Goal: Information Seeking & Learning: Learn about a topic

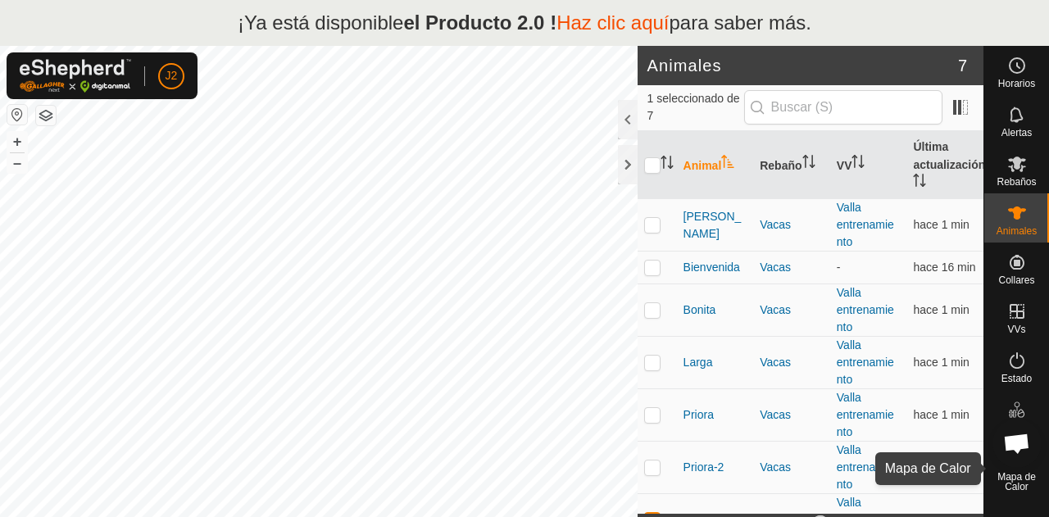
click at [1015, 479] on font "Mapa de Calor" at bounding box center [1016, 481] width 39 height 21
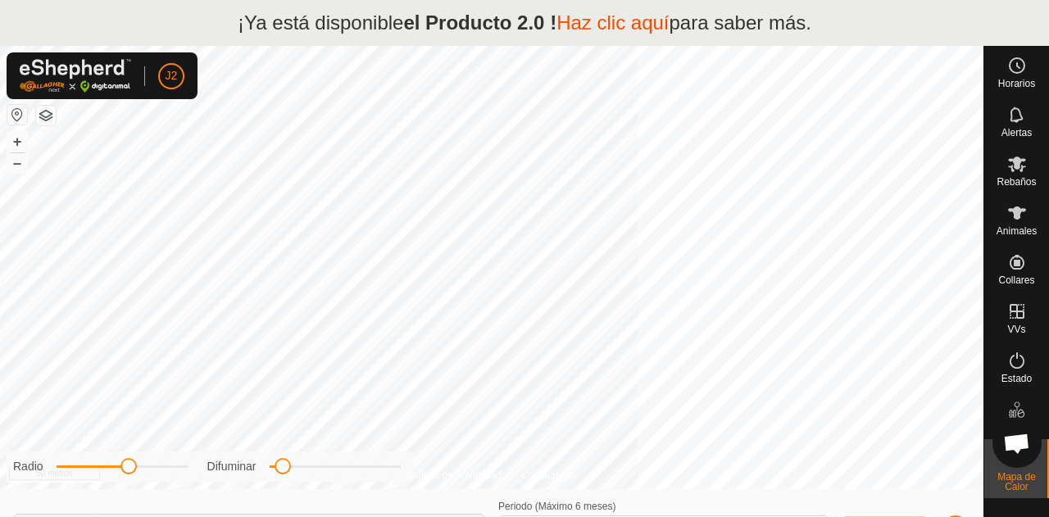
type input "[DATE] - [DATE]"
click at [1017, 436] on span "Chat abierto" at bounding box center [1016, 445] width 27 height 23
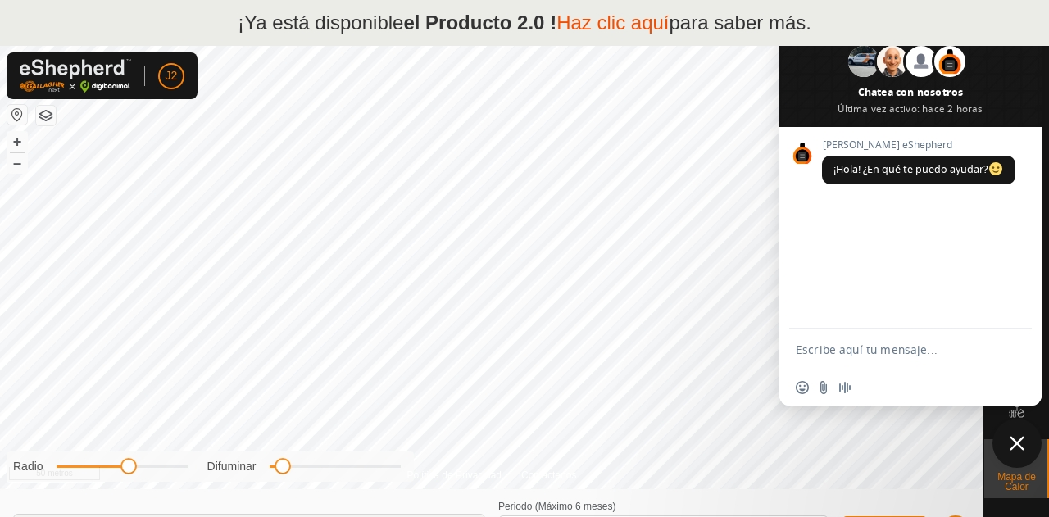
click at [1021, 442] on span "Cerrar el chat" at bounding box center [1017, 443] width 15 height 15
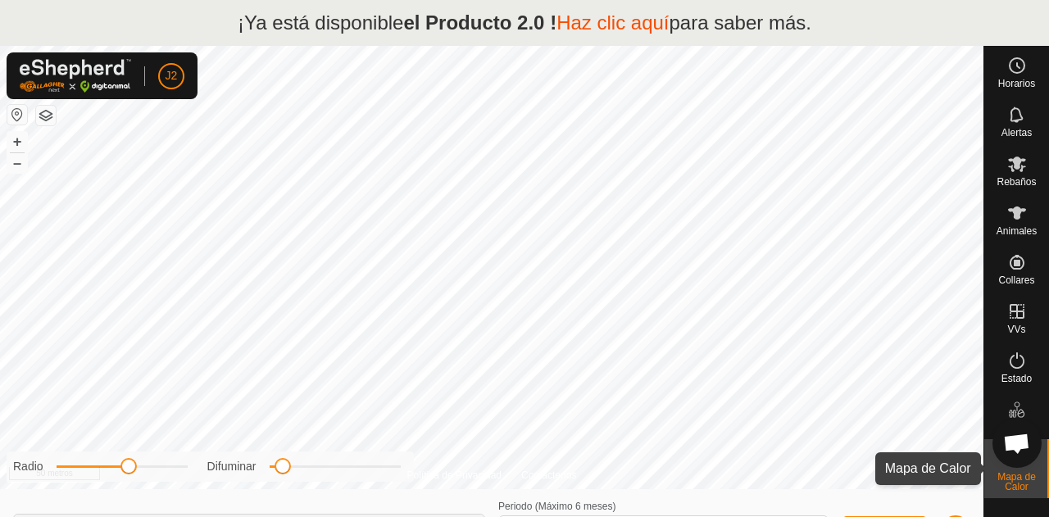
click at [1006, 479] on font "Mapa de Calor" at bounding box center [1016, 481] width 39 height 21
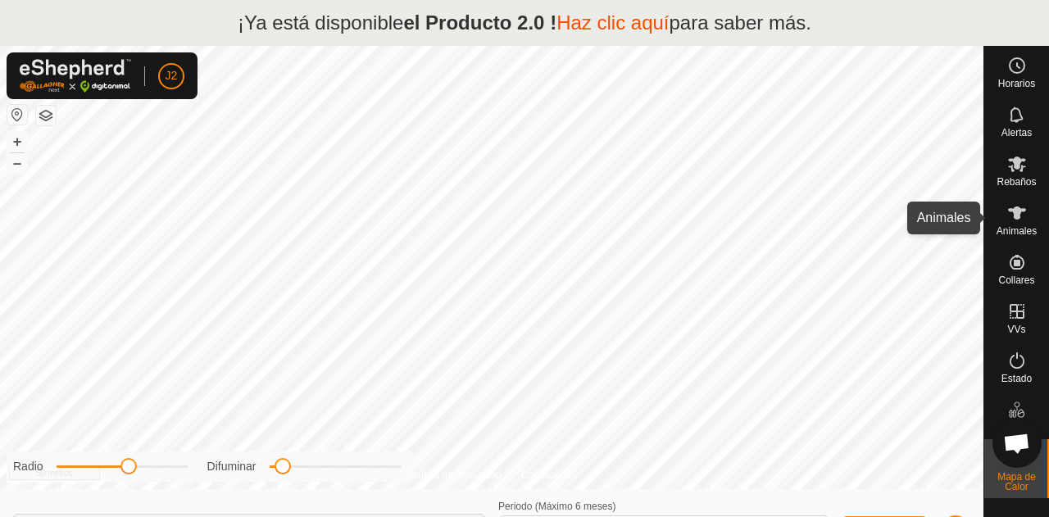
click at [1024, 222] on icon at bounding box center [1017, 213] width 20 height 20
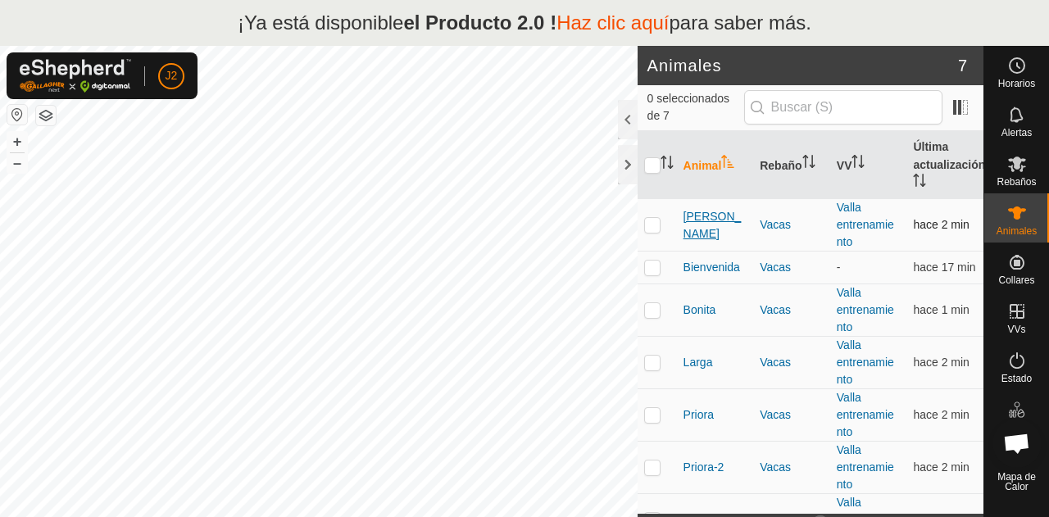
click at [700, 223] on font "[PERSON_NAME]" at bounding box center [712, 225] width 58 height 30
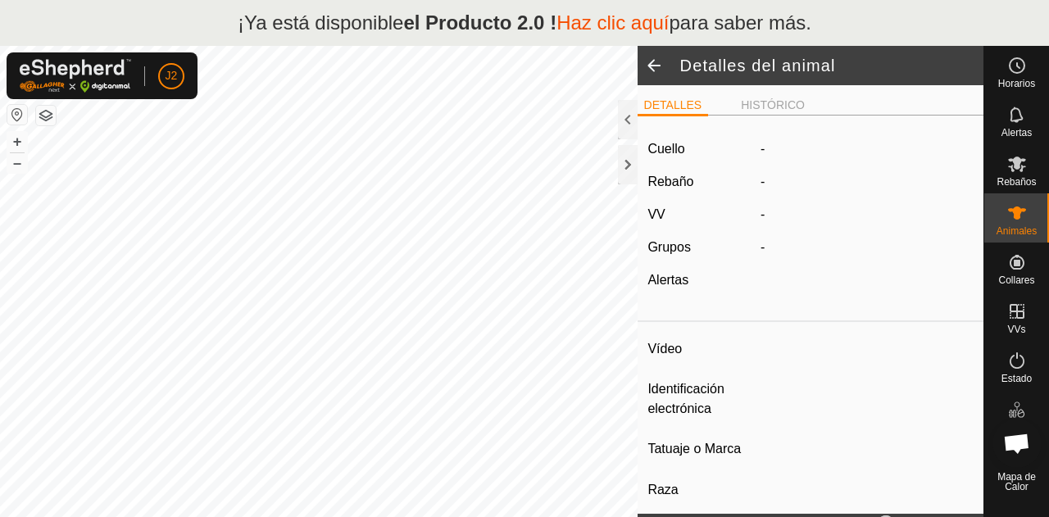
type input "Asuncion"
type input "-"
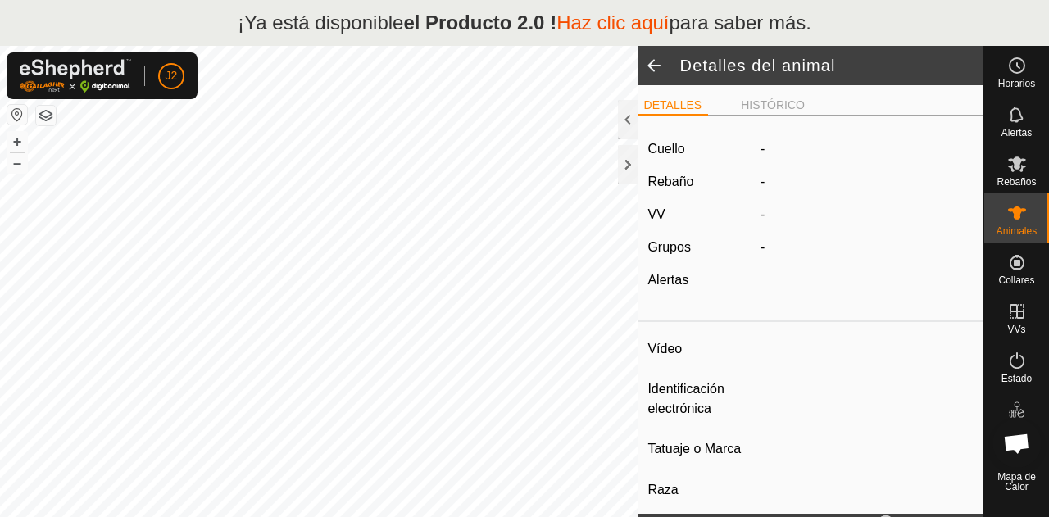
type input "0 kg"
type input "-"
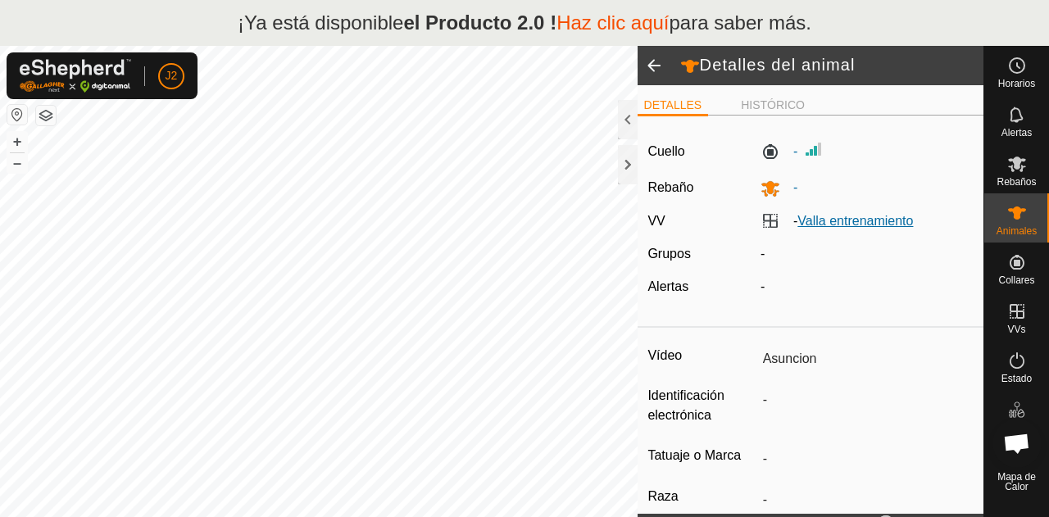
click at [833, 214] on font "Valla entrenamiento" at bounding box center [855, 221] width 116 height 14
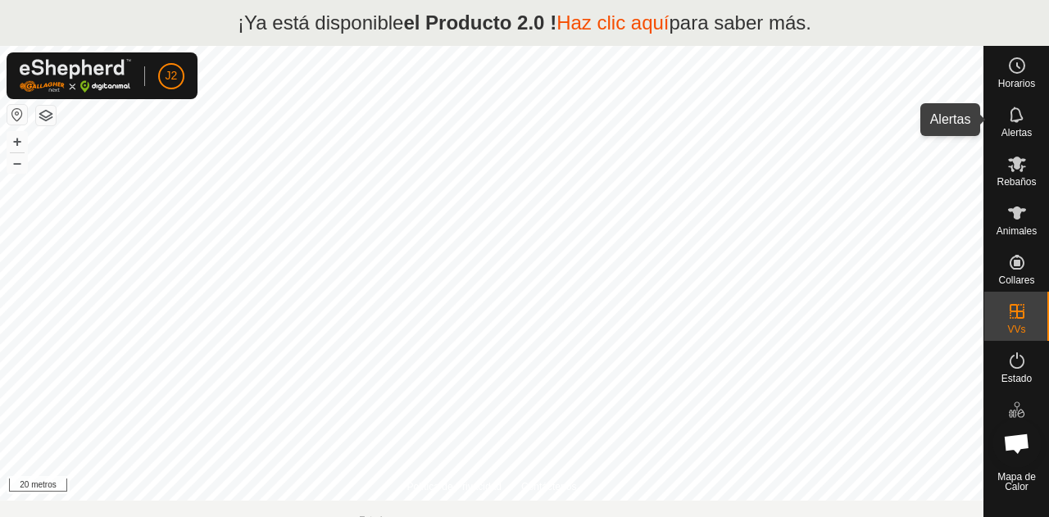
click at [1018, 140] on div "Alertas" at bounding box center [1016, 119] width 65 height 49
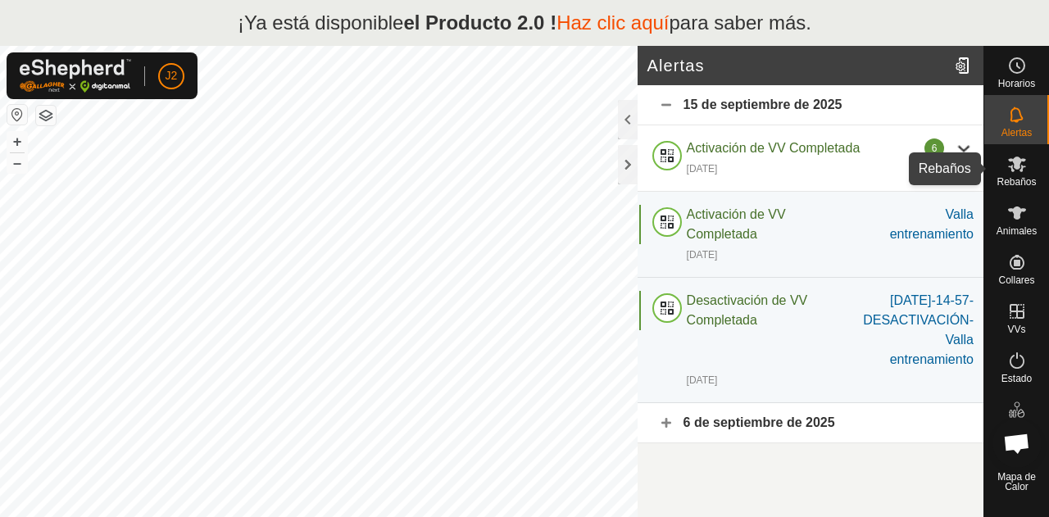
click at [1023, 181] on font "Rebaños" at bounding box center [1016, 181] width 39 height 11
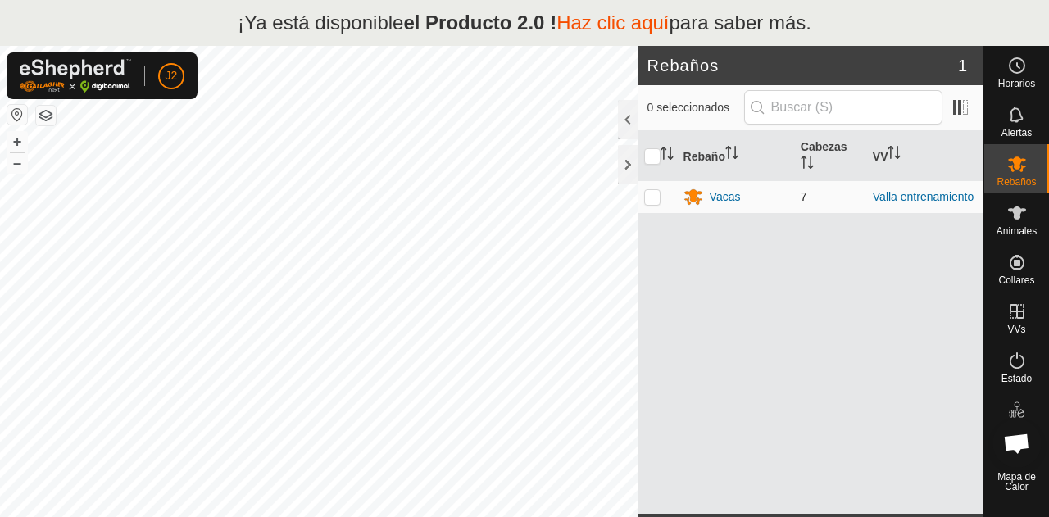
click at [725, 196] on font "Vacas" at bounding box center [725, 196] width 31 height 13
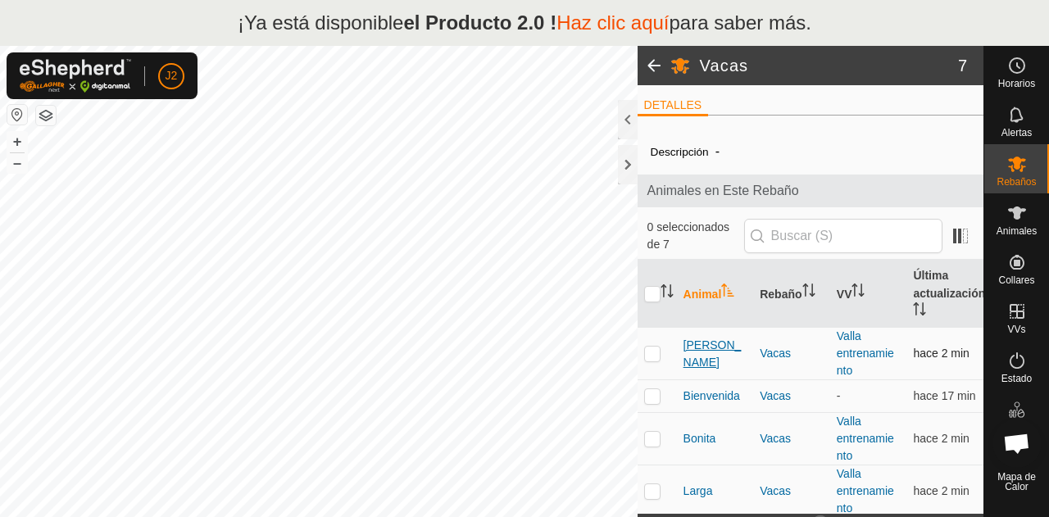
click at [724, 355] on font "[PERSON_NAME]" at bounding box center [712, 353] width 58 height 30
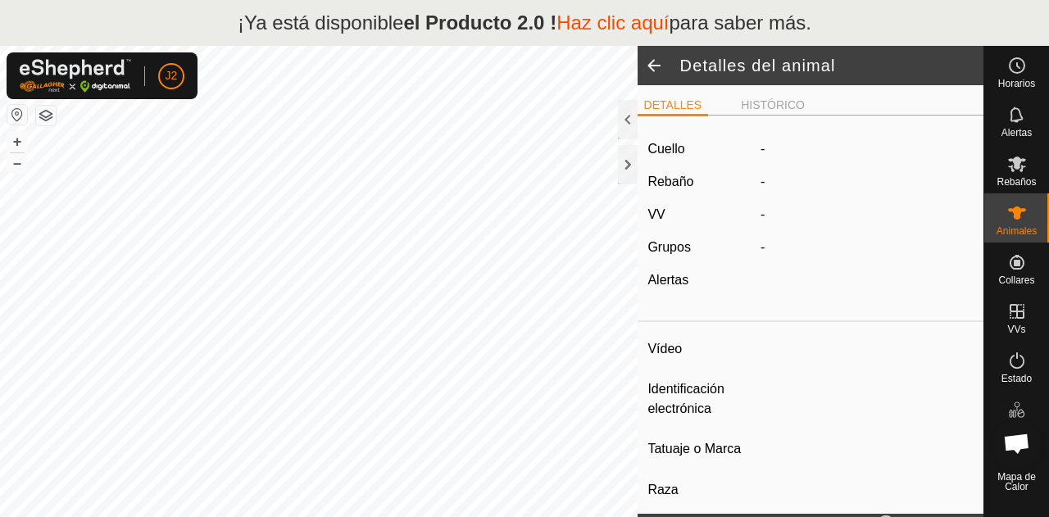
type input "Asuncion"
type input "-"
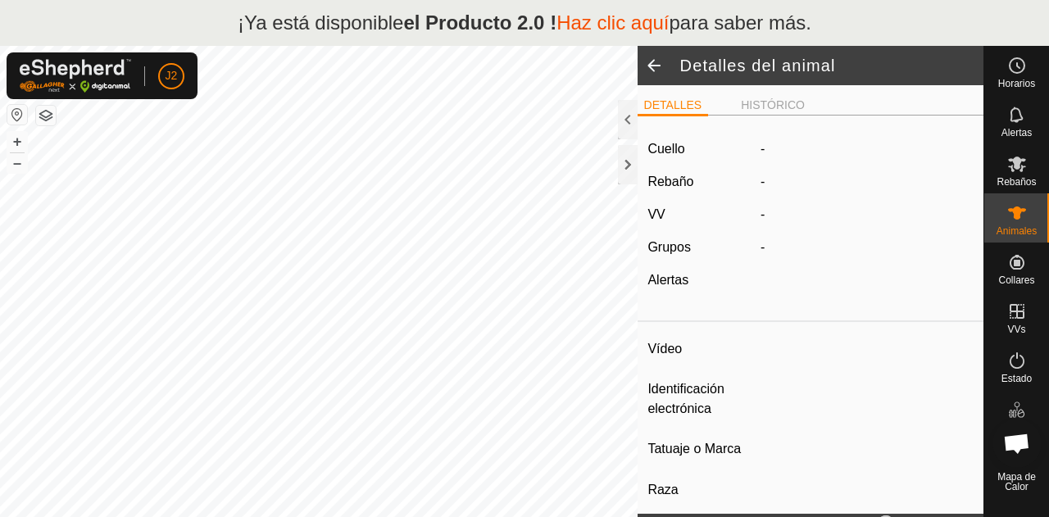
type input "0 kg"
type input "-"
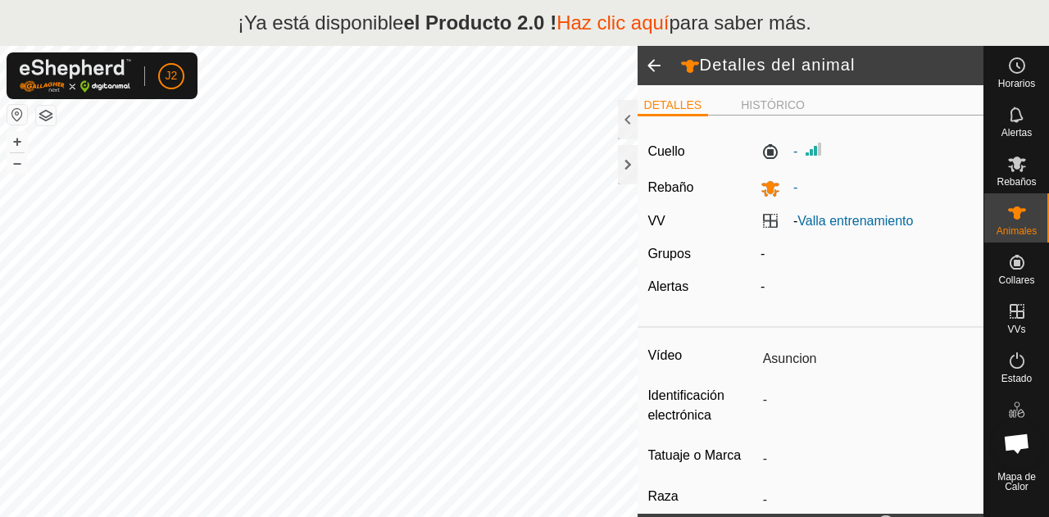
scroll to position [2, 0]
click at [779, 97] on font "HISTÓRICO" at bounding box center [773, 103] width 64 height 13
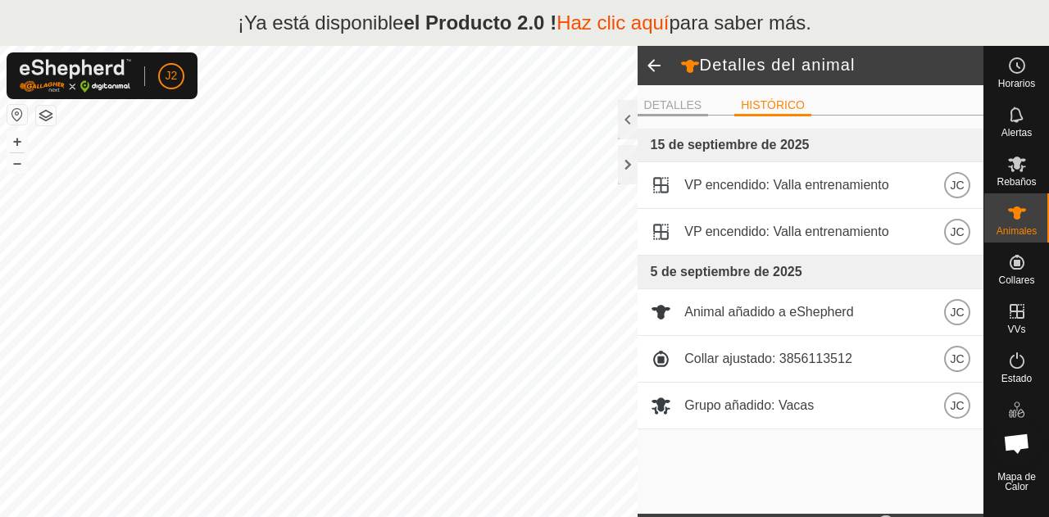
click at [686, 106] on font "DETALLES" at bounding box center [673, 104] width 58 height 13
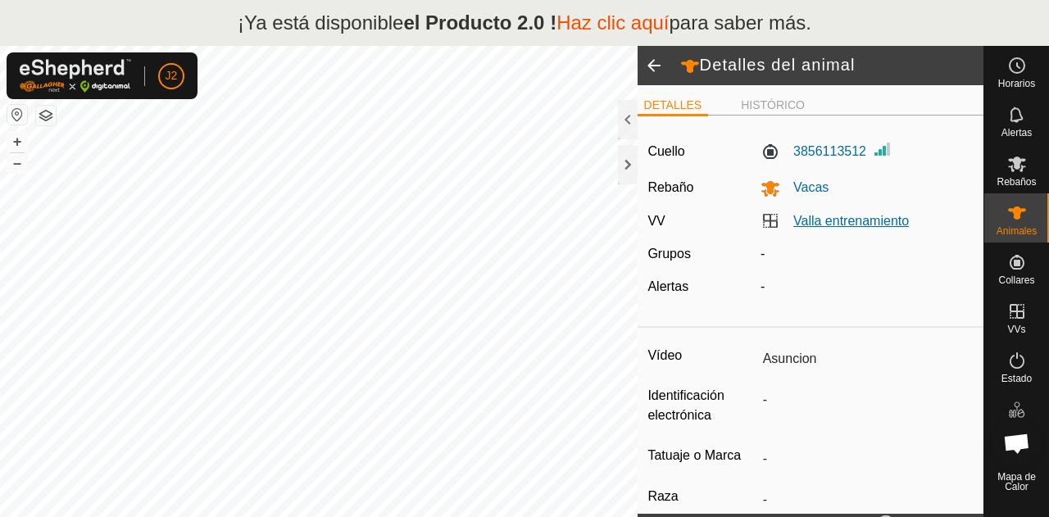
click at [815, 220] on font "Valla entrenamiento" at bounding box center [851, 221] width 116 height 14
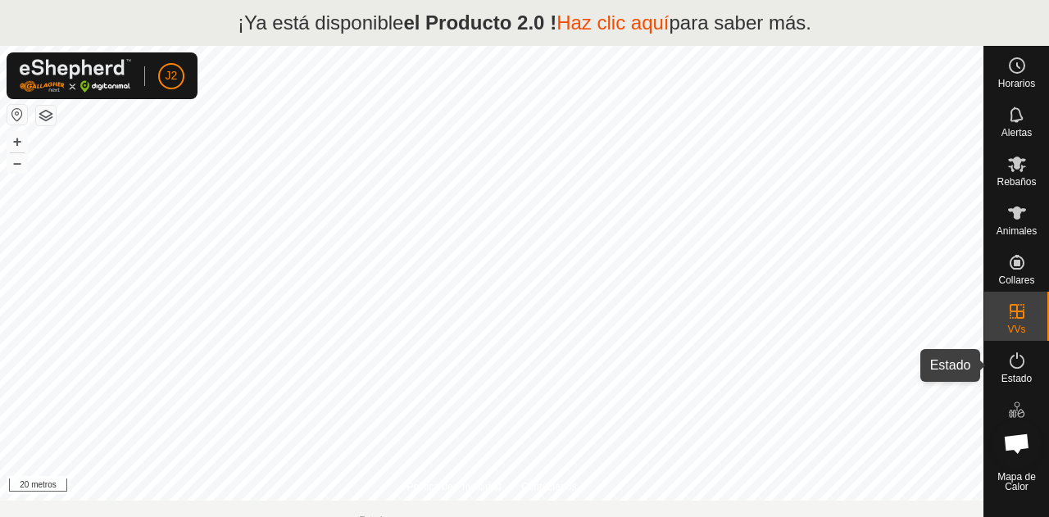
click at [1015, 376] on font "Estado" at bounding box center [1016, 378] width 30 height 11
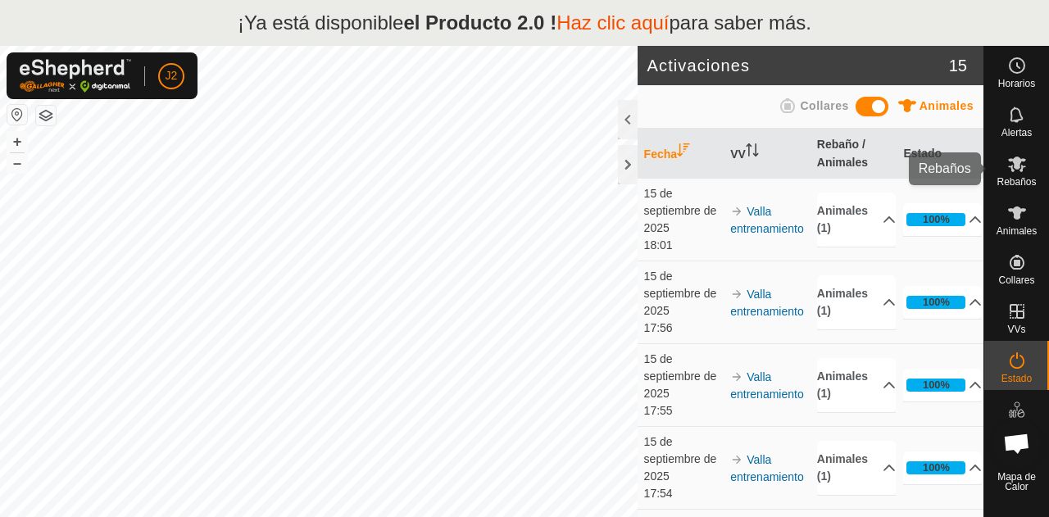
click at [1013, 177] on font "Rebaños" at bounding box center [1016, 181] width 39 height 11
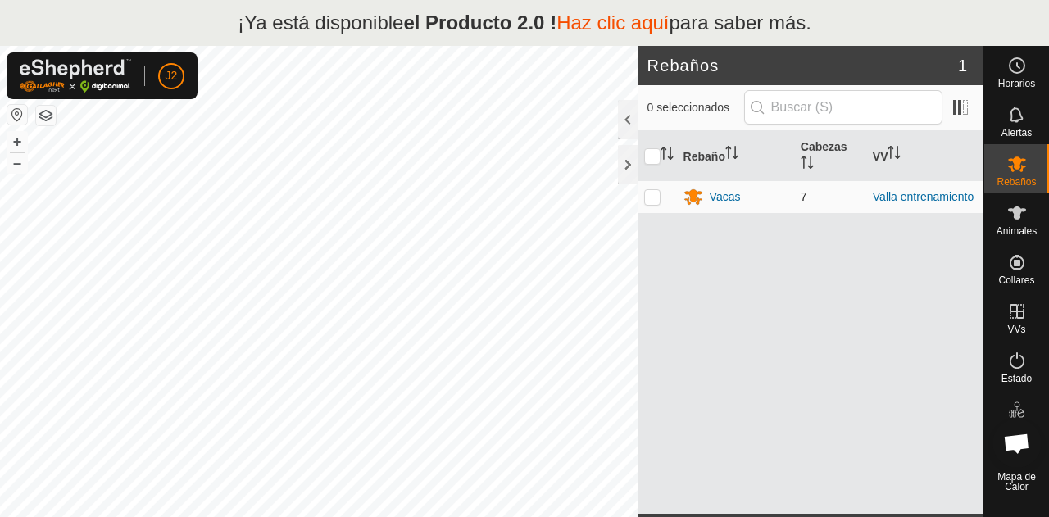
click at [741, 204] on div "Vacas" at bounding box center [735, 197] width 104 height 20
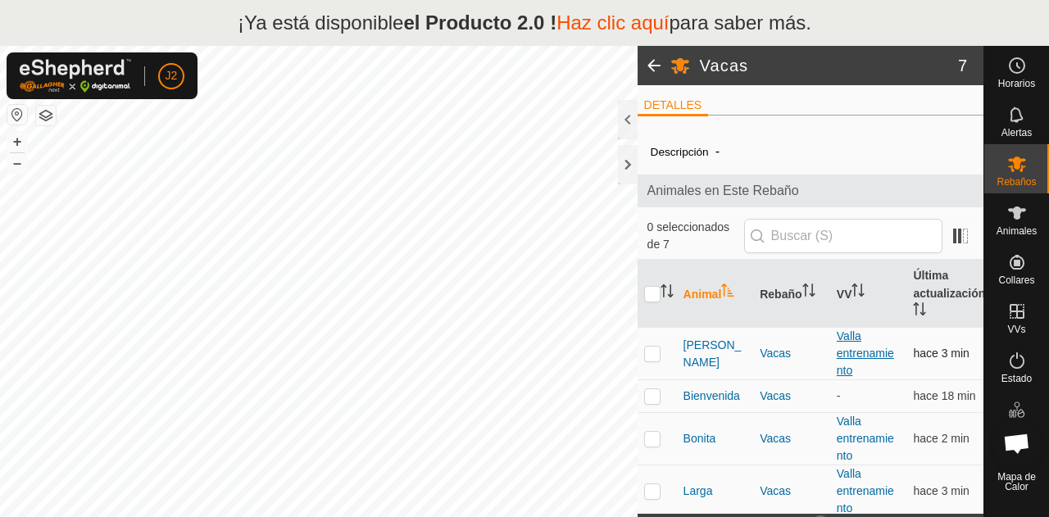
click at [845, 342] on font "Valla entrenamiento" at bounding box center [865, 353] width 57 height 48
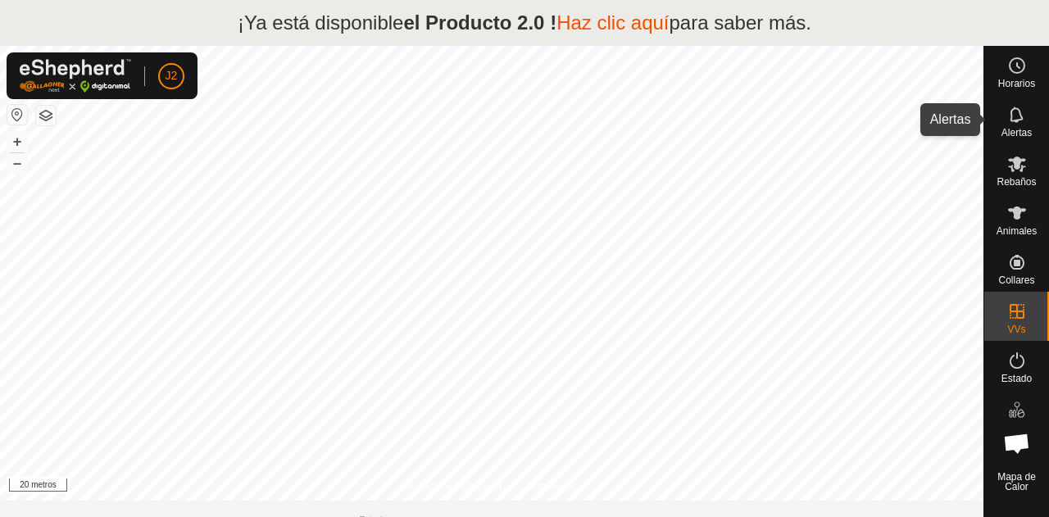
click at [1016, 125] on es-notification-svg-icon at bounding box center [1017, 115] width 30 height 26
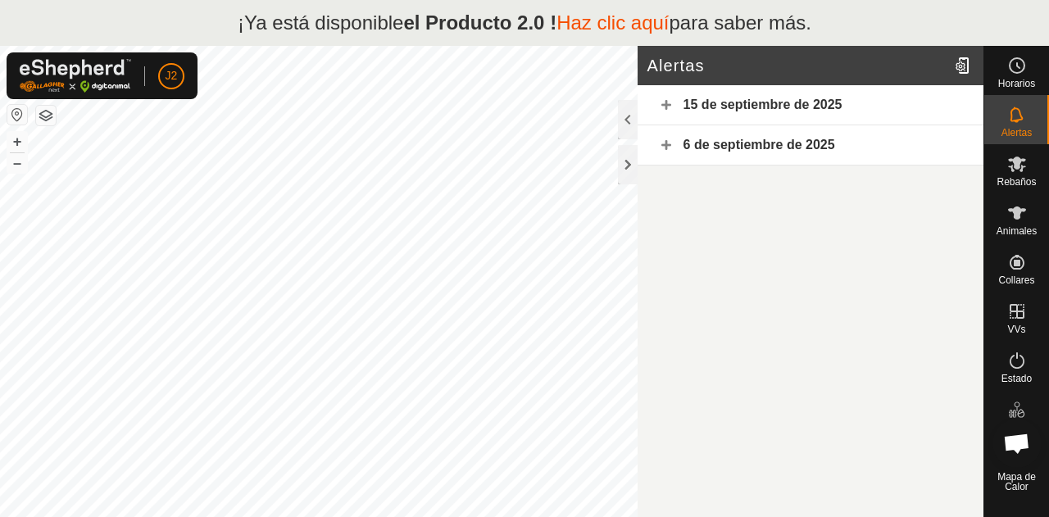
click at [826, 99] on font "15 de septiembre de 2025" at bounding box center [762, 105] width 159 height 14
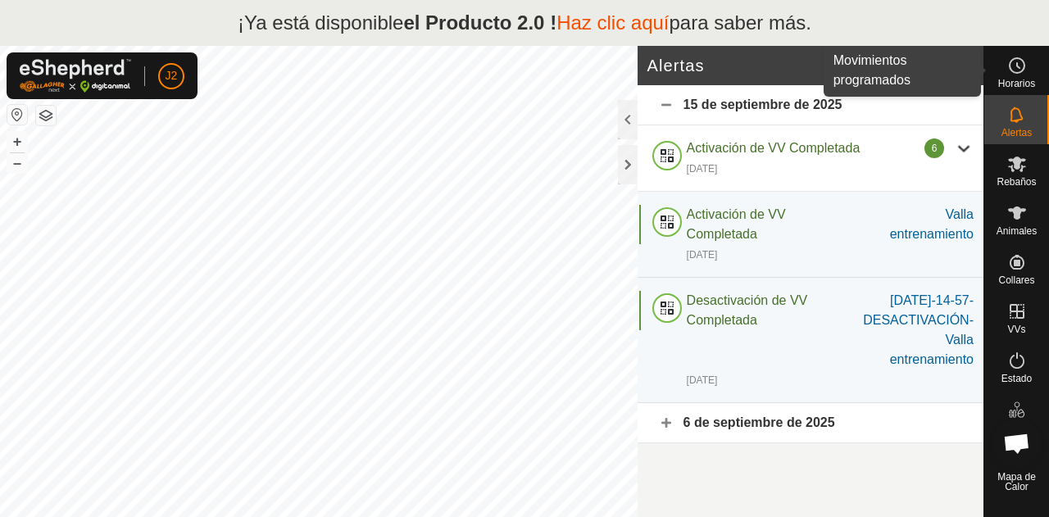
click at [1009, 83] on font "Horarios" at bounding box center [1016, 83] width 37 height 11
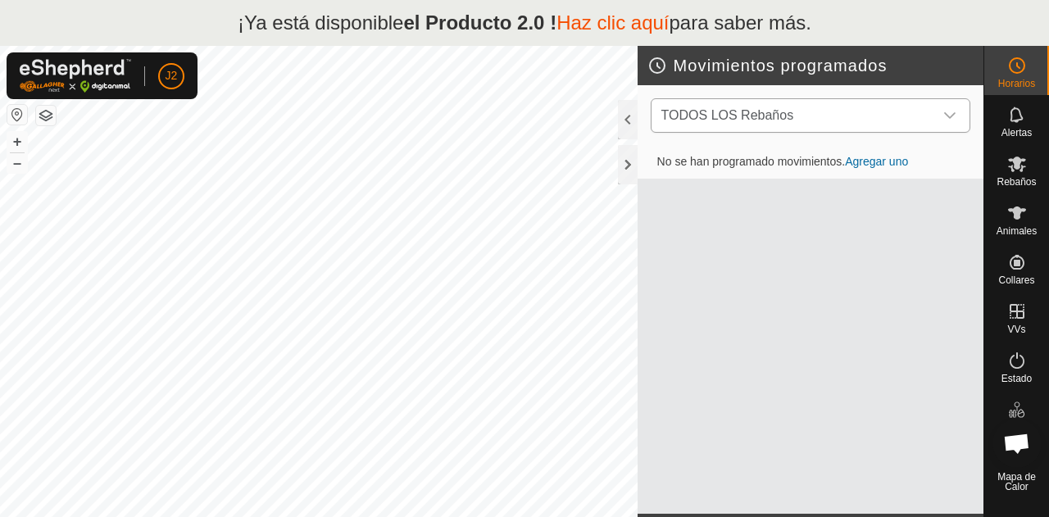
click at [949, 122] on div "disparador desplegable" at bounding box center [949, 115] width 33 height 33
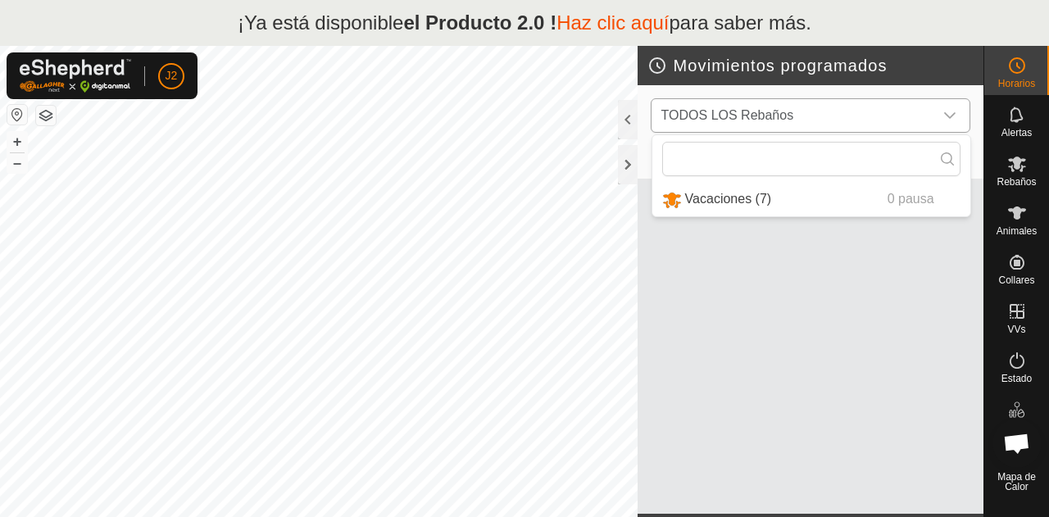
click at [949, 122] on div "disparador desplegable" at bounding box center [949, 115] width 33 height 33
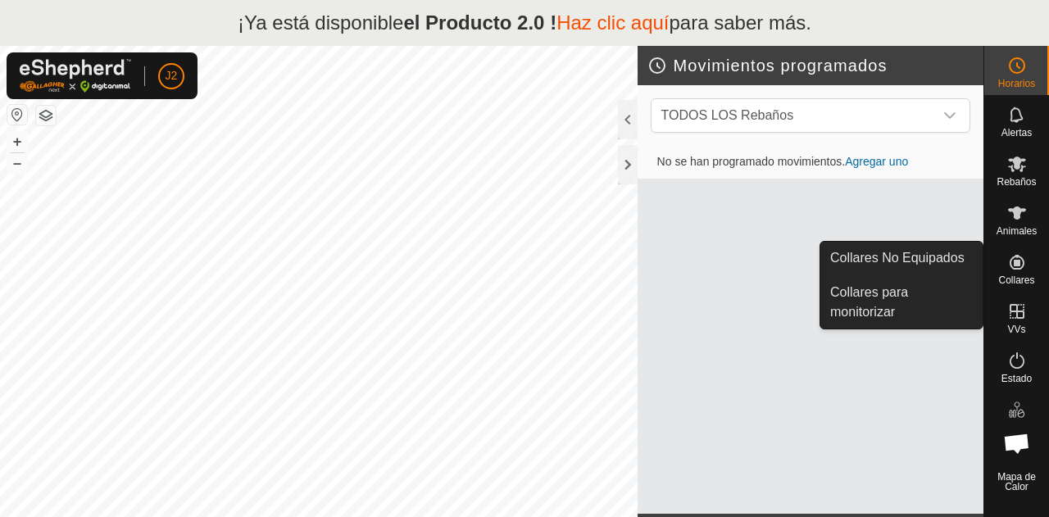
click at [1019, 256] on icon at bounding box center [1017, 262] width 20 height 20
click at [1021, 266] on icon at bounding box center [1017, 262] width 20 height 20
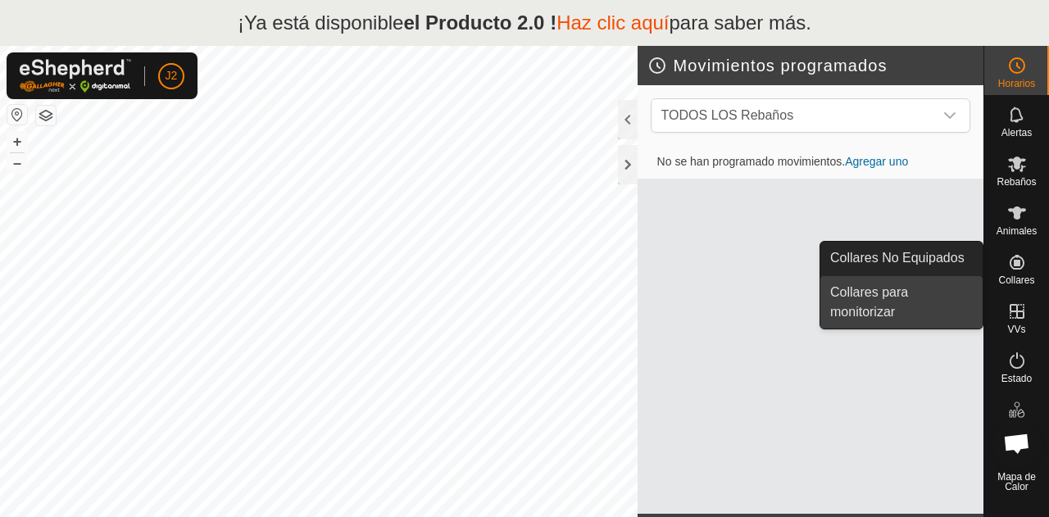
click at [885, 305] on link "Collares para monitorizar" at bounding box center [901, 302] width 162 height 52
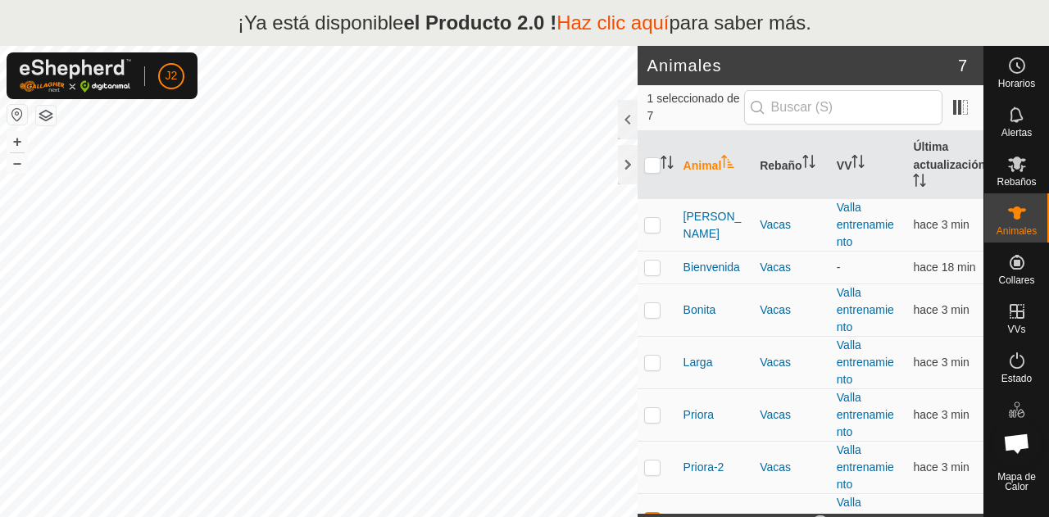
checkbox input "false"
click at [709, 221] on font "[PERSON_NAME]" at bounding box center [712, 225] width 58 height 30
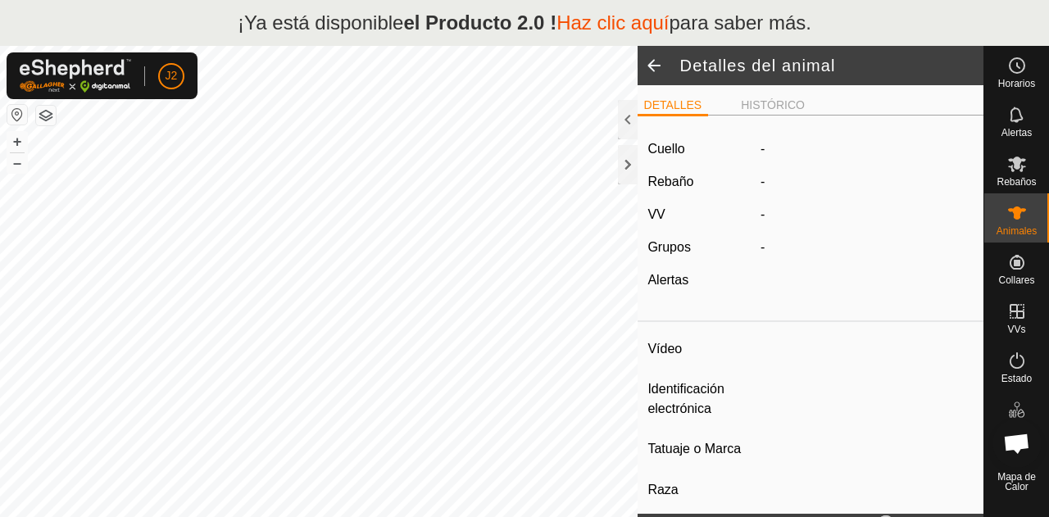
type input "Asuncion"
type input "-"
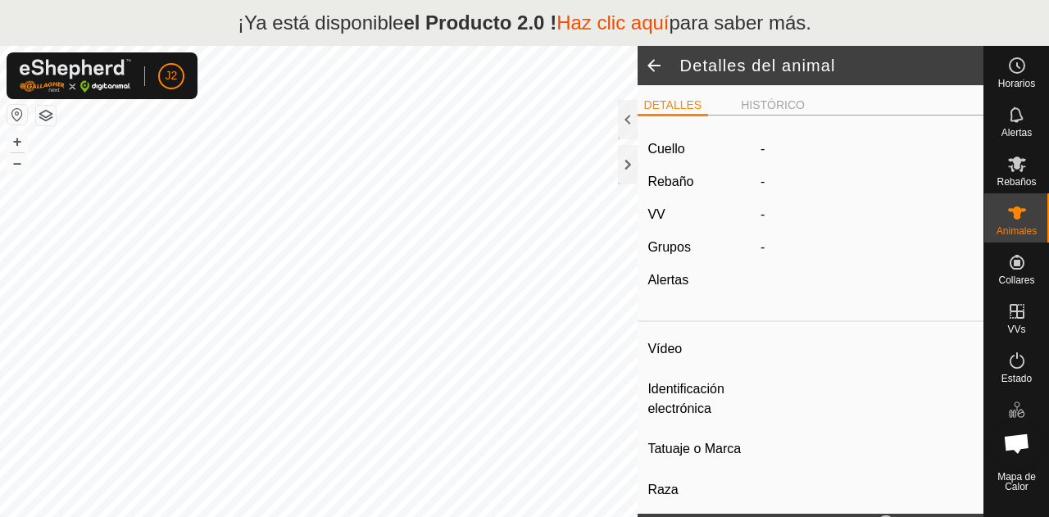
type input "0 kg"
type input "-"
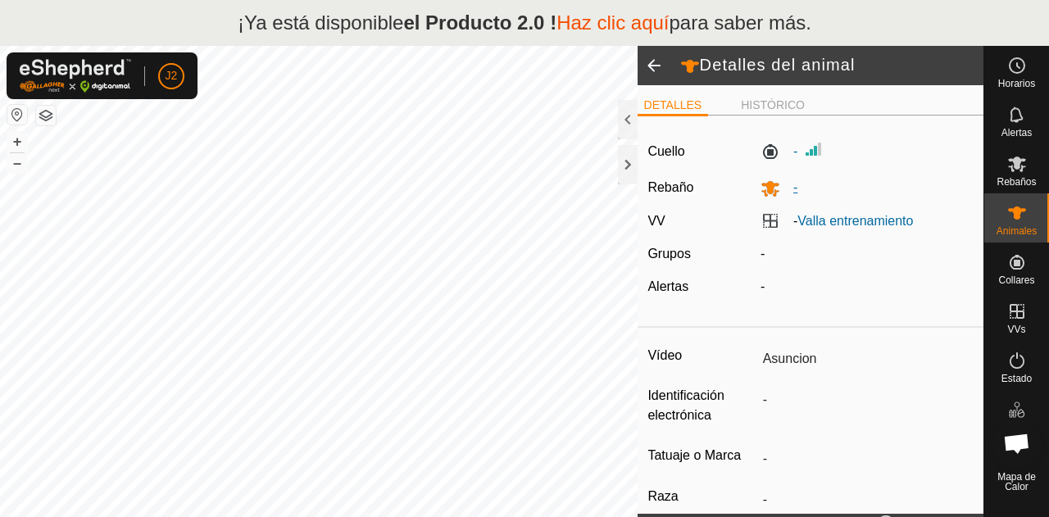
click at [770, 188] on icon at bounding box center [771, 189] width 20 height 20
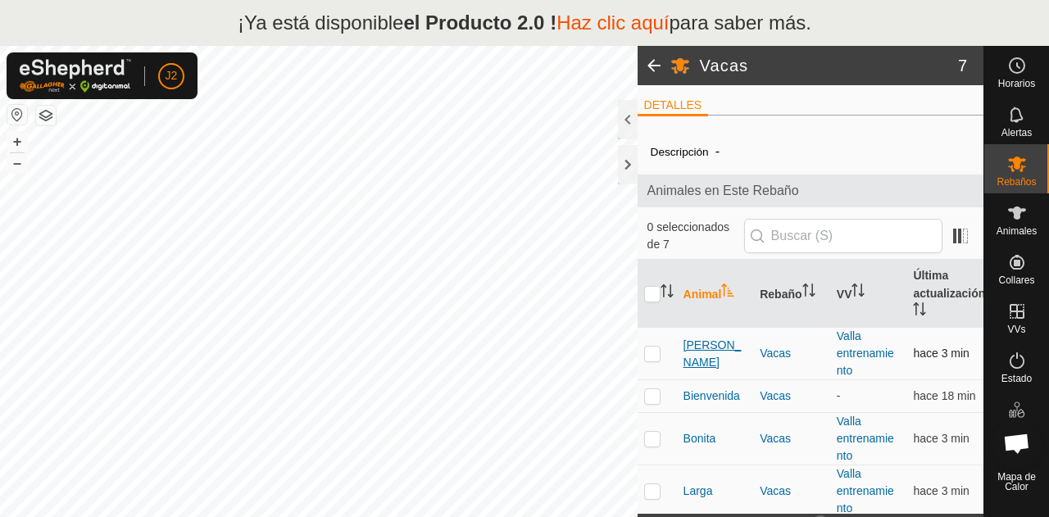
click at [711, 353] on font "[PERSON_NAME]" at bounding box center [712, 353] width 58 height 30
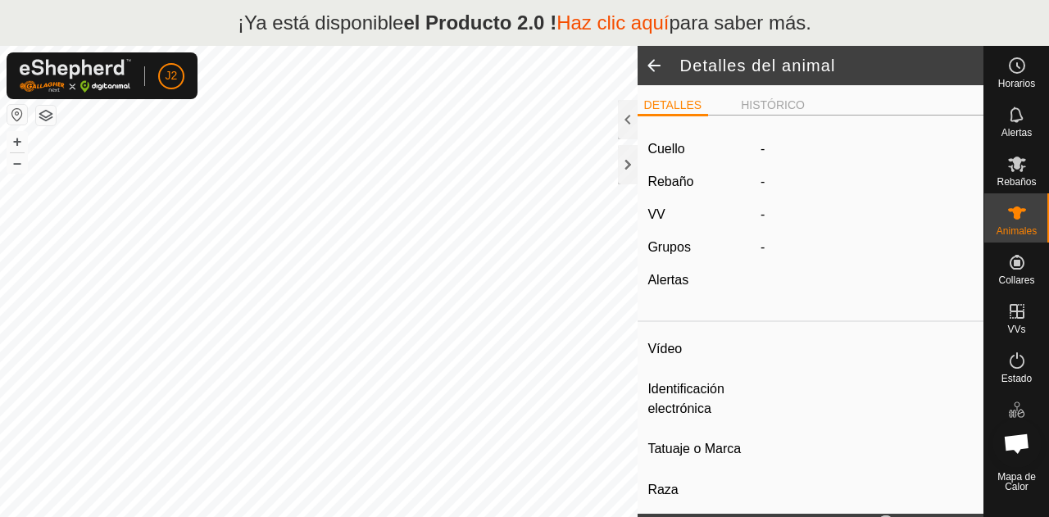
type input "Asuncion"
type input "-"
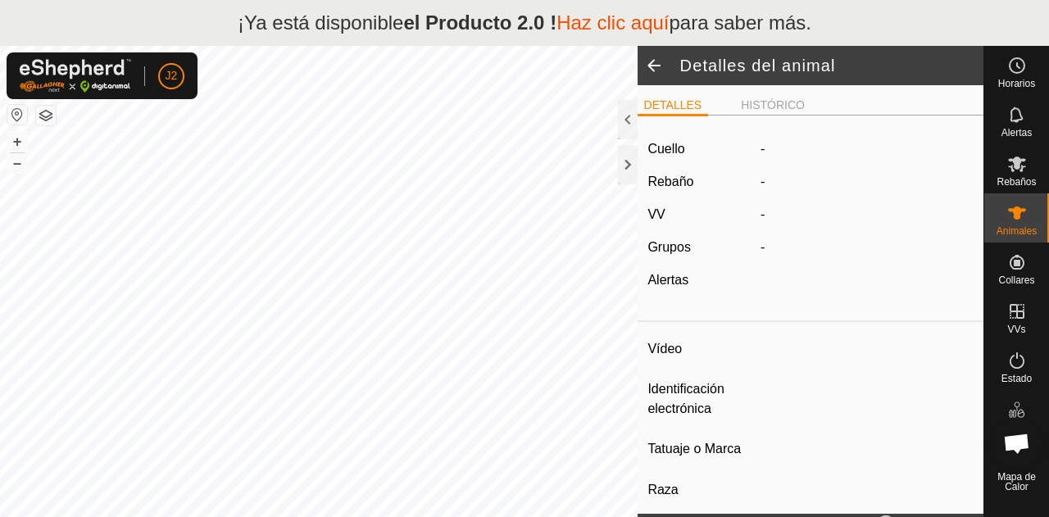
type input "0 kg"
type input "-"
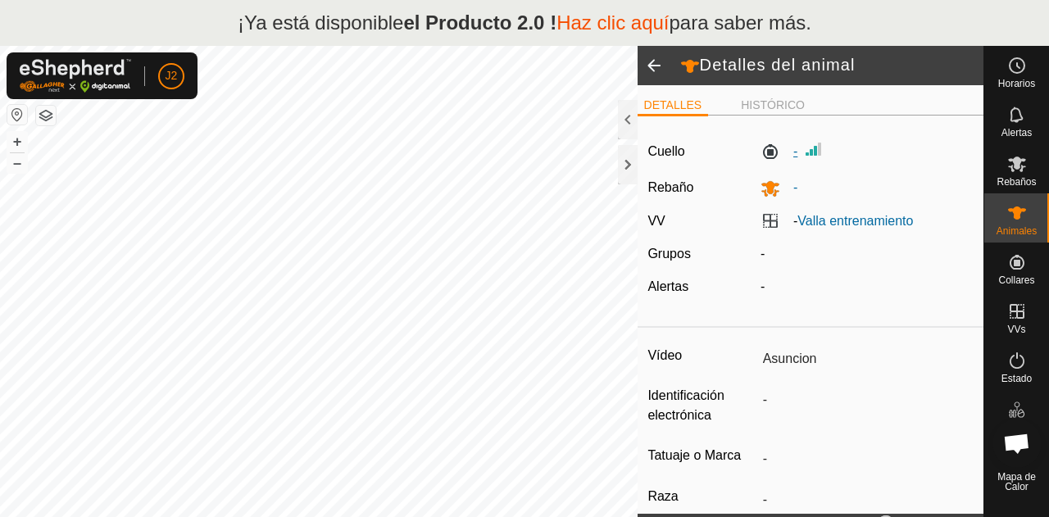
click at [765, 150] on label "-" at bounding box center [779, 152] width 37 height 20
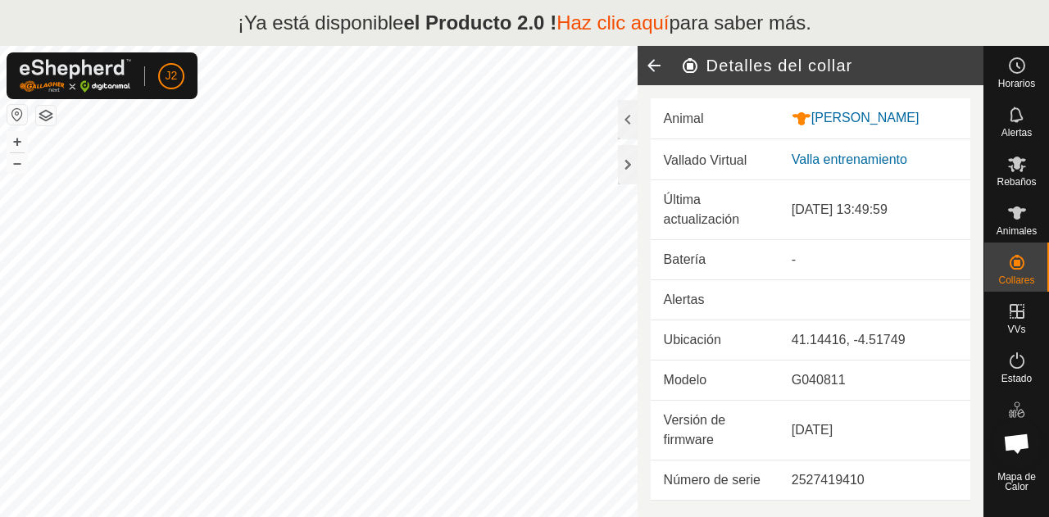
click at [656, 73] on icon at bounding box center [654, 65] width 33 height 39
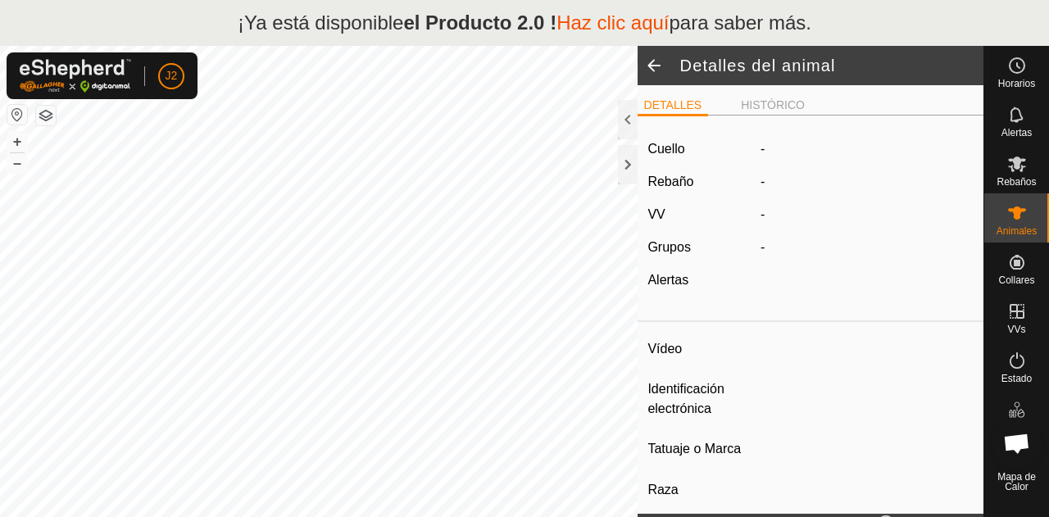
type input "Asuncion"
type input "-"
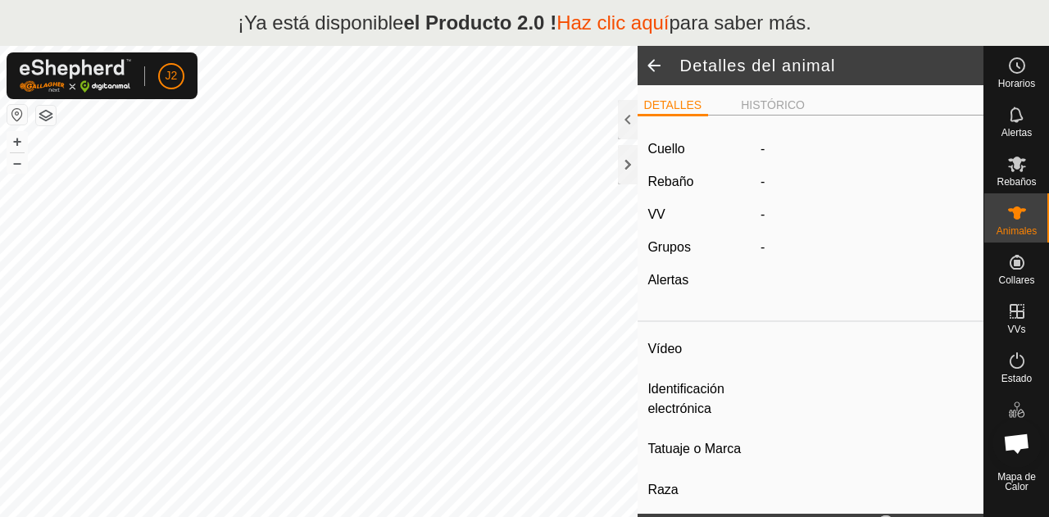
type input "0 kg"
type input "-"
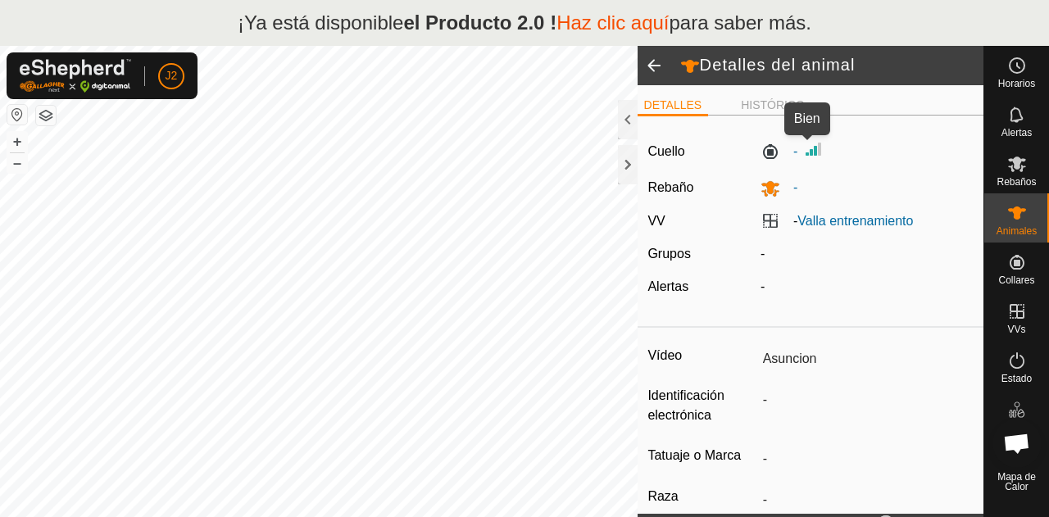
click at [815, 156] on img at bounding box center [814, 149] width 20 height 20
click at [813, 153] on img at bounding box center [814, 149] width 20 height 20
click at [756, 101] on font "HISTÓRICO" at bounding box center [773, 104] width 64 height 13
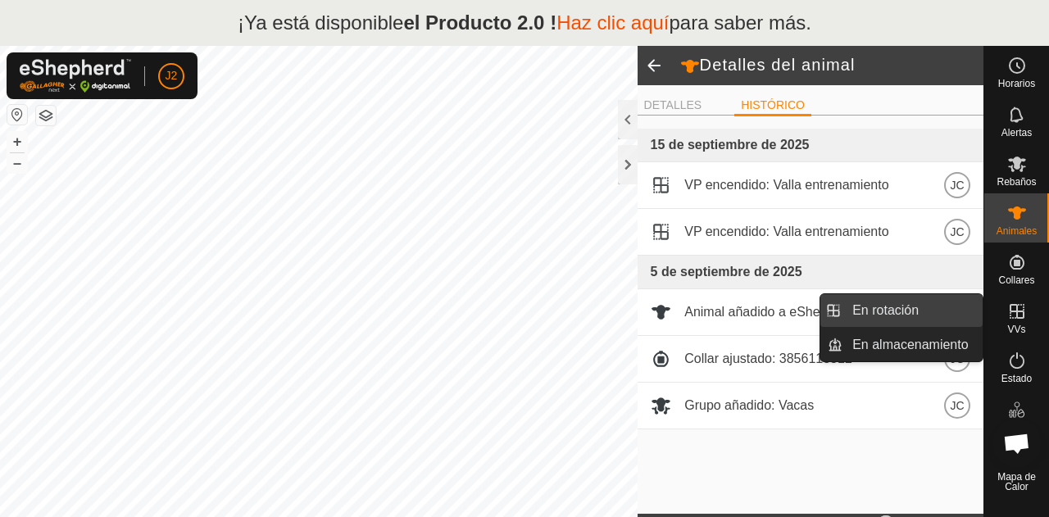
click at [951, 302] on link "En rotación" at bounding box center [912, 310] width 140 height 33
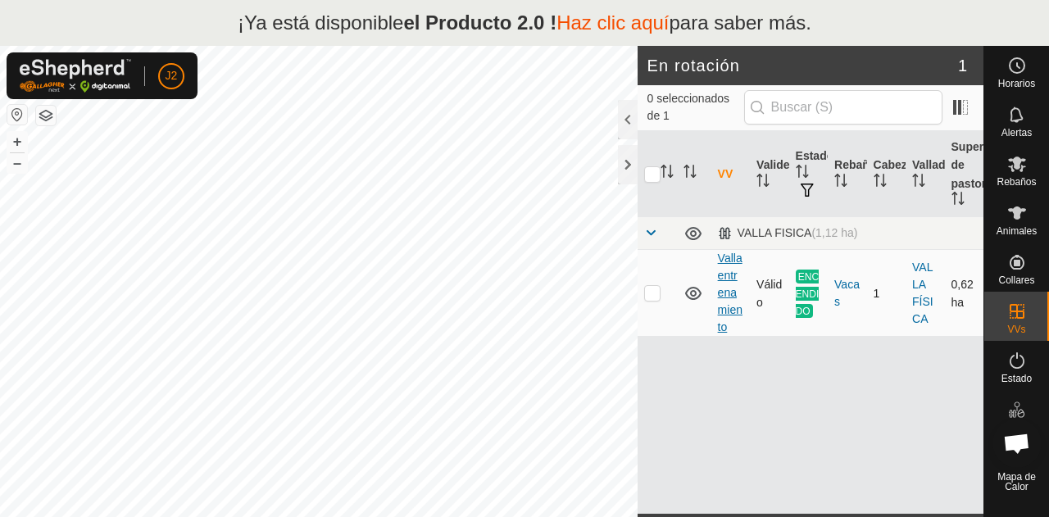
click at [723, 294] on font "Valla entrenamiento" at bounding box center [730, 293] width 25 height 82
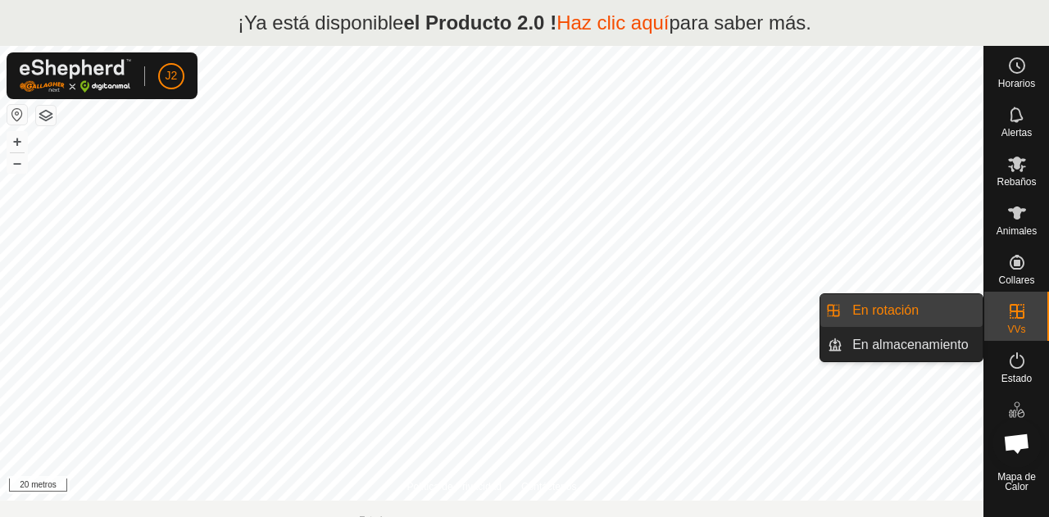
click at [1024, 319] on icon at bounding box center [1017, 312] width 20 height 20
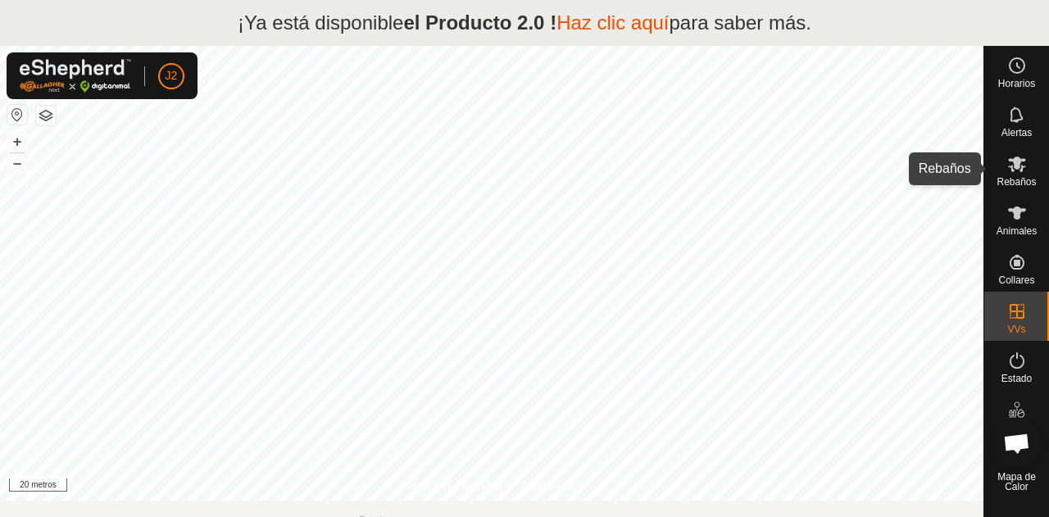
click at [1021, 164] on icon at bounding box center [1017, 164] width 20 height 20
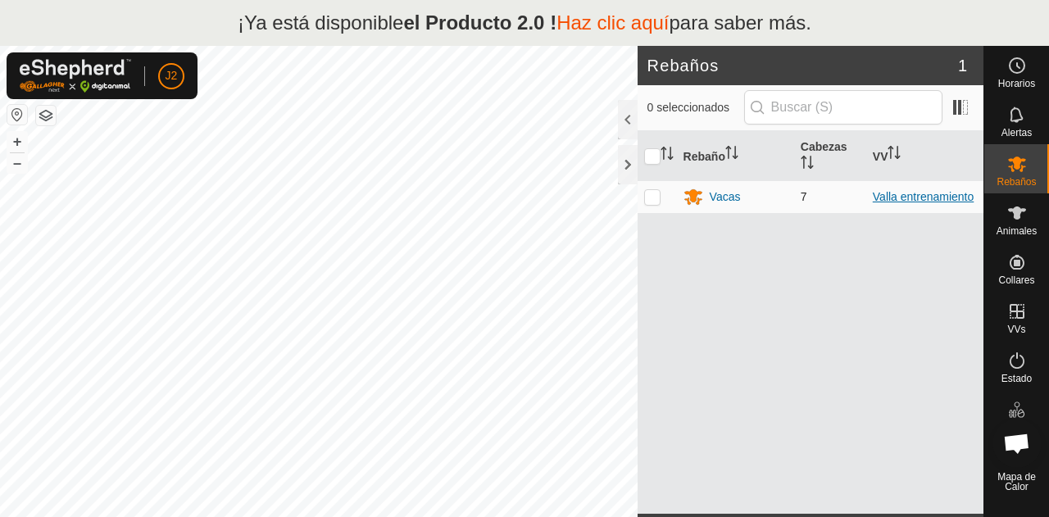
click at [875, 200] on font "Valla entrenamiento" at bounding box center [923, 196] width 101 height 13
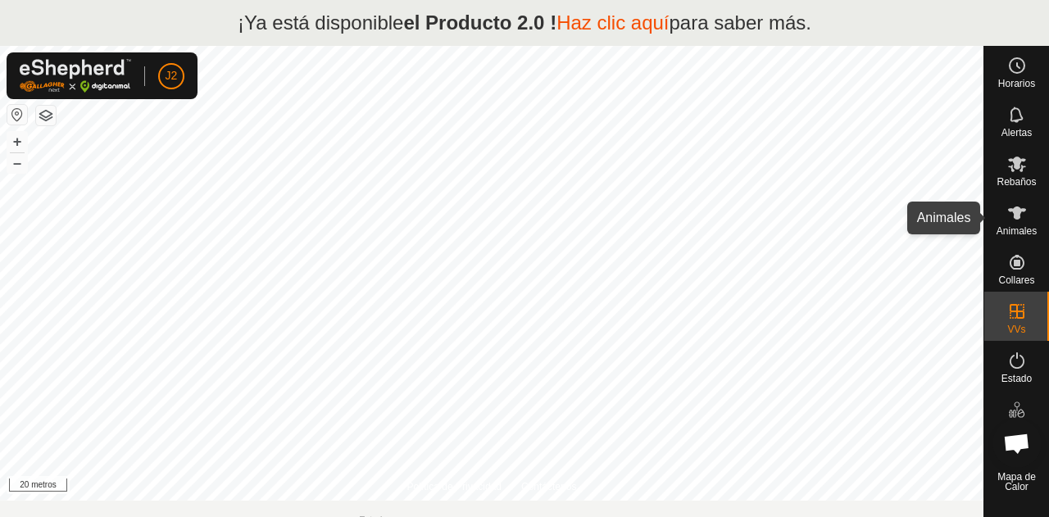
click at [1014, 225] on es-animals-svg-icon at bounding box center [1017, 213] width 30 height 26
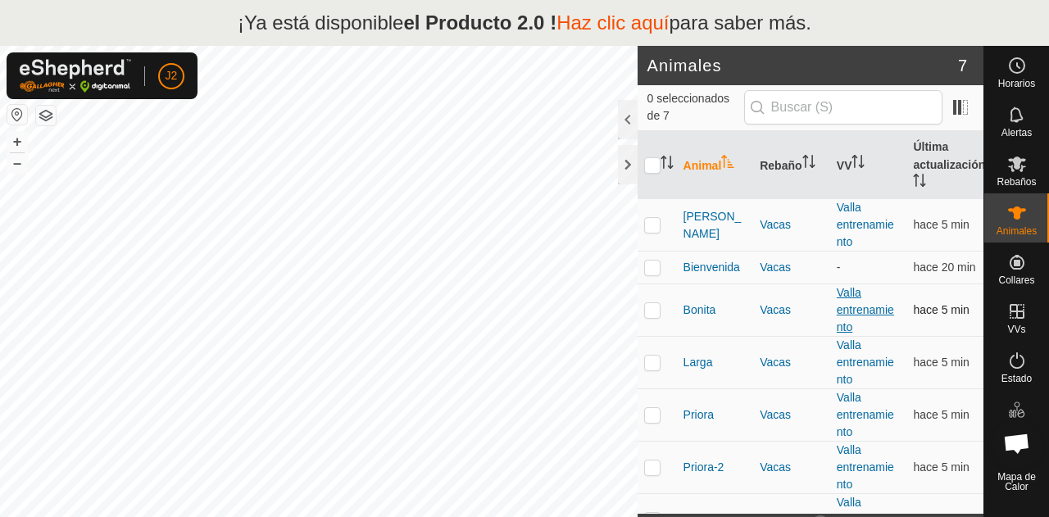
click at [854, 309] on font "Valla entrenamiento" at bounding box center [865, 310] width 57 height 48
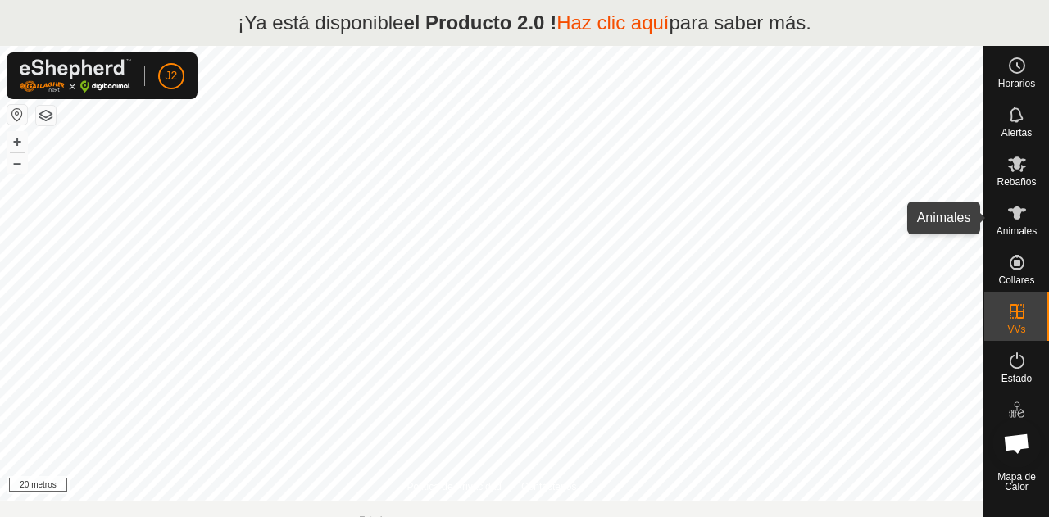
click at [1018, 200] on es-animals-svg-icon at bounding box center [1017, 213] width 30 height 26
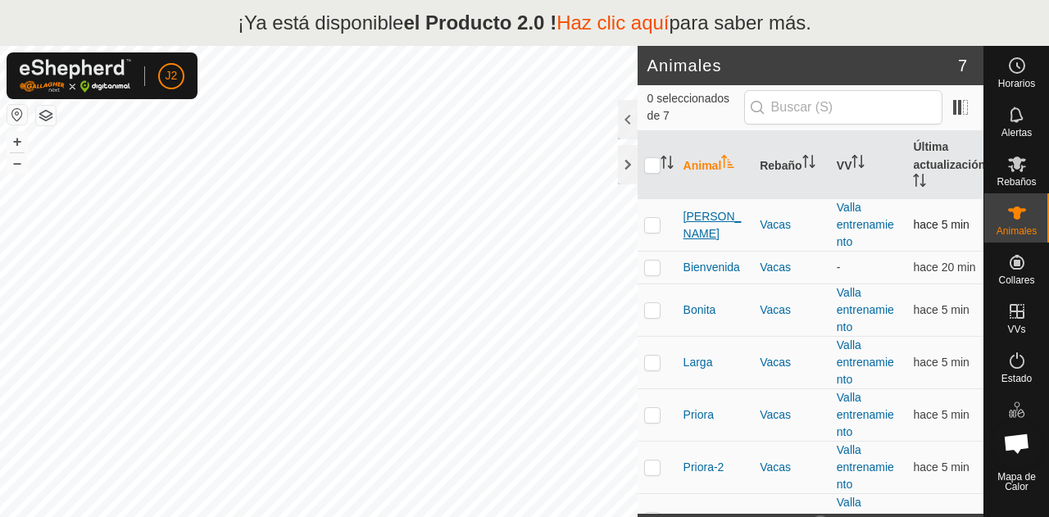
click at [705, 226] on font "[PERSON_NAME]" at bounding box center [712, 225] width 58 height 30
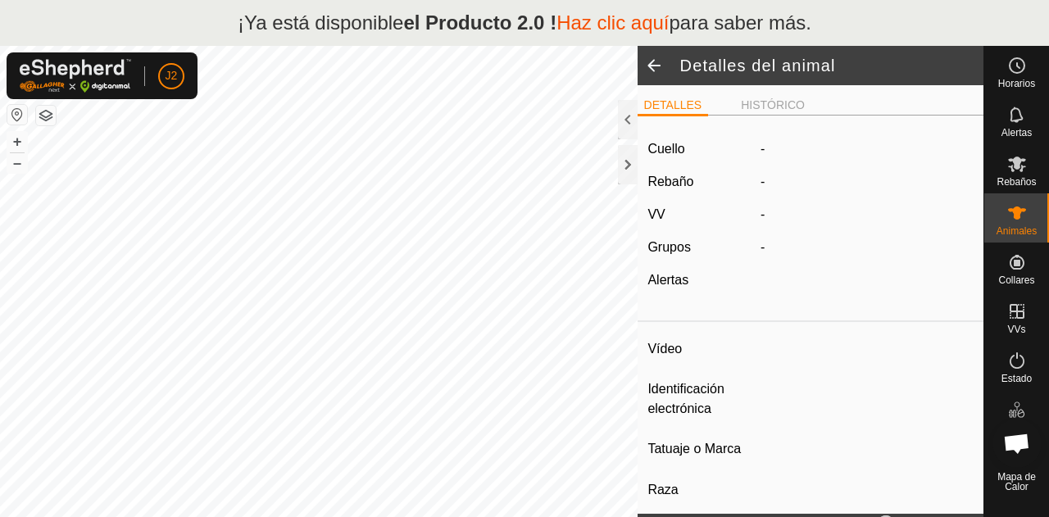
type input "Asuncion"
type input "-"
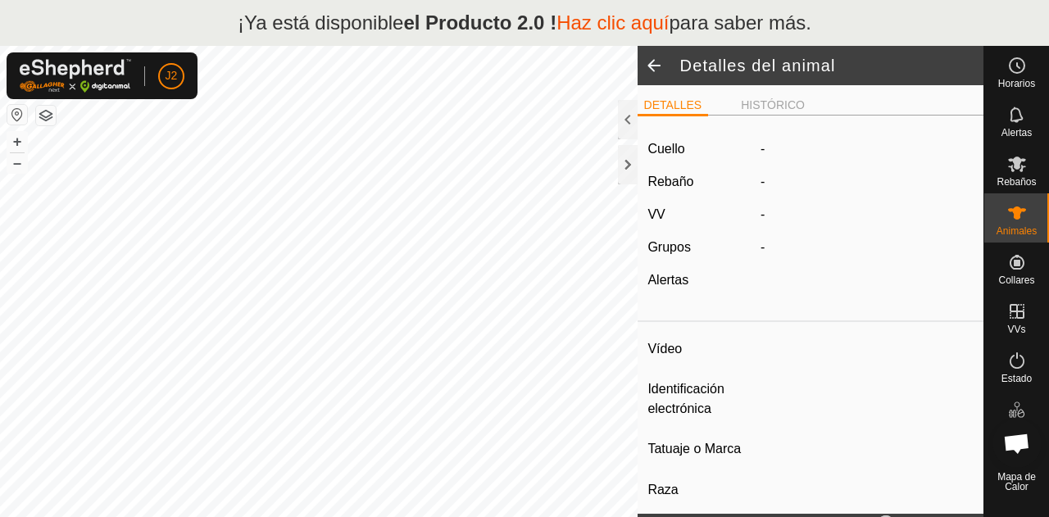
type input "0 kg"
type input "-"
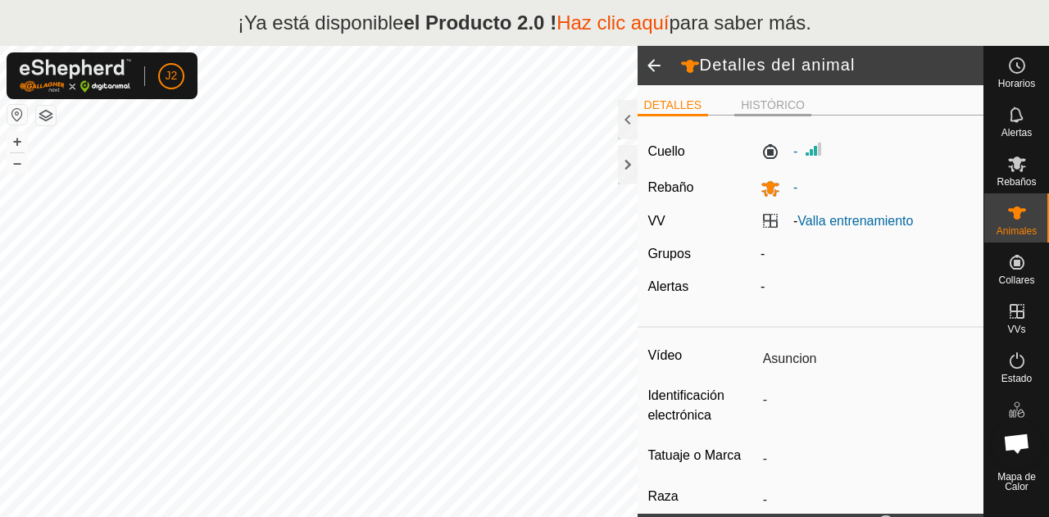
click at [769, 106] on font "HISTÓRICO" at bounding box center [773, 104] width 64 height 13
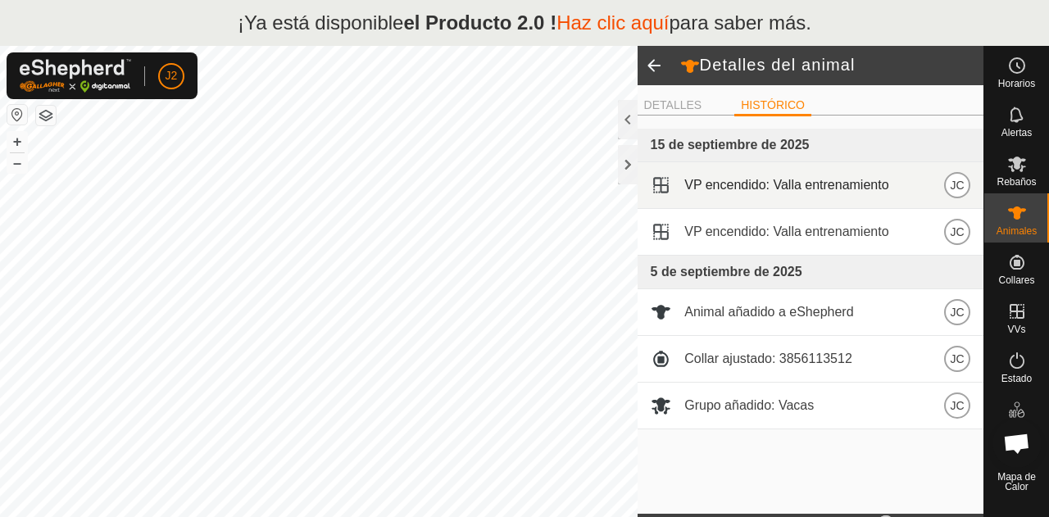
click at [766, 203] on td "VP encendido: Valla entrenamiento JC" at bounding box center [811, 185] width 346 height 47
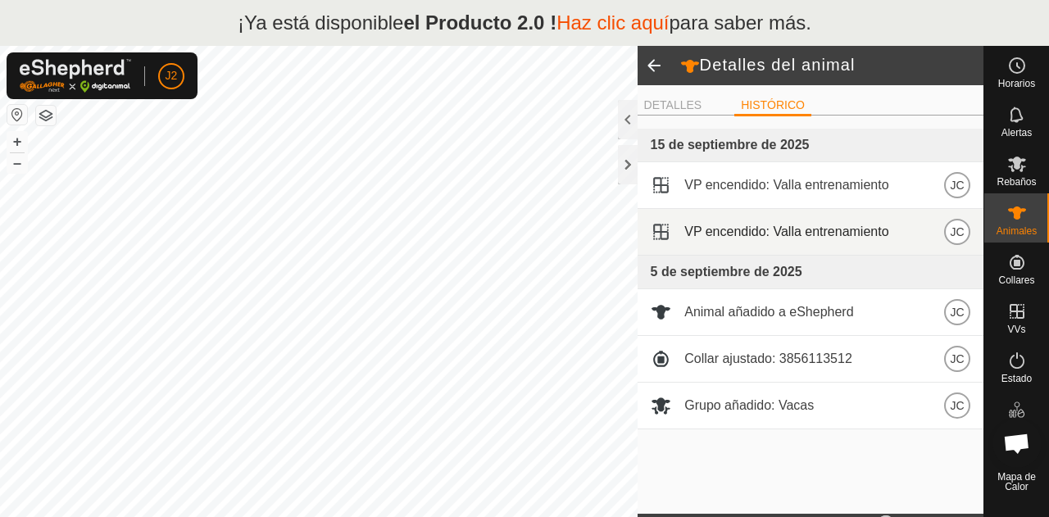
click at [763, 232] on font "VP encendido: Valla entrenamiento" at bounding box center [786, 232] width 204 height 14
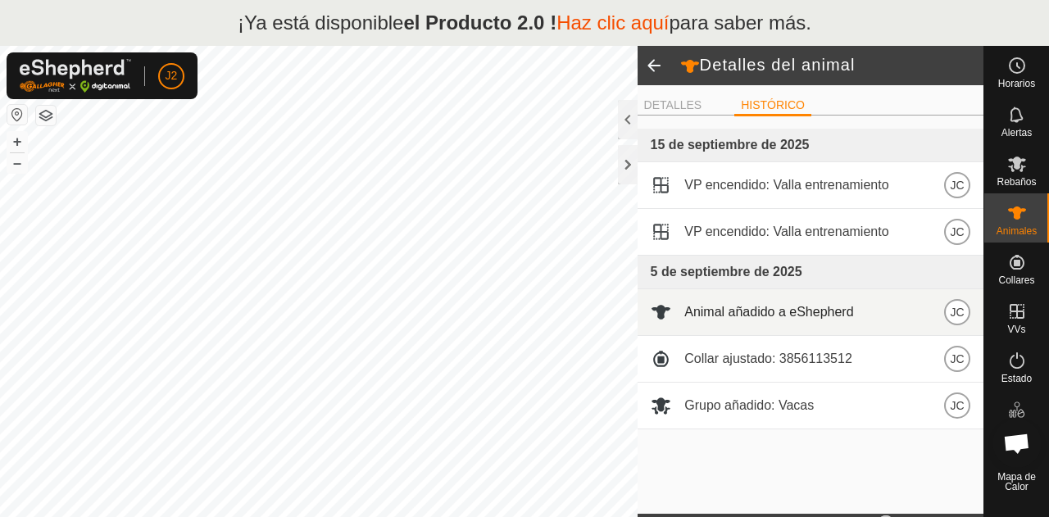
click at [761, 312] on font "Animal añadido a eShepherd" at bounding box center [768, 312] width 169 height 14
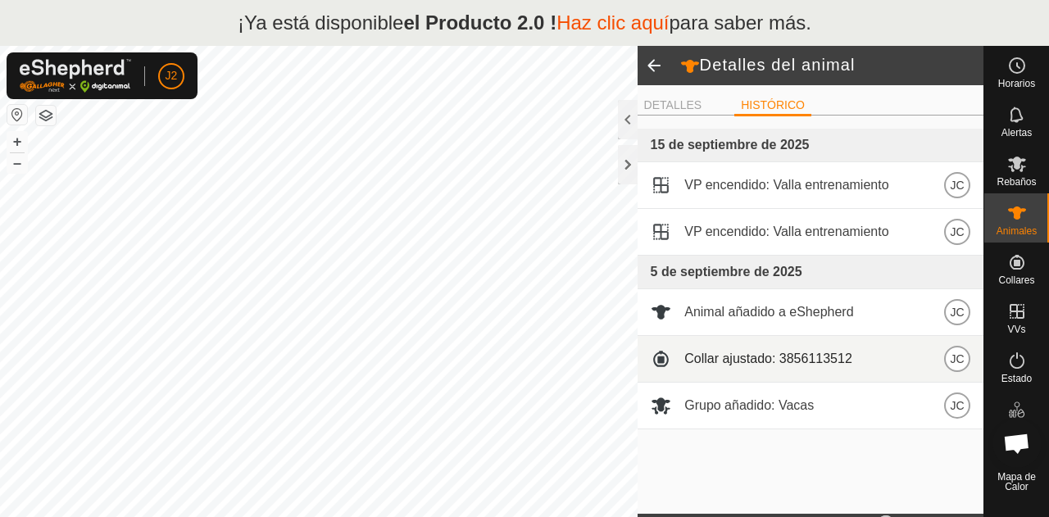
click at [754, 355] on font "Collar ajustado: 3856113512" at bounding box center [768, 359] width 168 height 14
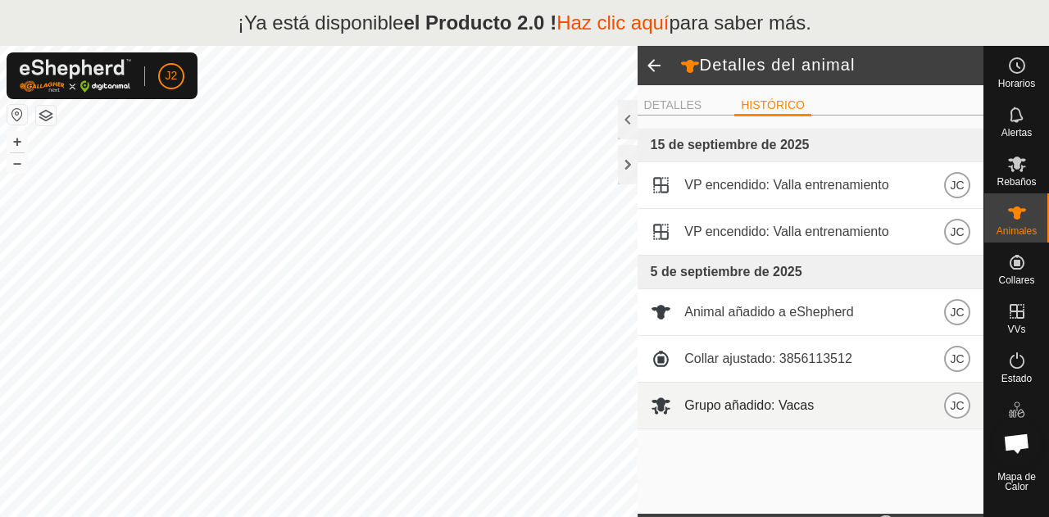
click at [791, 407] on font "Grupo añadido: Vacas" at bounding box center [748, 405] width 129 height 14
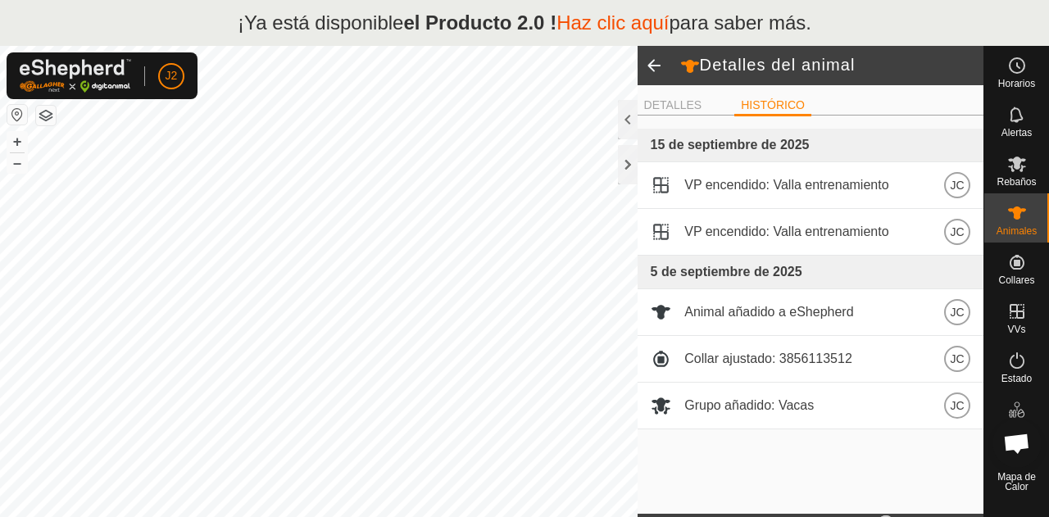
click at [639, 68] on span at bounding box center [654, 65] width 33 height 39
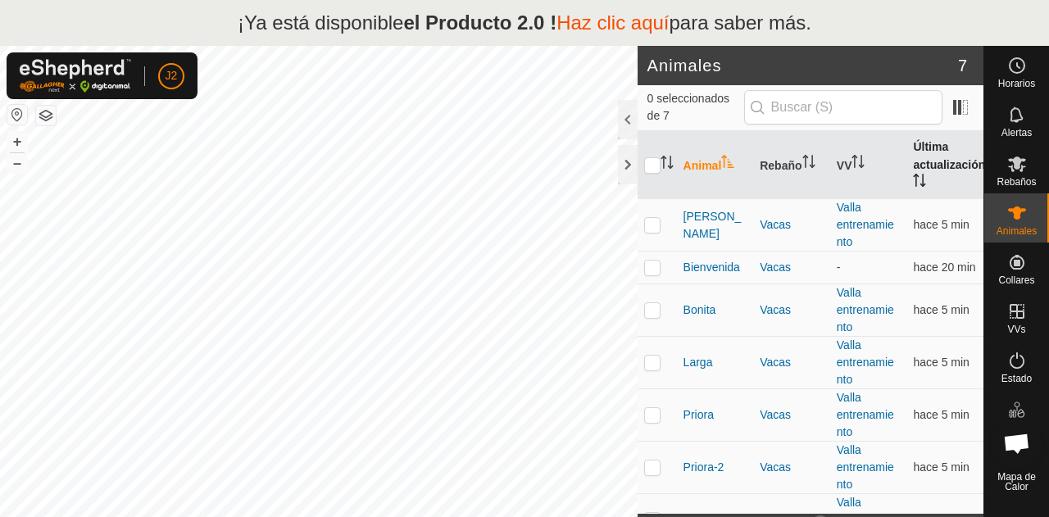
click at [946, 161] on font "Última actualización" at bounding box center [949, 155] width 72 height 31
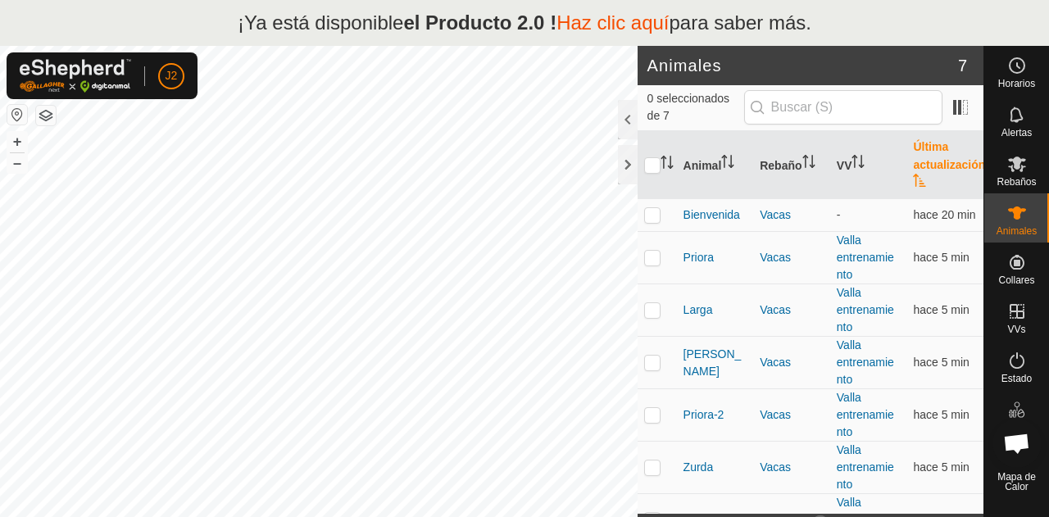
click at [943, 161] on font "Última actualización" at bounding box center [949, 155] width 72 height 31
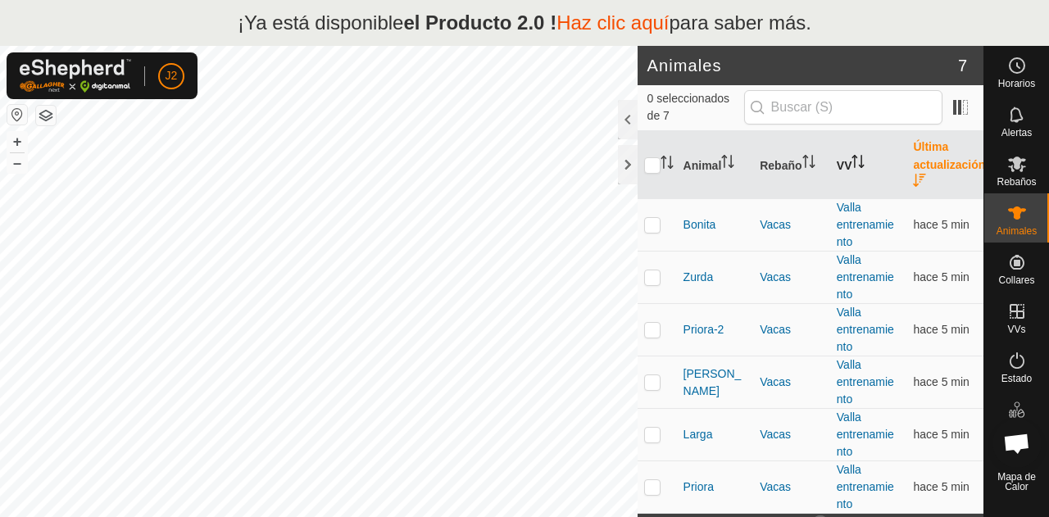
click at [837, 166] on font "VV" at bounding box center [845, 165] width 16 height 13
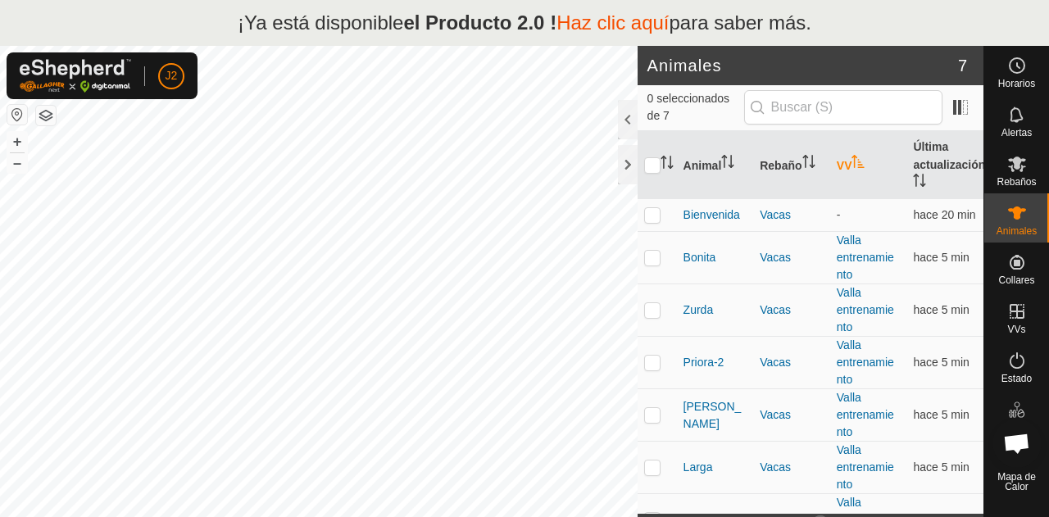
click at [837, 166] on font "VV" at bounding box center [845, 165] width 16 height 13
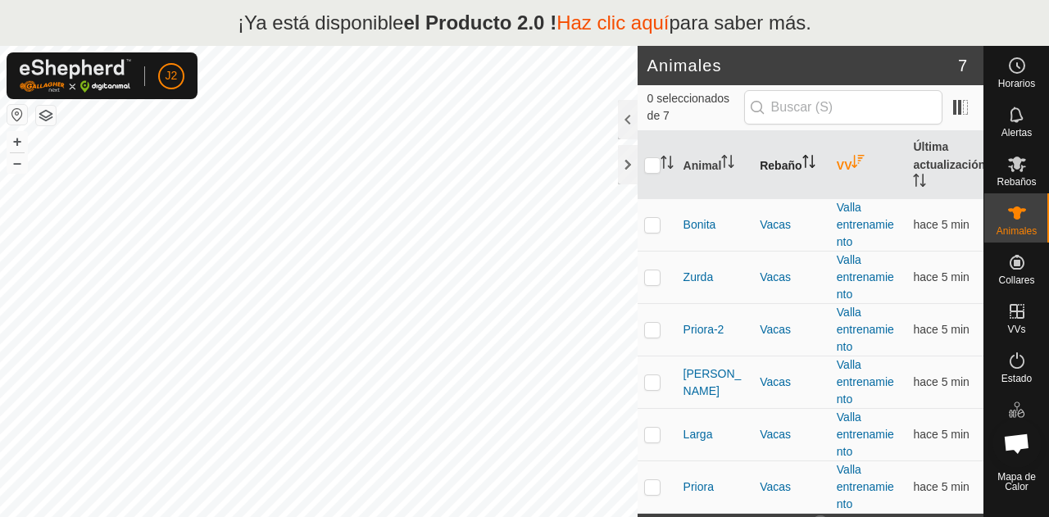
click at [783, 170] on font "Rebaño" at bounding box center [781, 165] width 42 height 13
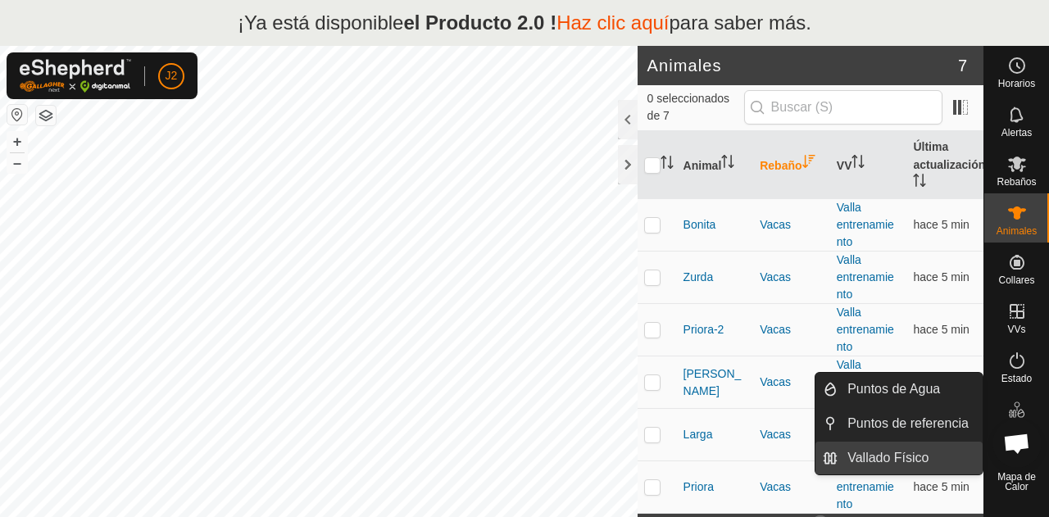
click at [928, 462] on link "Vallado Físico" at bounding box center [910, 458] width 145 height 33
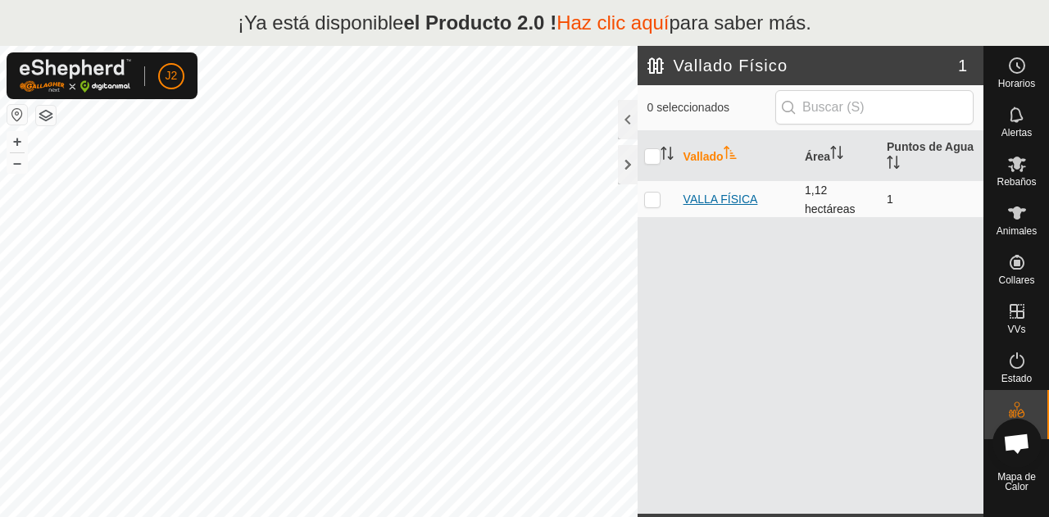
click at [723, 193] on font "VALLA FÍSICA" at bounding box center [720, 199] width 75 height 13
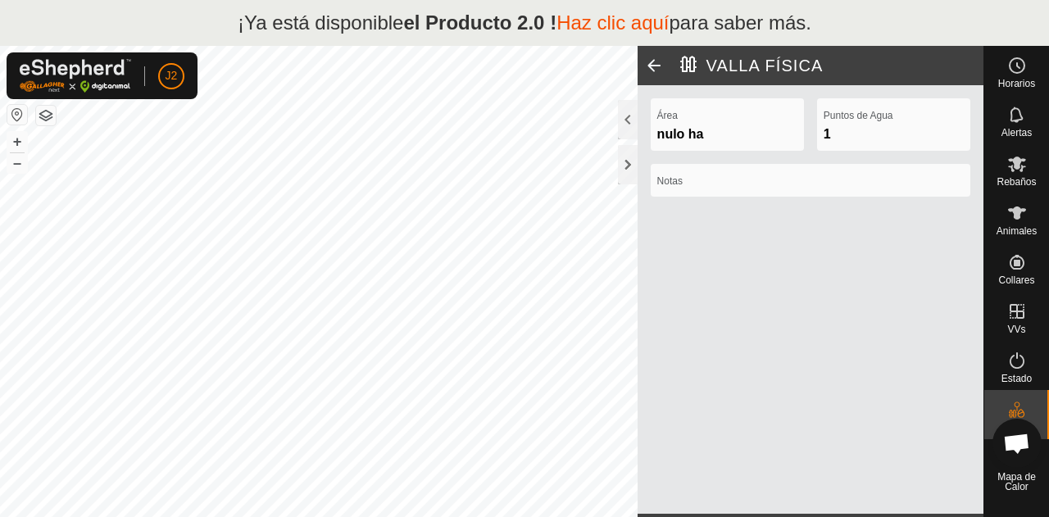
click at [893, 129] on div "1" at bounding box center [894, 135] width 140 height 20
click at [1017, 191] on div "Rebaños" at bounding box center [1016, 168] width 65 height 49
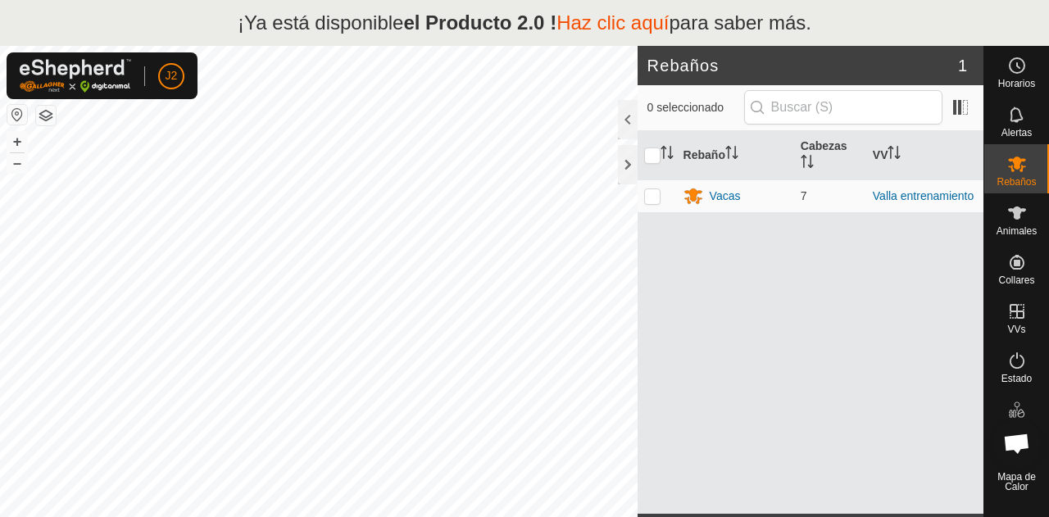
click at [1017, 191] on div "Rebaños" at bounding box center [1016, 168] width 65 height 49
click at [742, 193] on div "Vacas" at bounding box center [735, 197] width 104 height 20
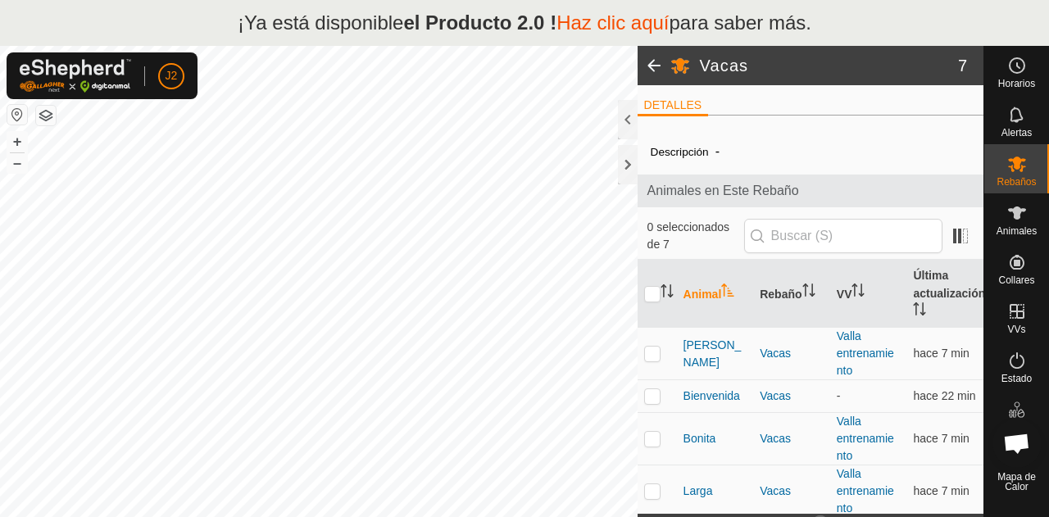
click at [742, 193] on font "Animales en Este Rebaño" at bounding box center [723, 191] width 152 height 14
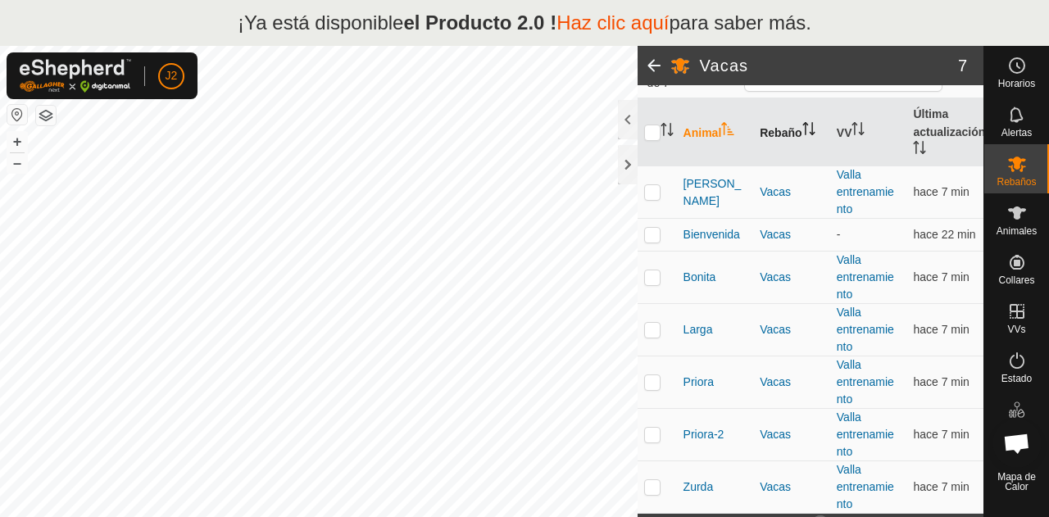
scroll to position [160, 0]
click at [693, 275] on font "Bonita" at bounding box center [699, 278] width 33 height 13
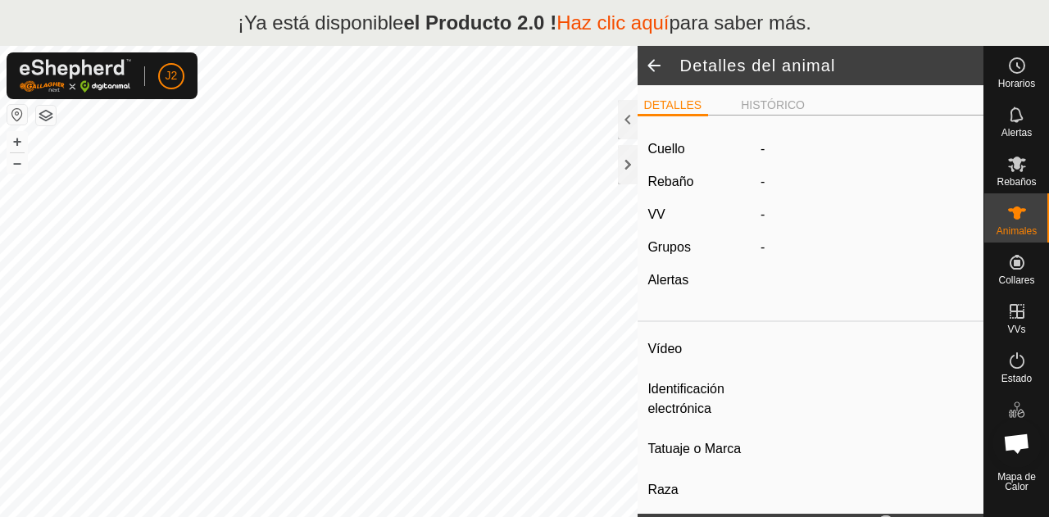
type input "Bonita"
type input "-"
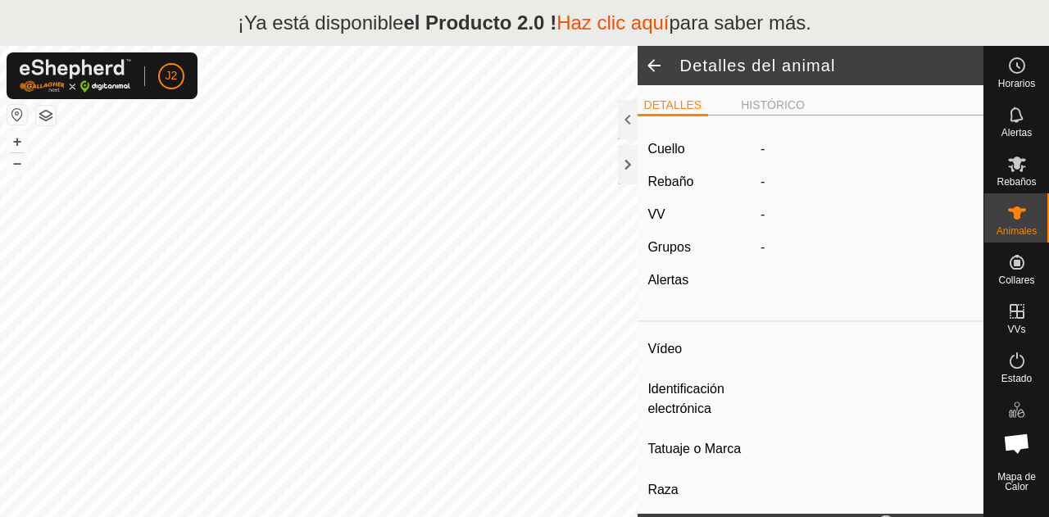
type input "0 kg"
type input "-"
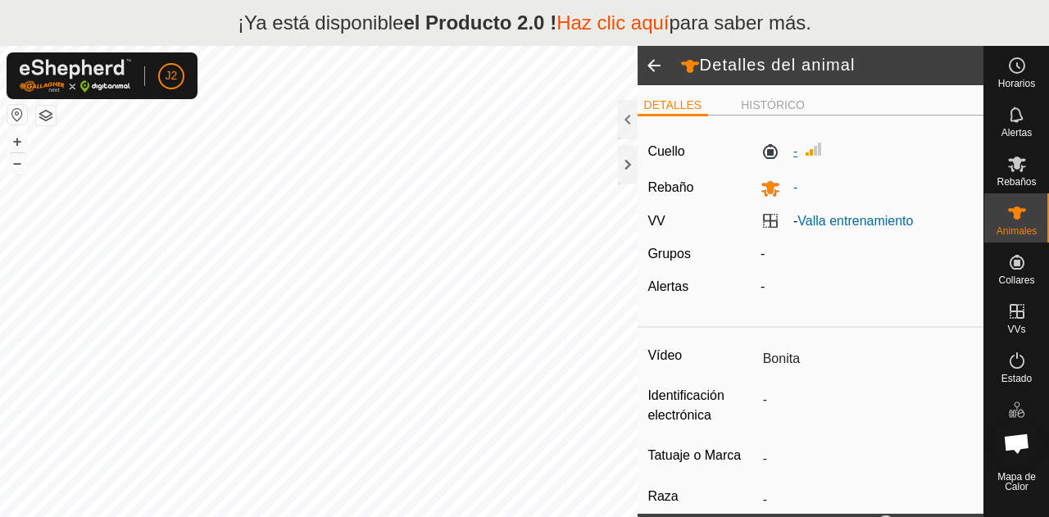
click at [765, 157] on label "-" at bounding box center [779, 152] width 37 height 20
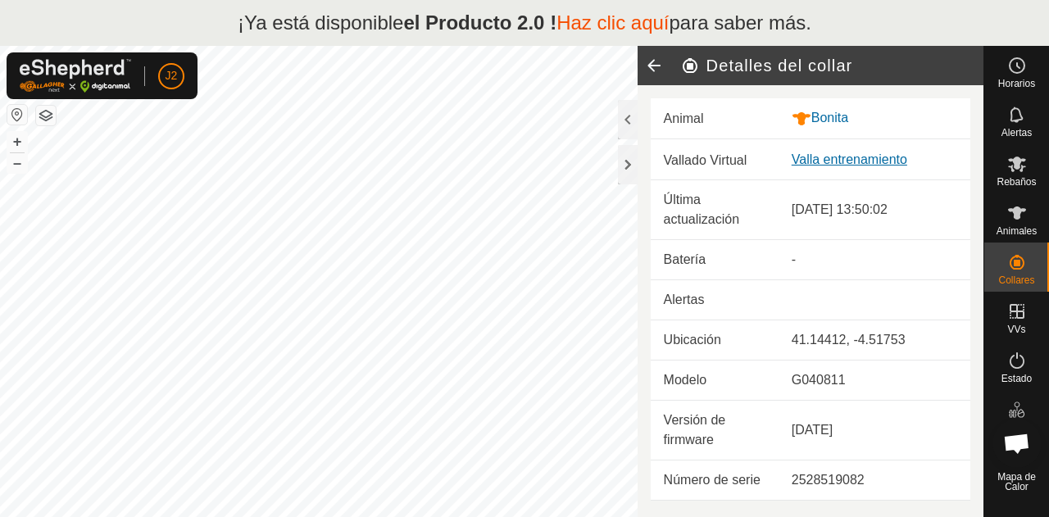
click at [811, 163] on font "Valla entrenamiento" at bounding box center [850, 159] width 116 height 14
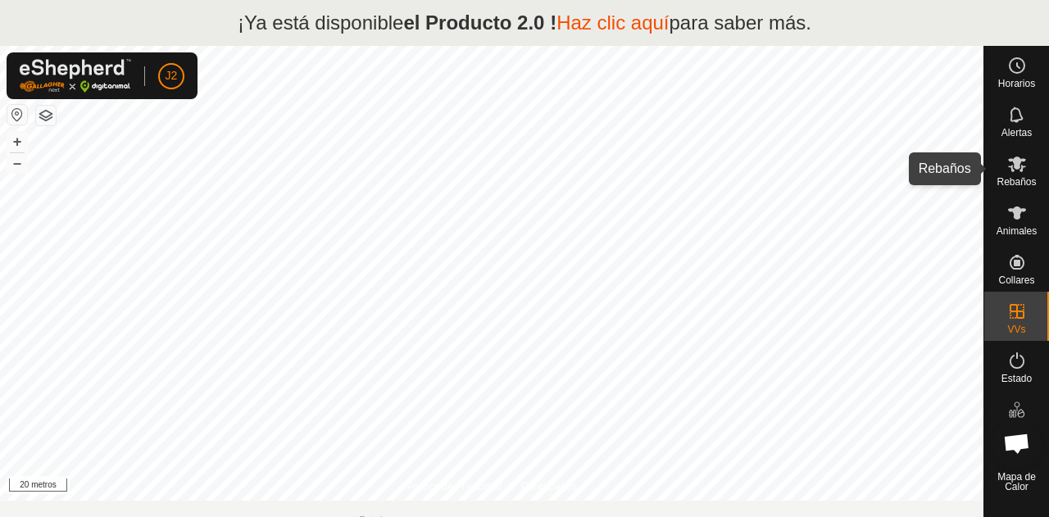
click at [1010, 178] on font "Rebaños" at bounding box center [1016, 181] width 39 height 11
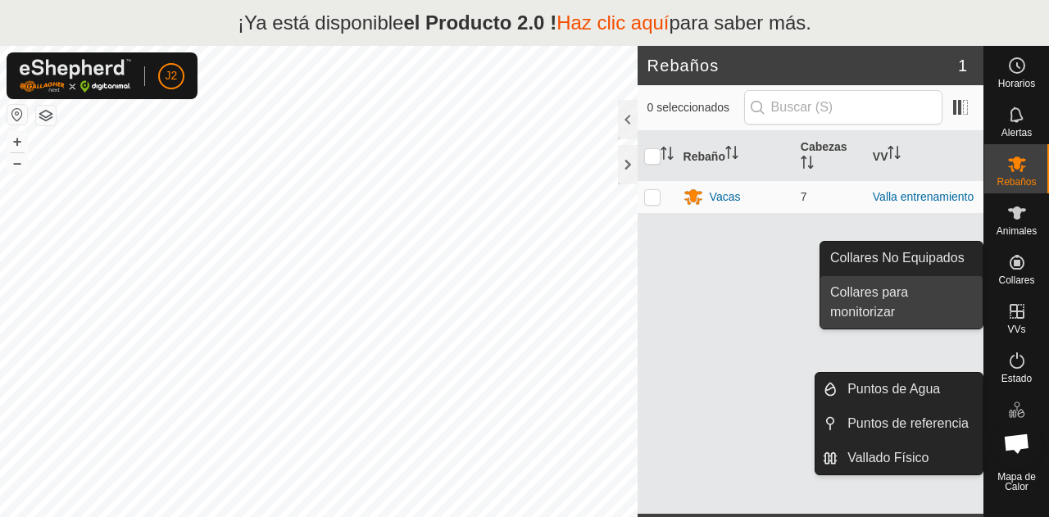
click at [903, 302] on link "Collares para monitorizar" at bounding box center [901, 302] width 162 height 52
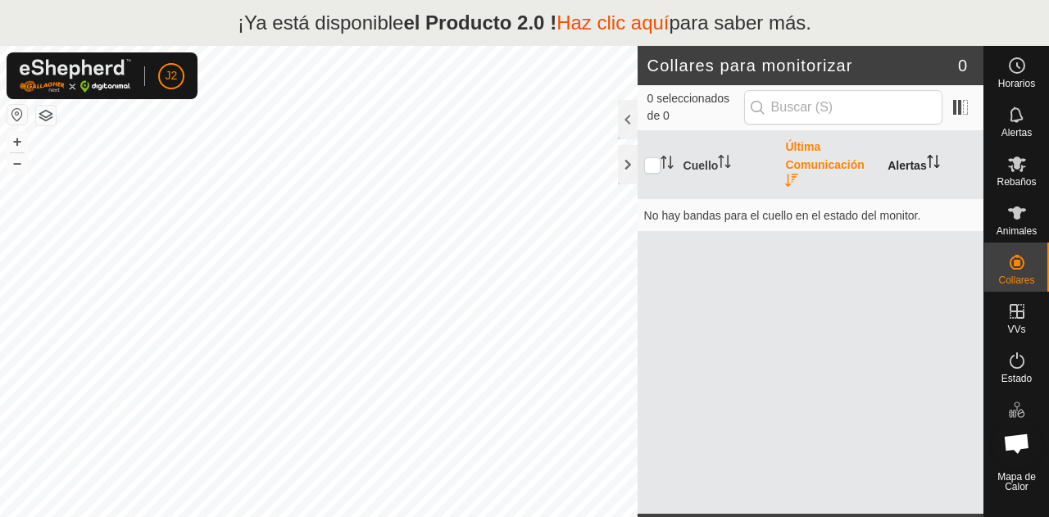
click at [905, 157] on th "Alertas" at bounding box center [932, 165] width 102 height 68
click at [711, 161] on font "Cuello" at bounding box center [700, 165] width 35 height 13
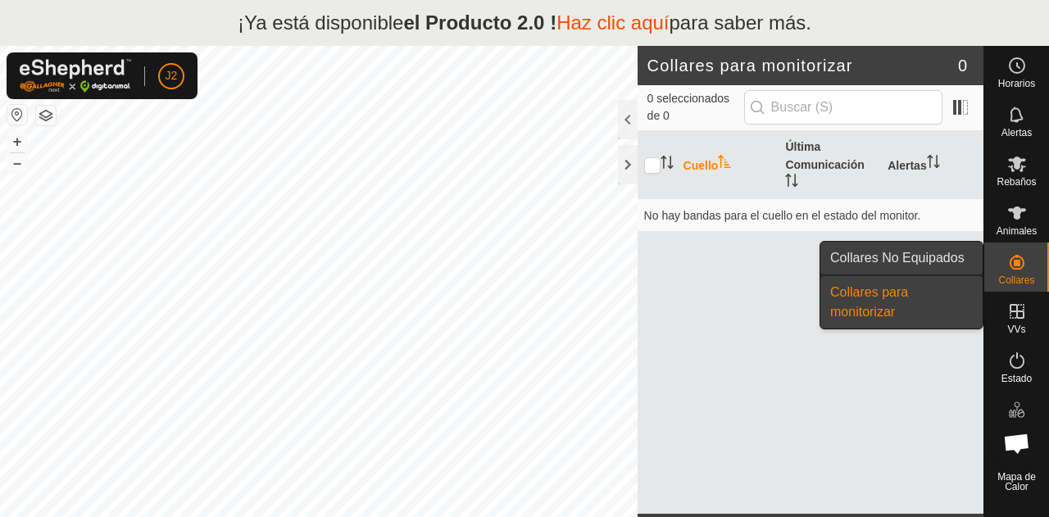
click at [947, 245] on link "Collares No Equipados" at bounding box center [901, 258] width 162 height 33
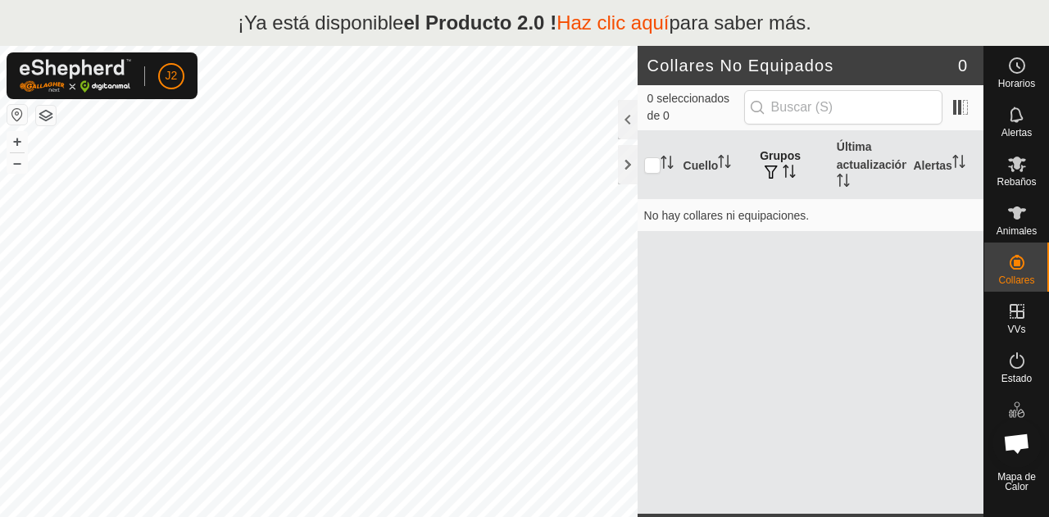
click at [798, 180] on th "Grupos" at bounding box center [791, 165] width 77 height 68
click at [877, 181] on th "Última actualización" at bounding box center [868, 165] width 77 height 68
click at [950, 177] on th "Alertas" at bounding box center [944, 165] width 77 height 68
click at [702, 176] on th "Cuello" at bounding box center [715, 165] width 77 height 68
click at [1007, 212] on icon at bounding box center [1017, 213] width 20 height 20
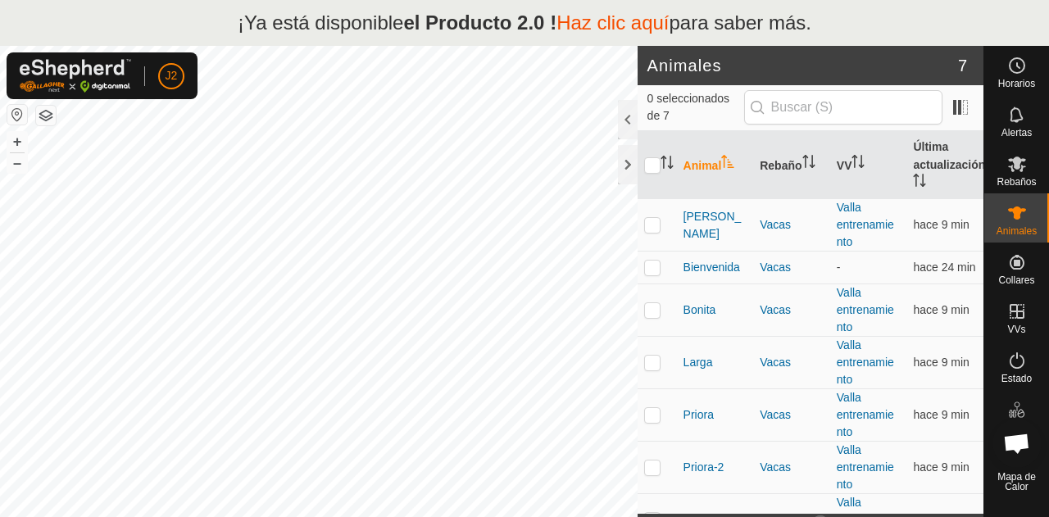
click at [1007, 212] on icon at bounding box center [1017, 213] width 20 height 20
click at [715, 230] on font "[PERSON_NAME]" at bounding box center [712, 225] width 58 height 30
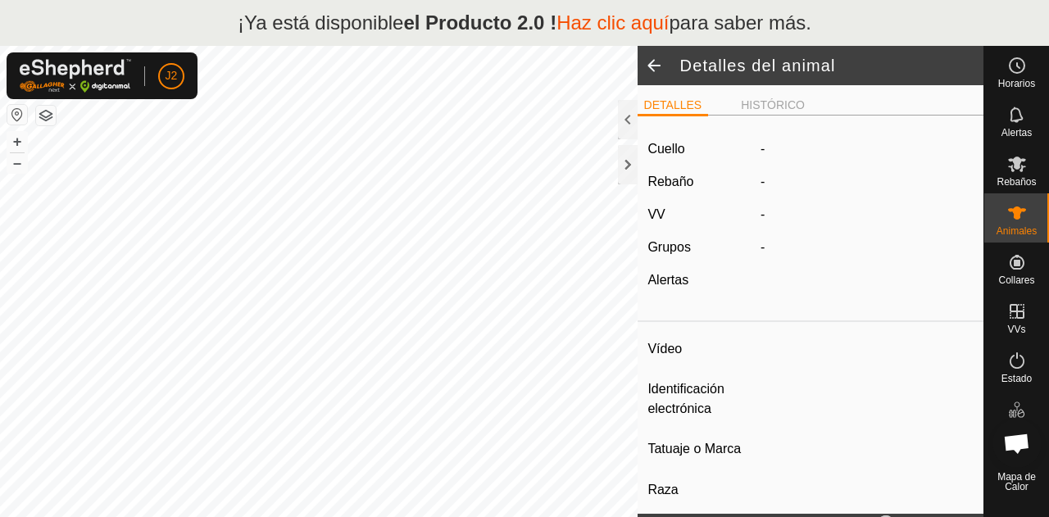
type input "Asuncion"
type input "-"
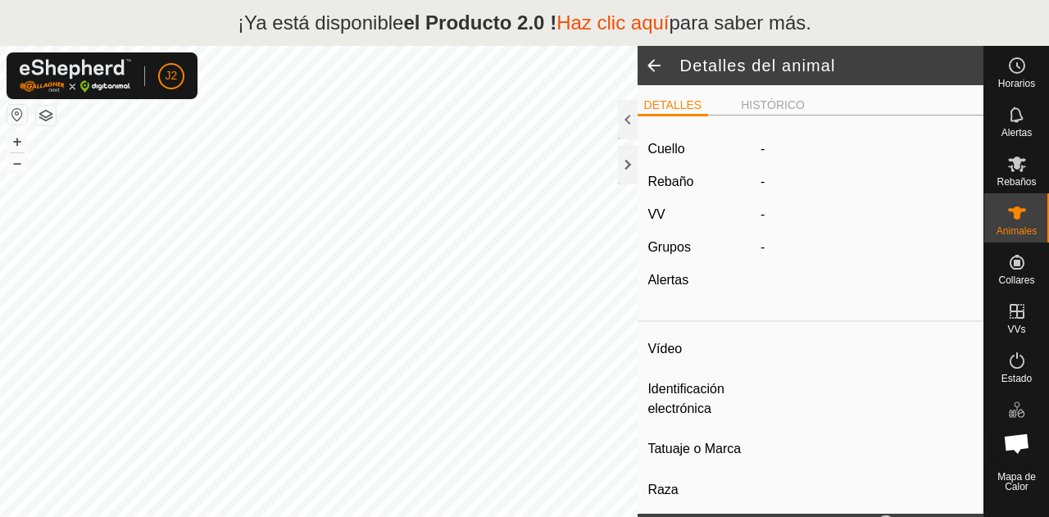
type input "0 kg"
type input "-"
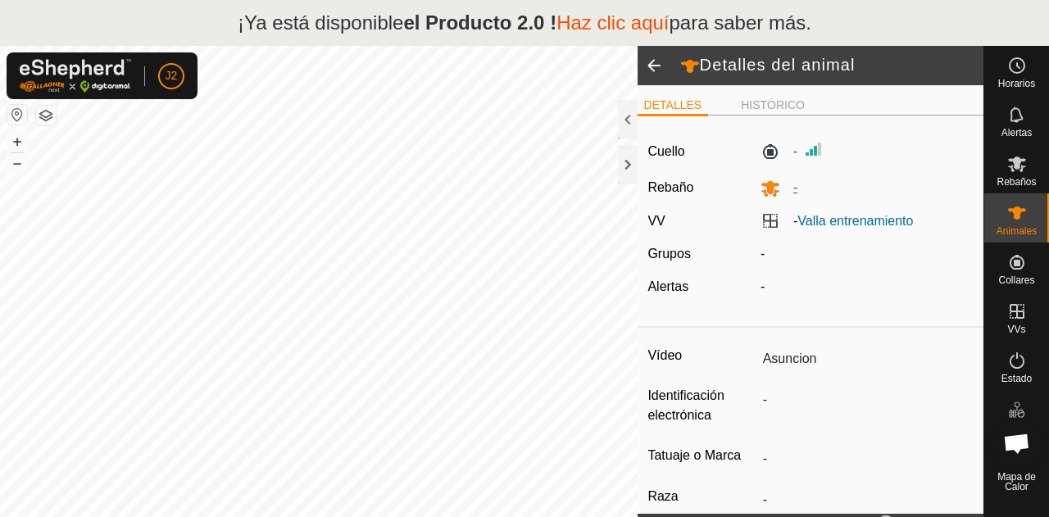
click at [765, 193] on icon at bounding box center [770, 189] width 18 height 16
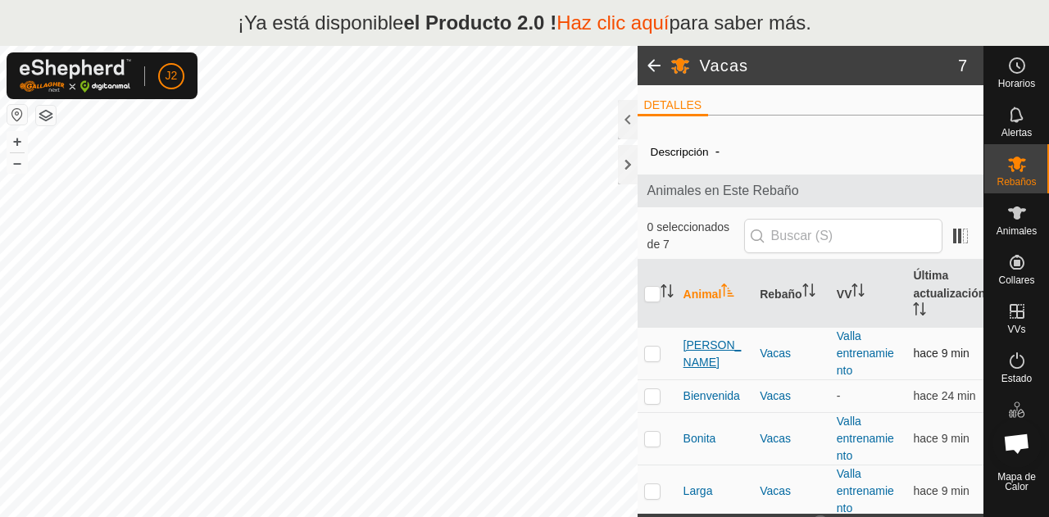
scroll to position [2, 0]
click at [679, 161] on div "Descripción - Animales en Este Rebaño 0 seleccionados de 7 Animal Rebaño VV Últ…" at bounding box center [811, 400] width 346 height 547
click at [712, 356] on font "[PERSON_NAME]" at bounding box center [712, 352] width 58 height 30
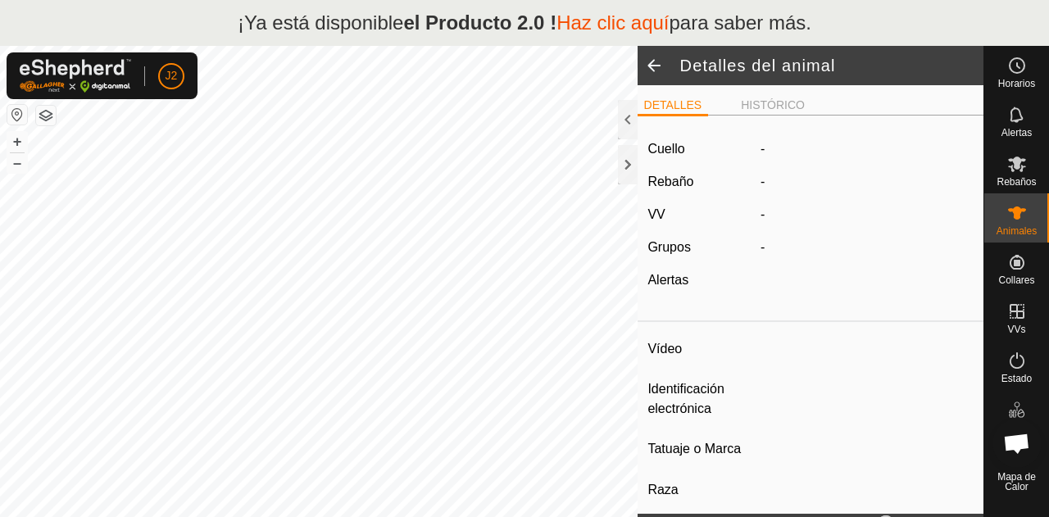
type input "Asuncion"
type input "-"
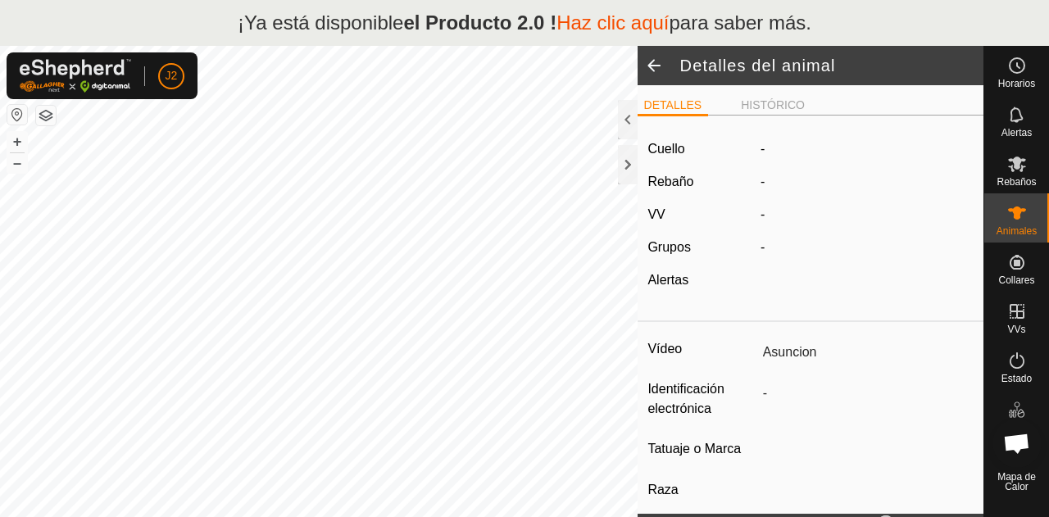
type input "0 kg"
type input "-"
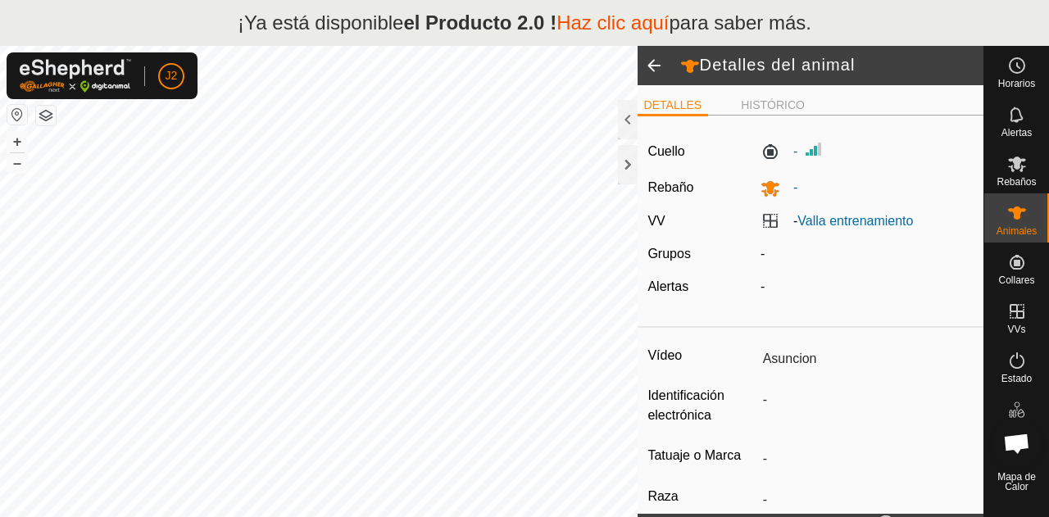
click at [656, 71] on span at bounding box center [654, 65] width 33 height 39
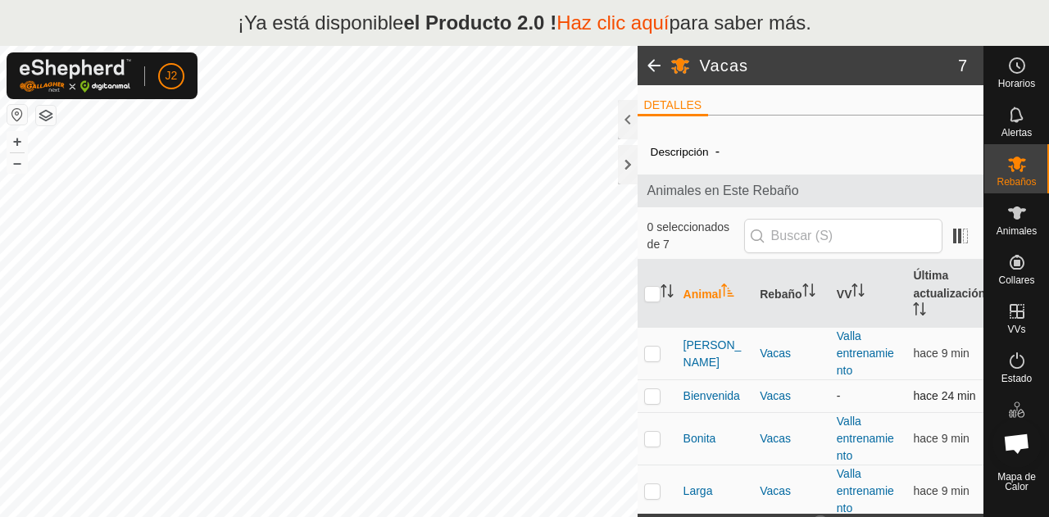
click at [706, 407] on td "Bienvenida" at bounding box center [715, 396] width 77 height 33
click at [708, 399] on font "Bienvenida" at bounding box center [711, 395] width 57 height 13
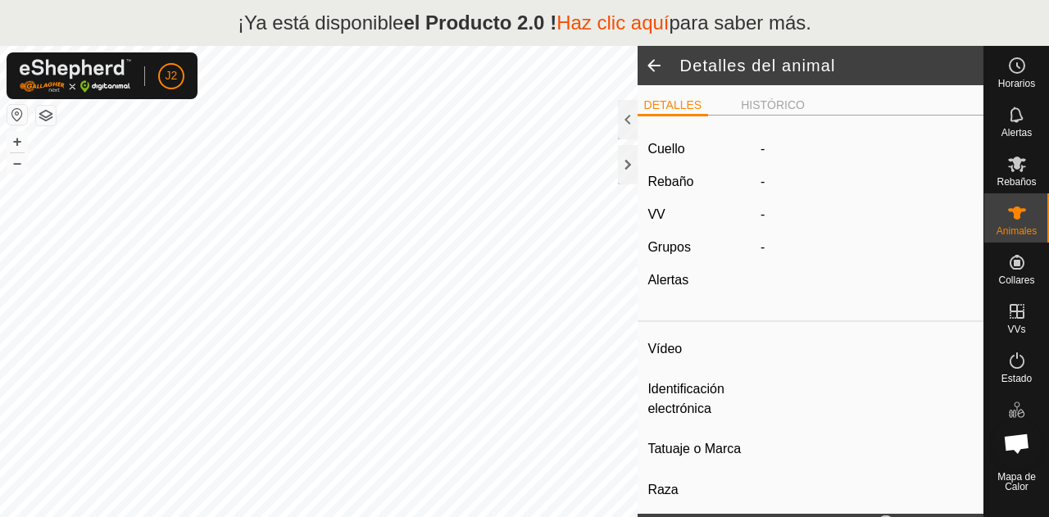
type input "Bienvenida"
type input "-"
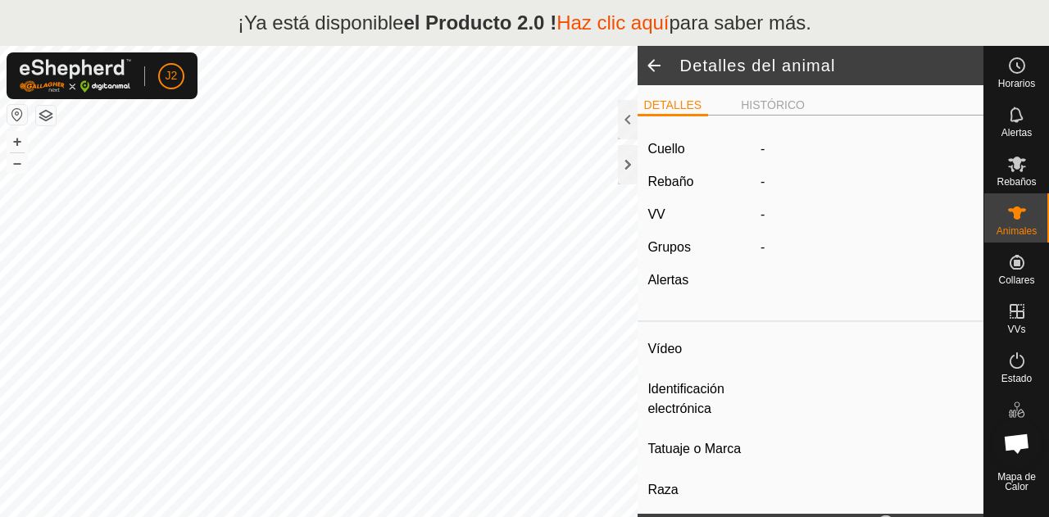
type input "0 kg"
type input "-"
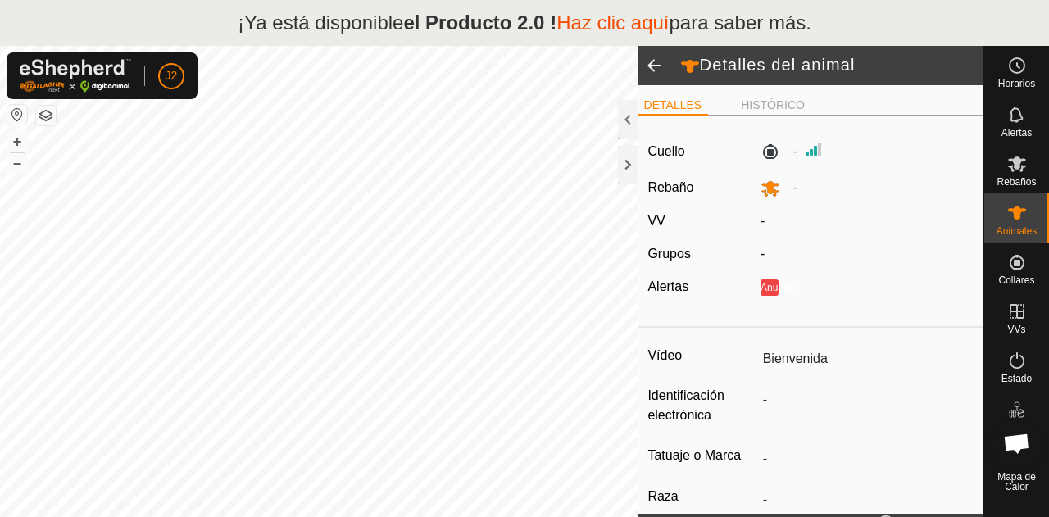
click at [655, 68] on span at bounding box center [654, 65] width 33 height 39
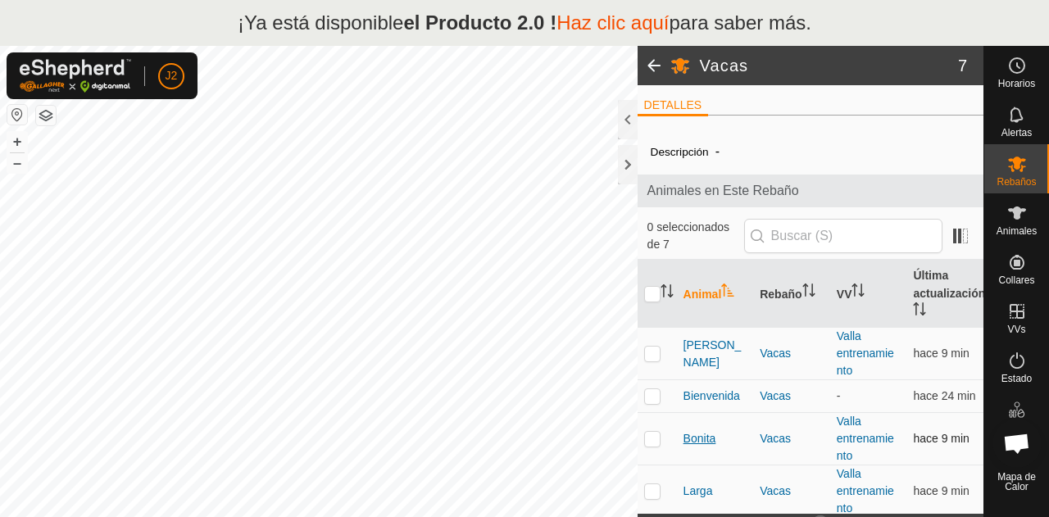
click at [702, 443] on font "Bonita" at bounding box center [699, 438] width 33 height 13
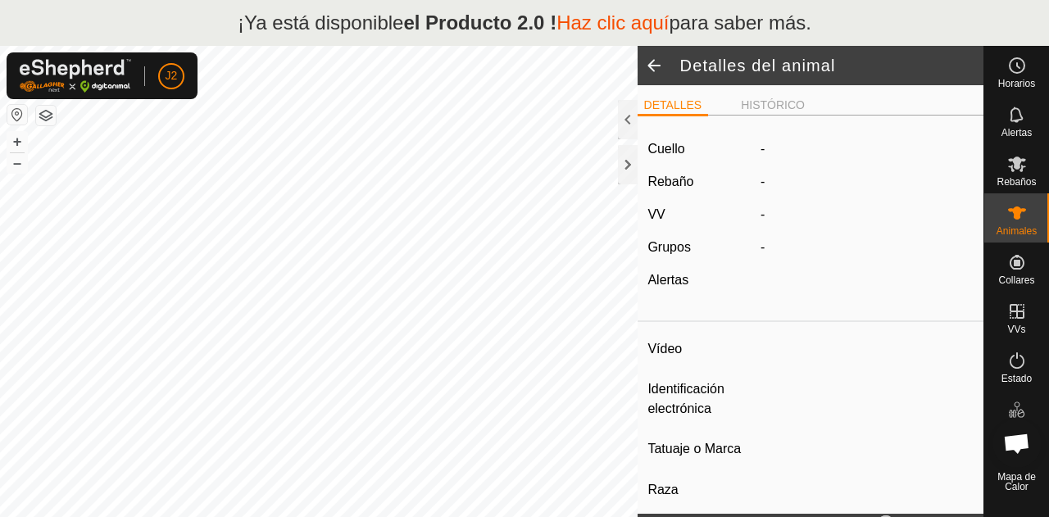
type input "Bonita"
type input "-"
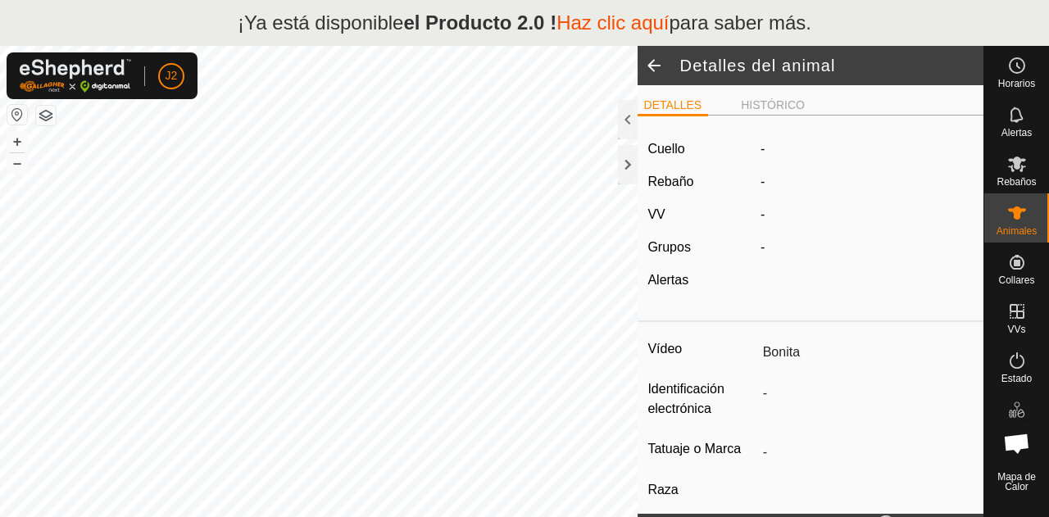
type input "0 kg"
type input "-"
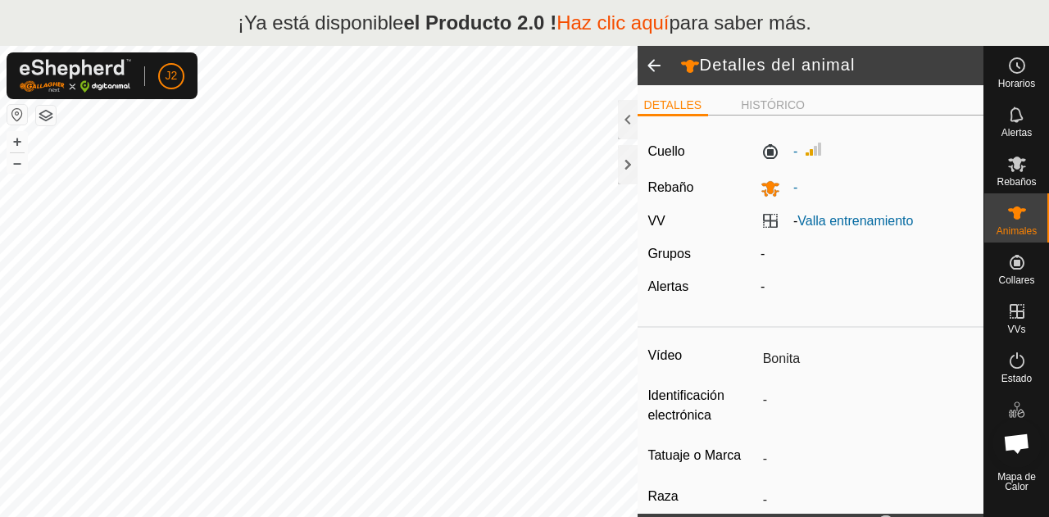
click at [653, 57] on span at bounding box center [654, 65] width 33 height 39
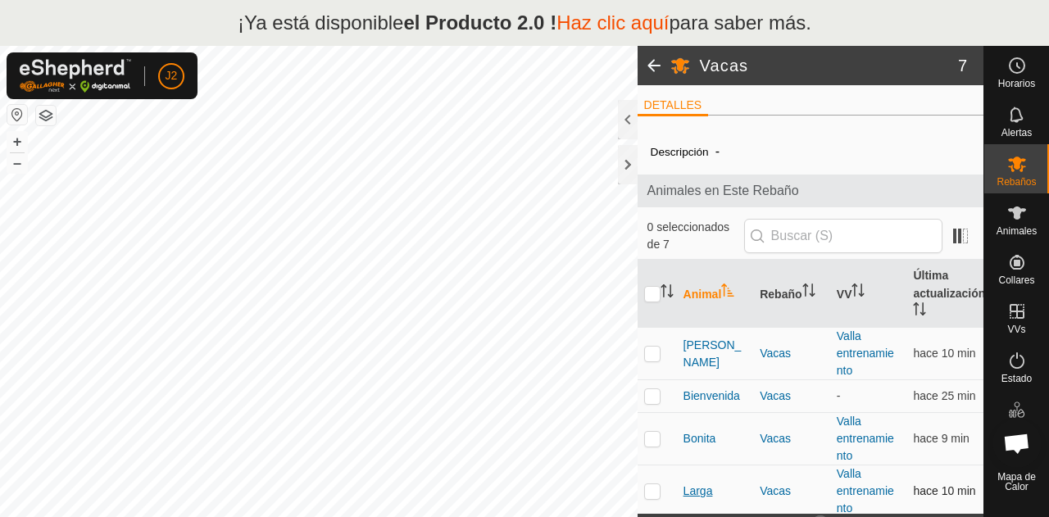
click at [692, 488] on font "Larga" at bounding box center [698, 490] width 30 height 13
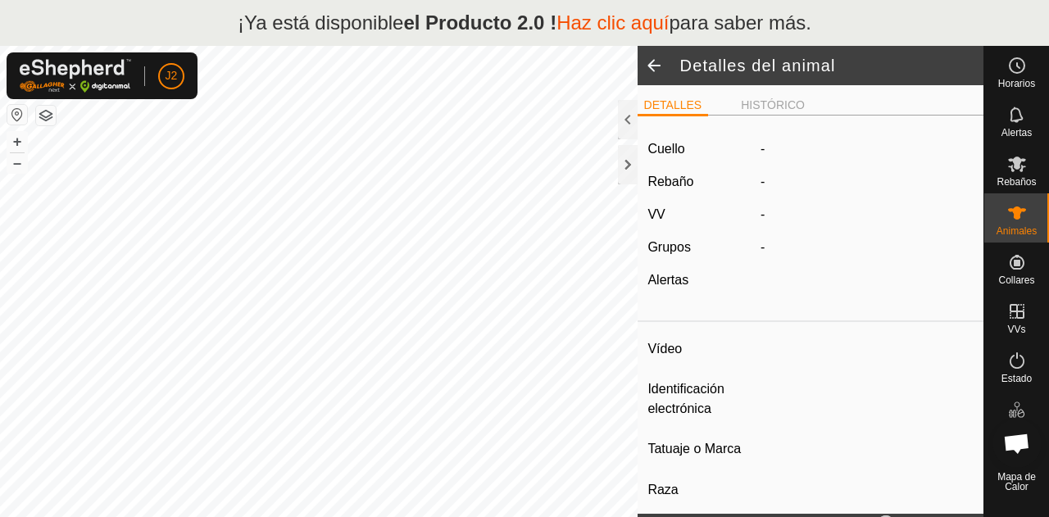
type input "Larga"
type input "-"
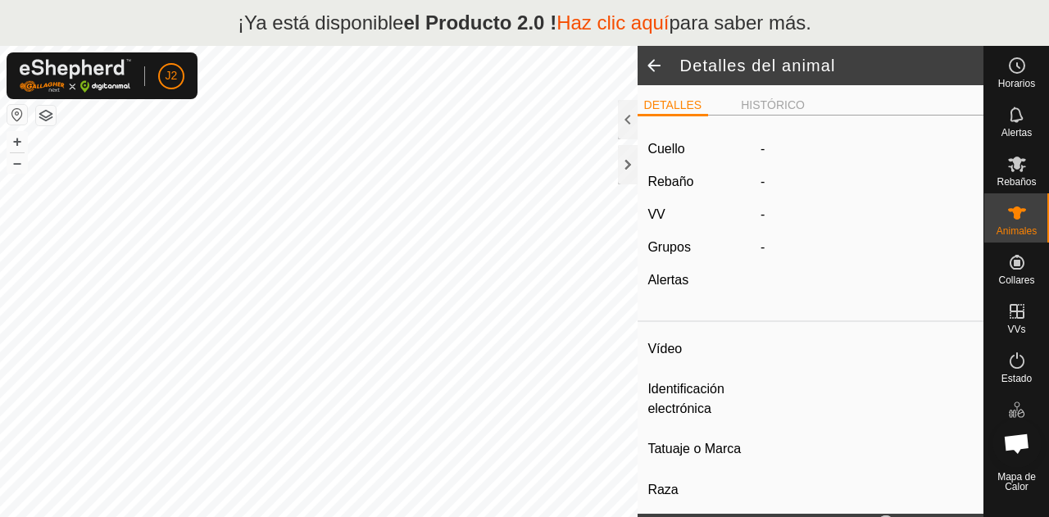
type input "0 kg"
type input "-"
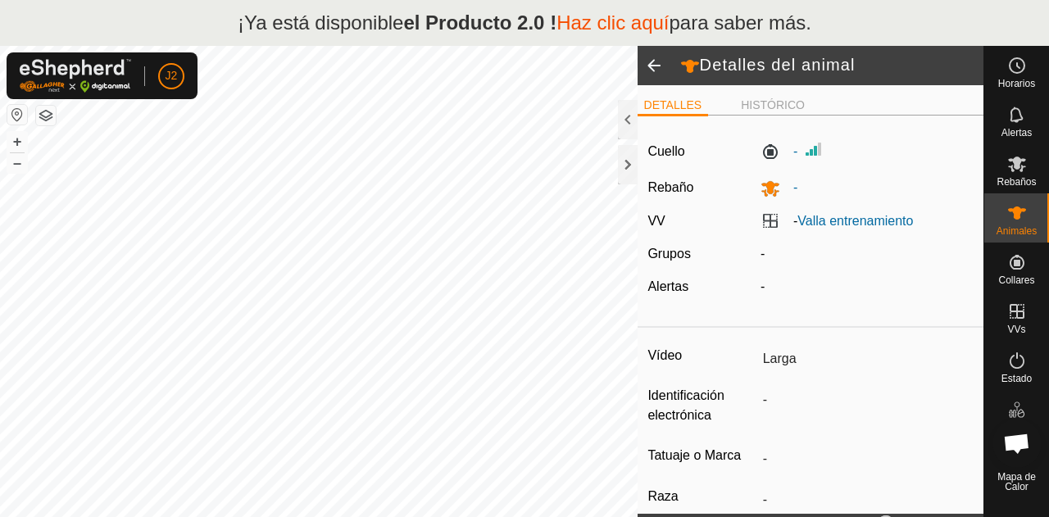
click at [660, 61] on span at bounding box center [654, 65] width 33 height 39
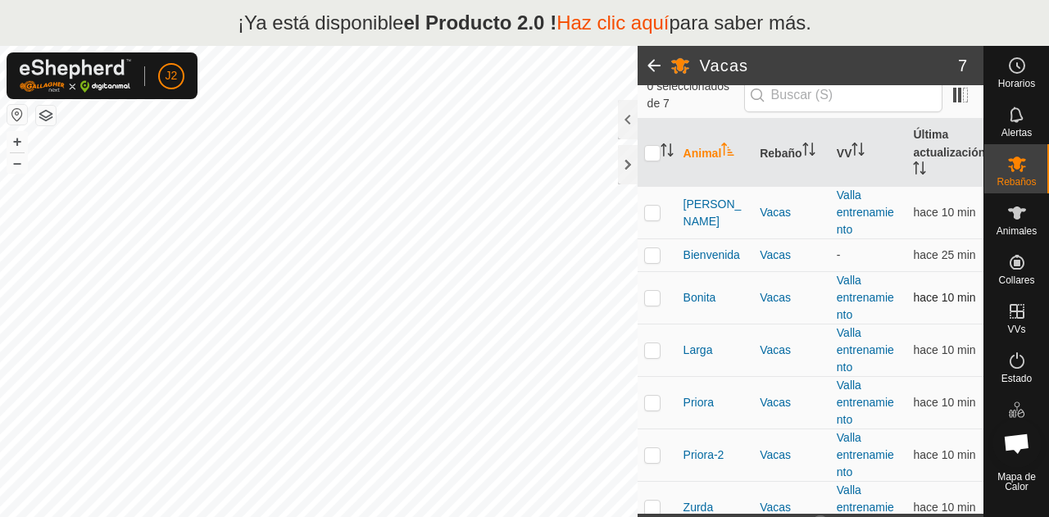
scroll to position [161, 0]
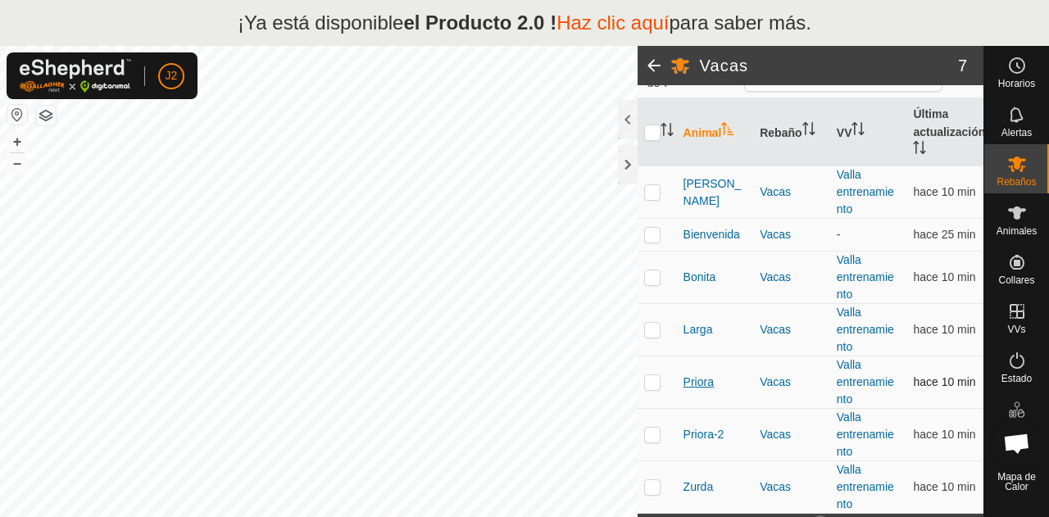
click at [697, 379] on font "Priora" at bounding box center [698, 381] width 30 height 13
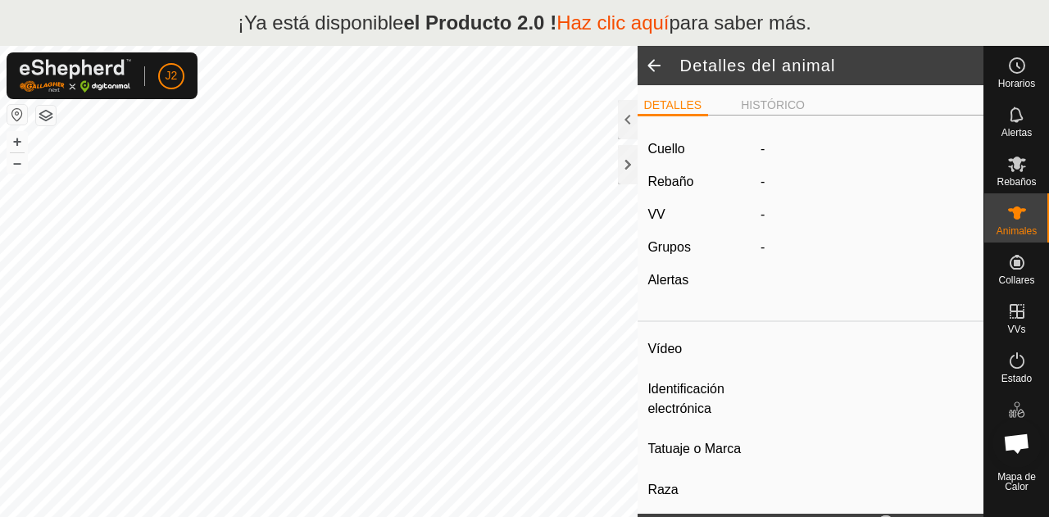
type input "Priora"
type input "-"
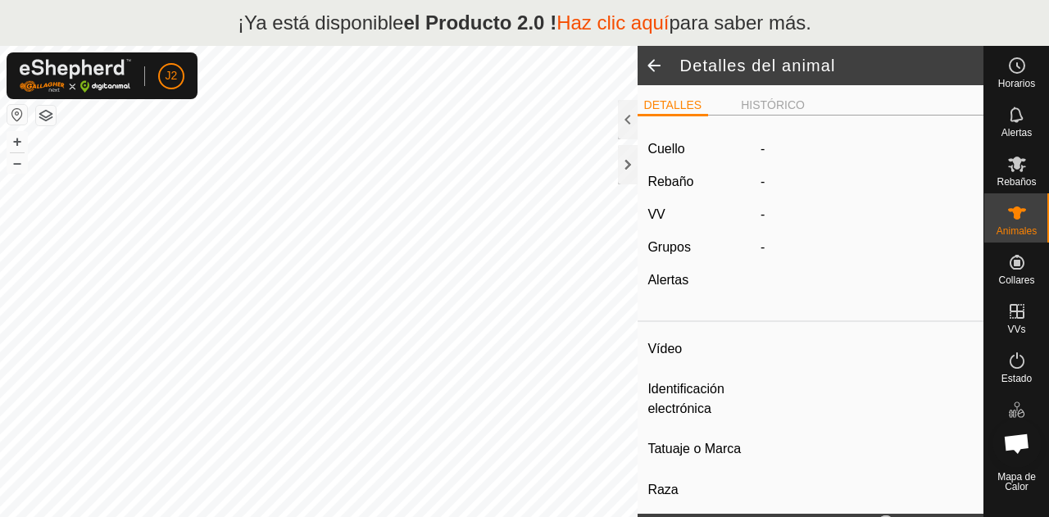
type input "0 kg"
type input "-"
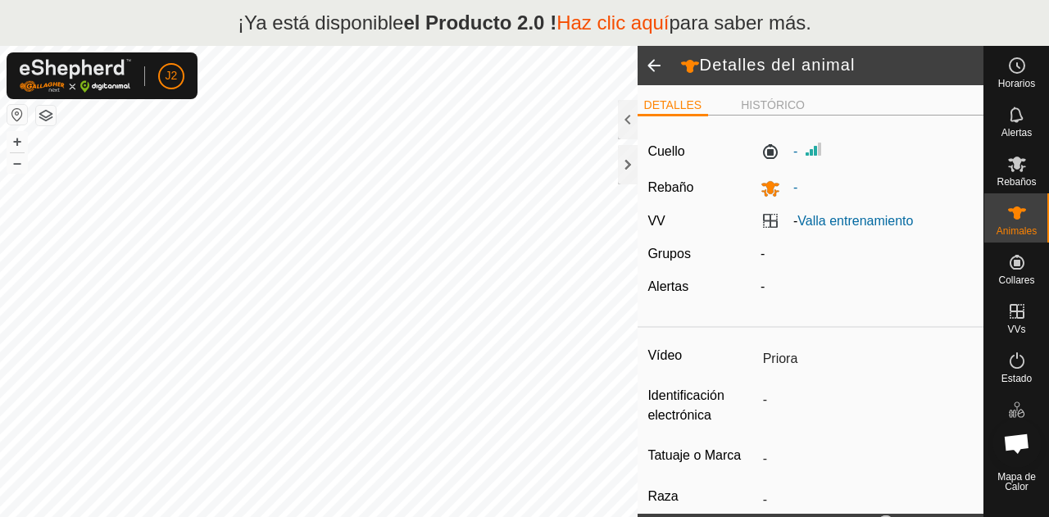
click at [647, 63] on span at bounding box center [654, 65] width 33 height 39
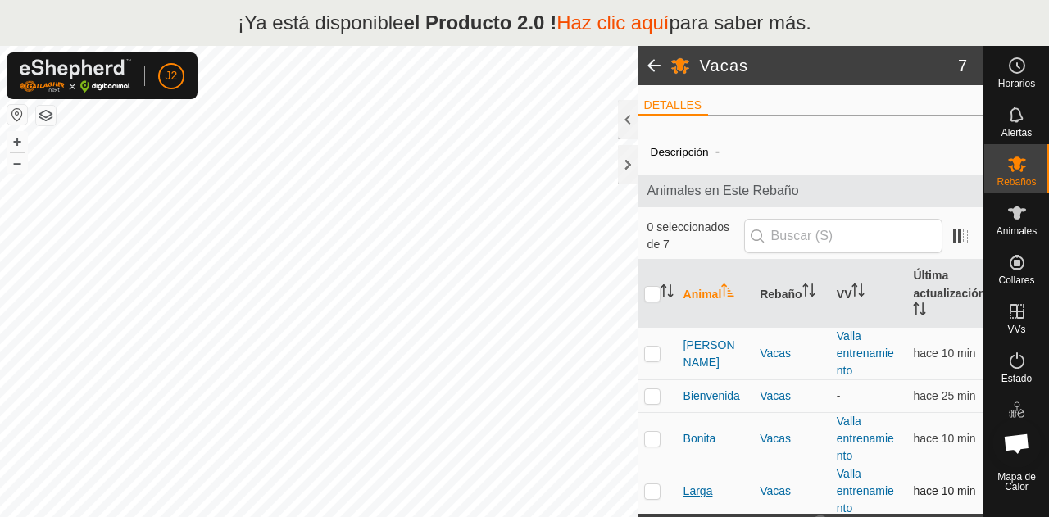
scroll to position [161, 0]
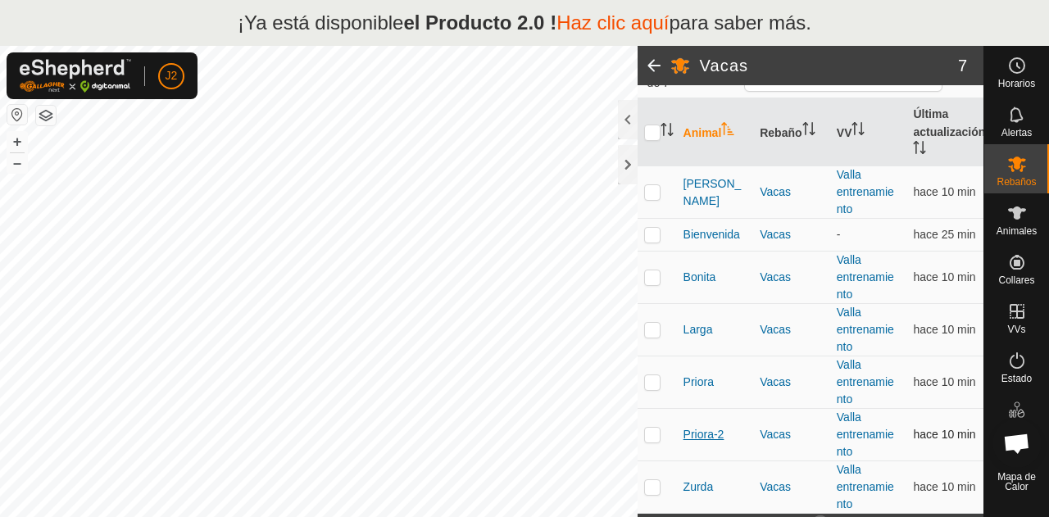
click at [707, 430] on font "Priora-2" at bounding box center [703, 434] width 41 height 13
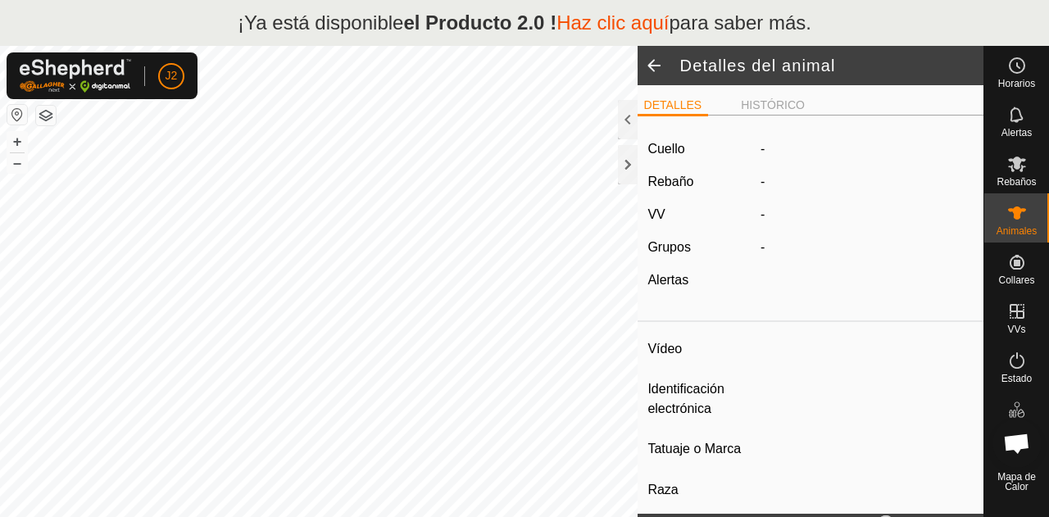
type input "Priora-2"
type input "-"
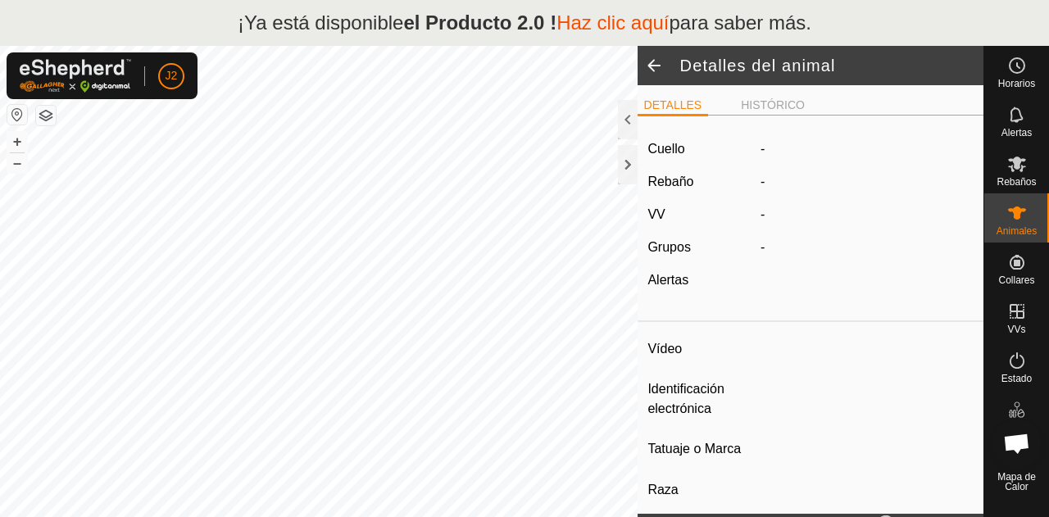
type input "0 kg"
type input "-"
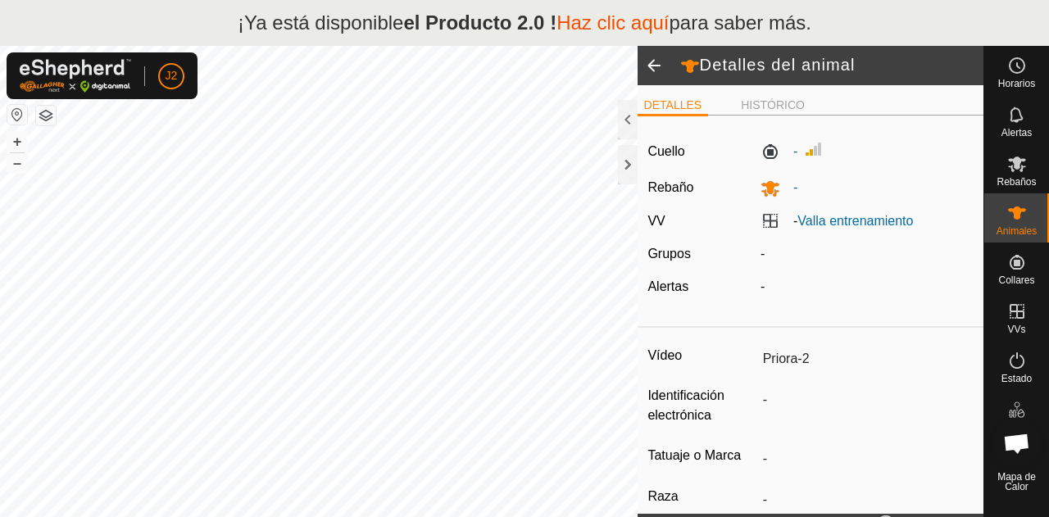
click at [658, 57] on span at bounding box center [654, 65] width 33 height 39
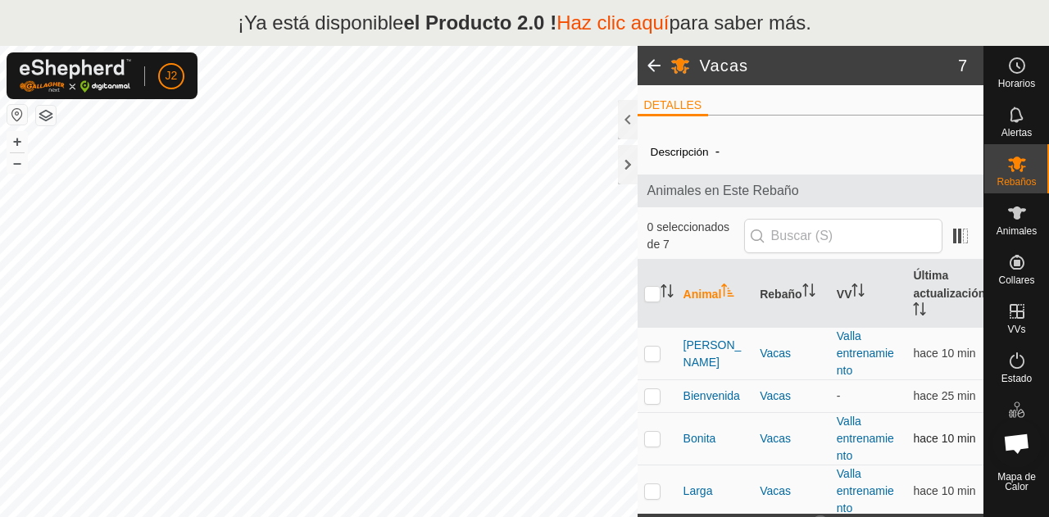
scroll to position [161, 0]
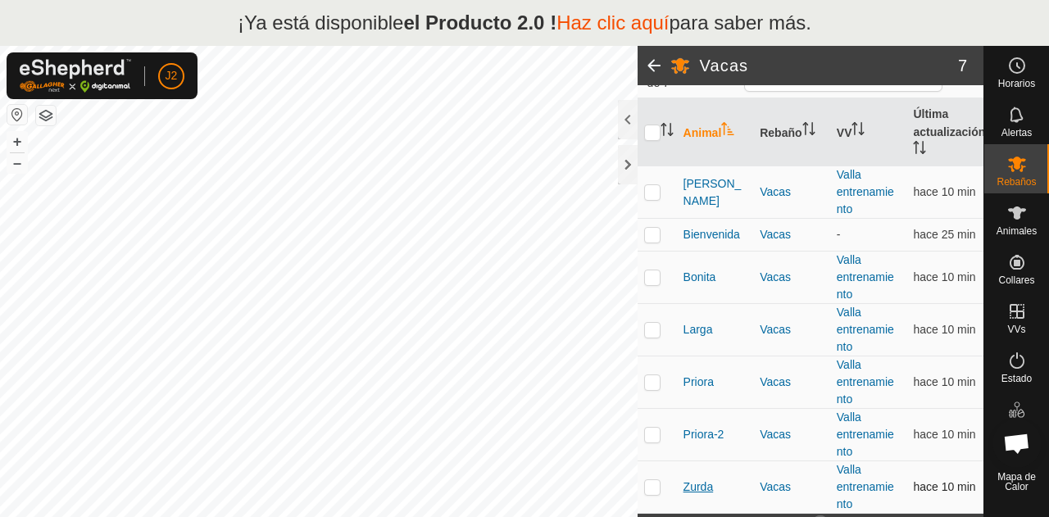
click at [695, 491] on font "Zurda" at bounding box center [698, 486] width 30 height 13
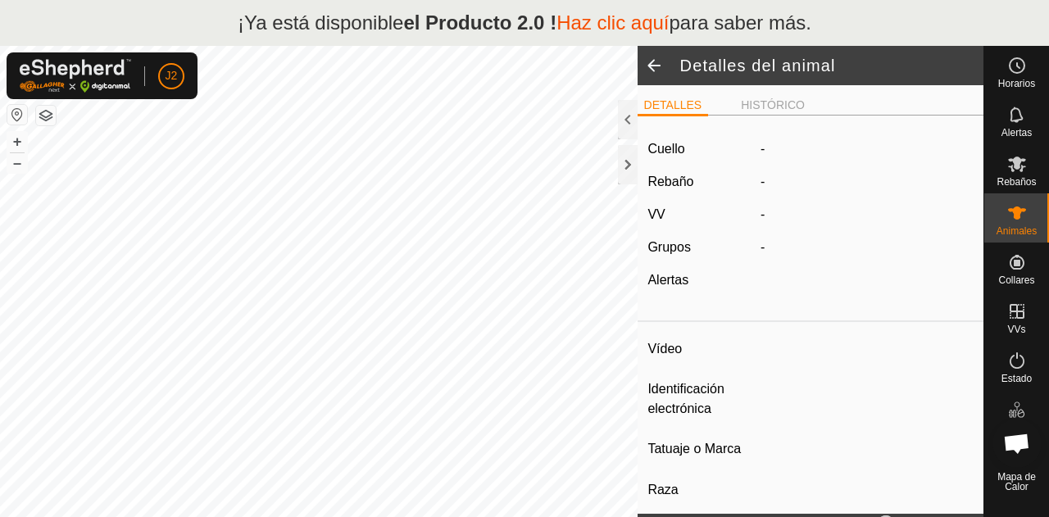
type input "Zurda"
type input "-"
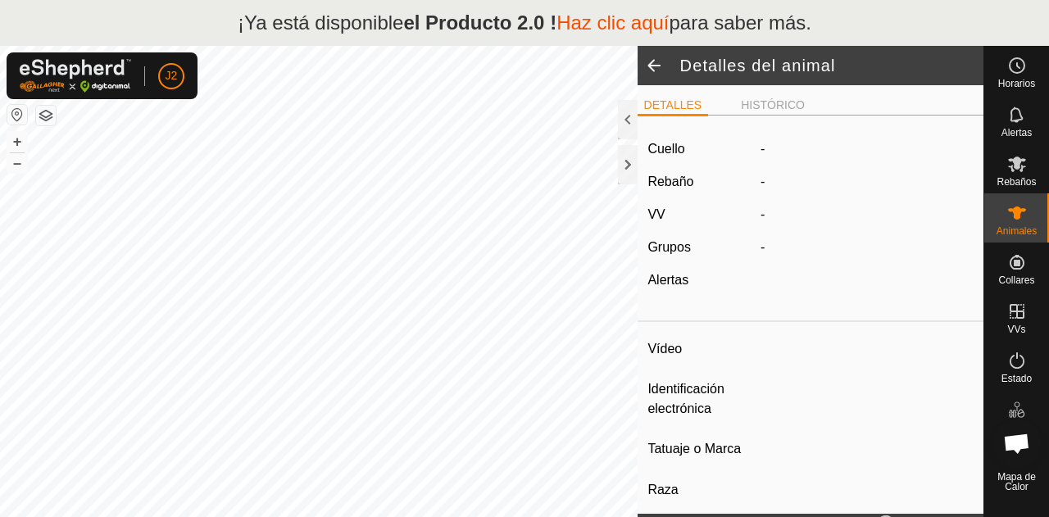
type input "0 kg"
type input "-"
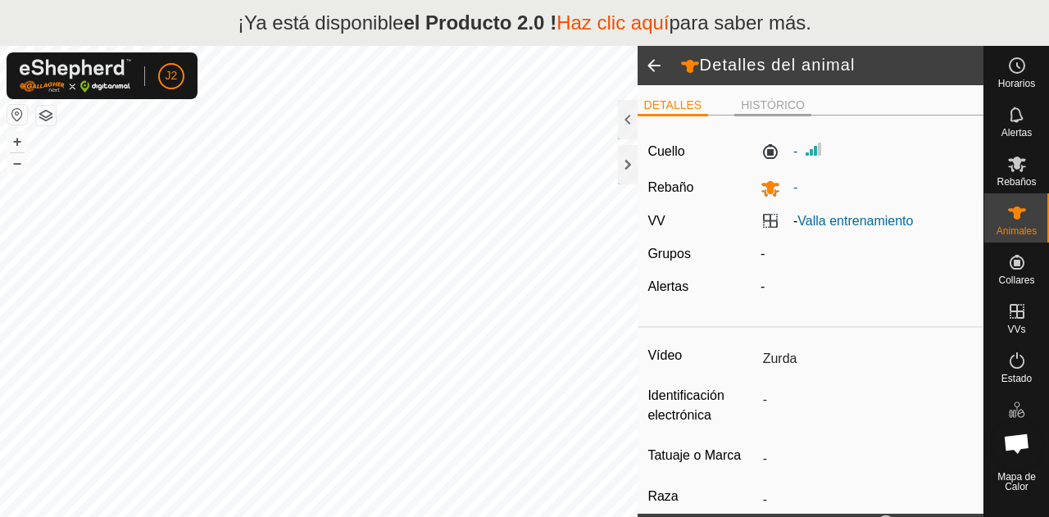
click at [782, 112] on li "HISTÓRICO" at bounding box center [772, 107] width 77 height 20
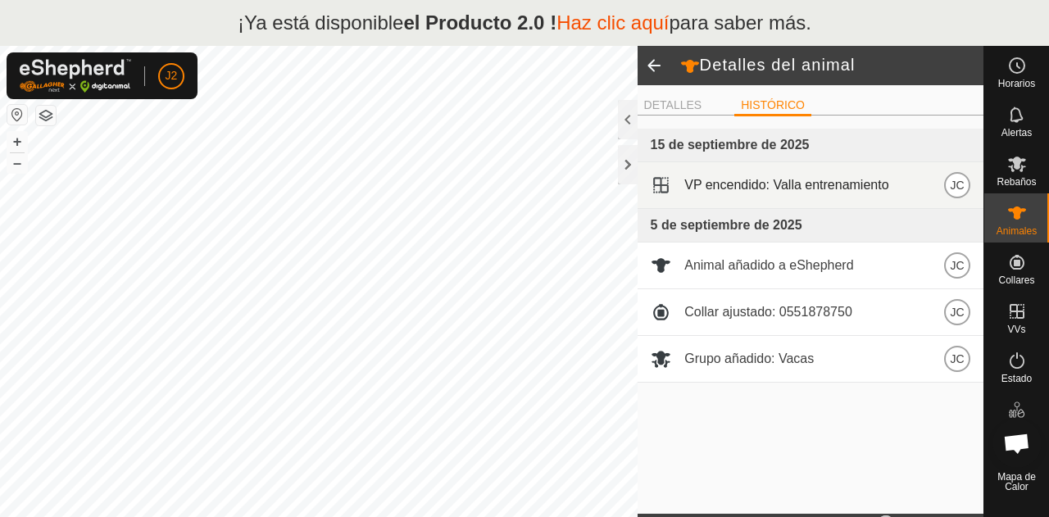
click at [779, 189] on font "VP encendido: Valla entrenamiento" at bounding box center [786, 185] width 204 height 14
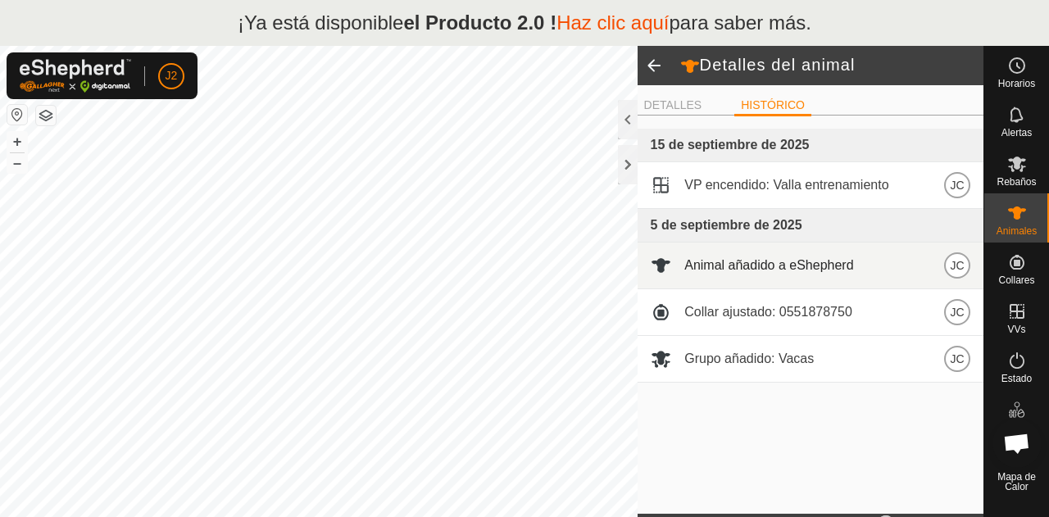
click at [797, 260] on font "Animal añadido a eShepherd" at bounding box center [768, 265] width 169 height 14
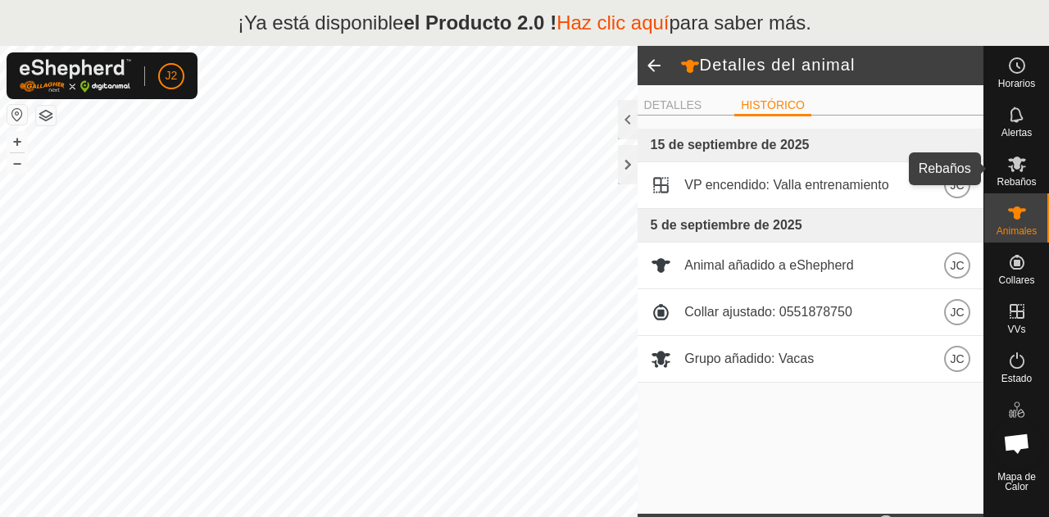
click at [1021, 182] on font "Rebaños" at bounding box center [1016, 181] width 39 height 11
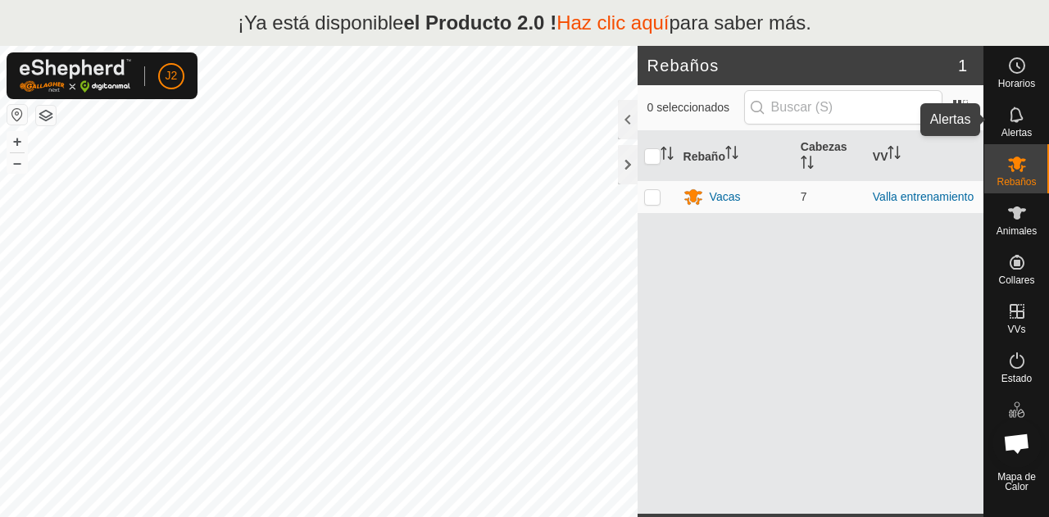
click at [1015, 124] on icon at bounding box center [1017, 115] width 20 height 20
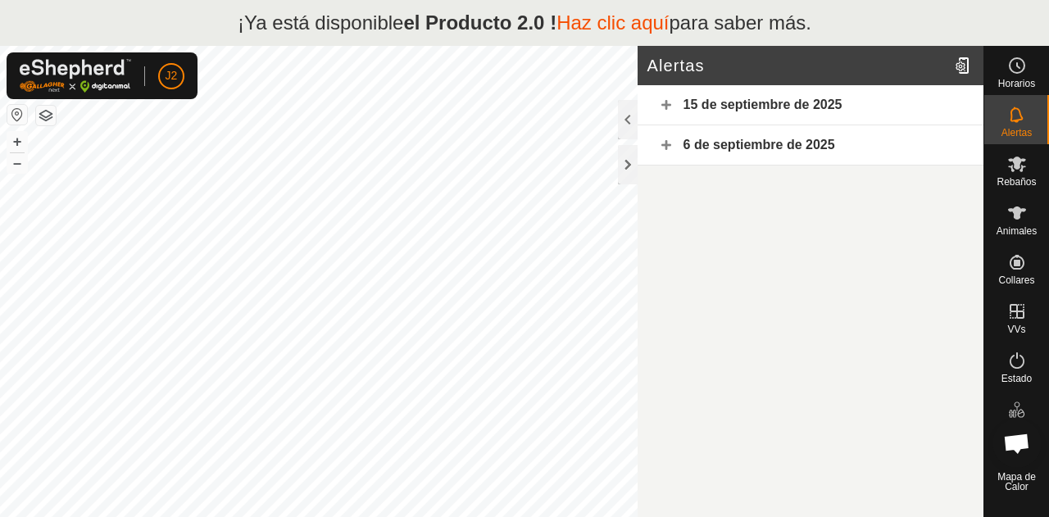
click at [800, 102] on font "15 de septiembre de 2025" at bounding box center [762, 105] width 159 height 14
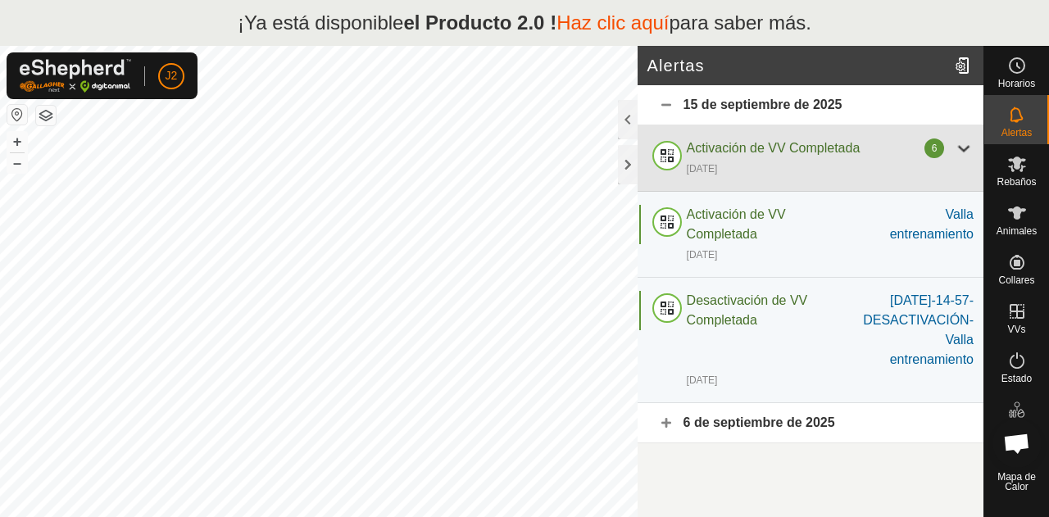
click at [911, 168] on div "[DATE]" at bounding box center [830, 168] width 287 height 20
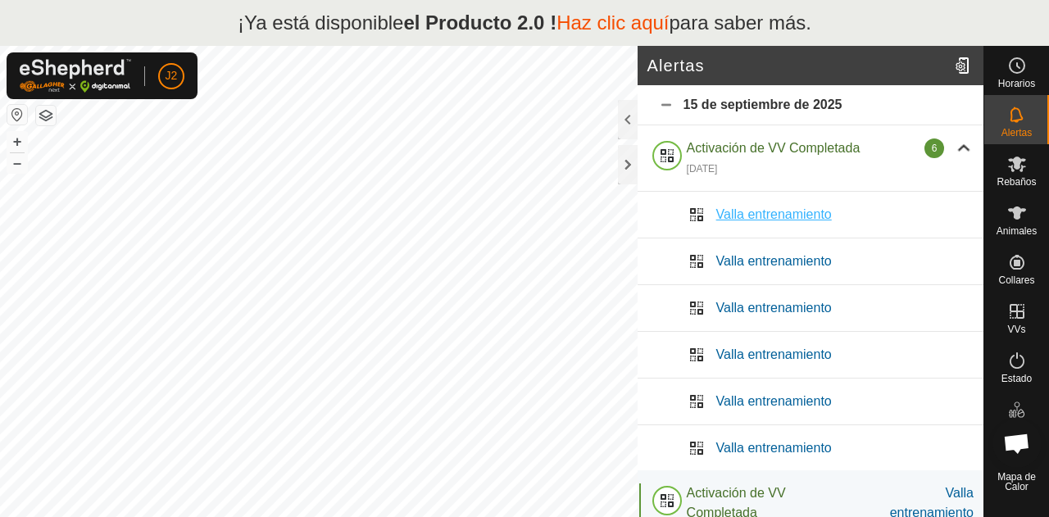
click at [774, 214] on font "Valla entrenamiento" at bounding box center [774, 214] width 116 height 14
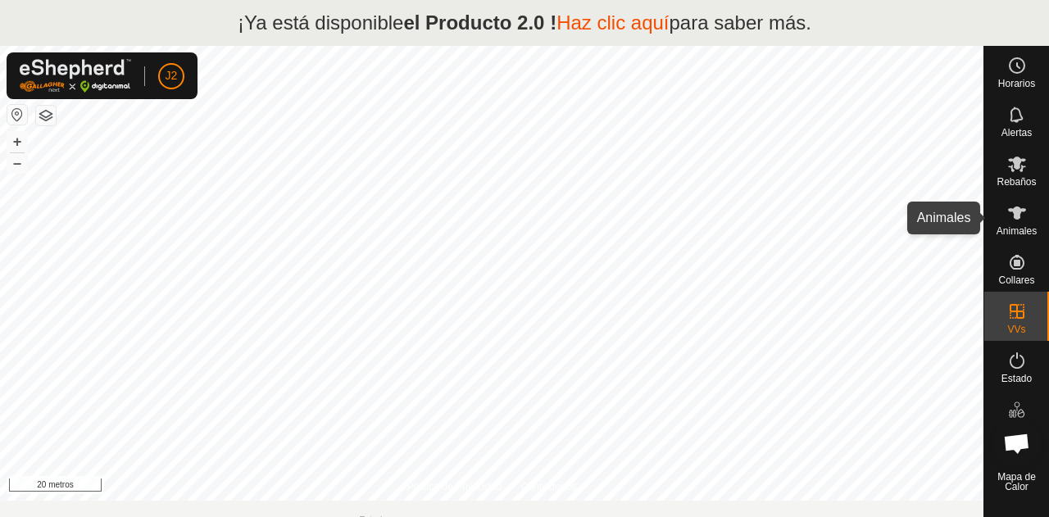
click at [1026, 211] on icon at bounding box center [1017, 213] width 20 height 20
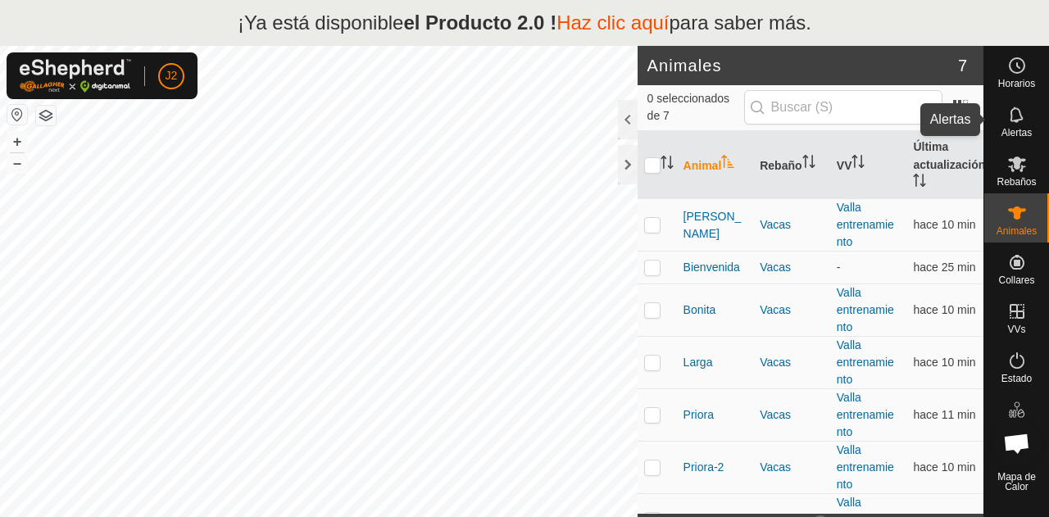
click at [1009, 118] on icon at bounding box center [1017, 115] width 20 height 20
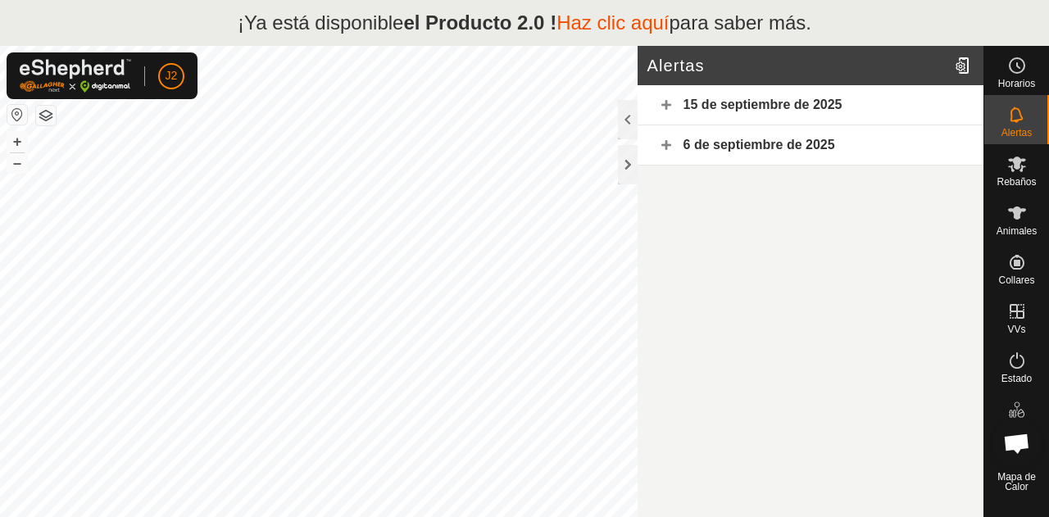
click at [919, 134] on div "6 de septiembre de 2025" at bounding box center [811, 145] width 346 height 40
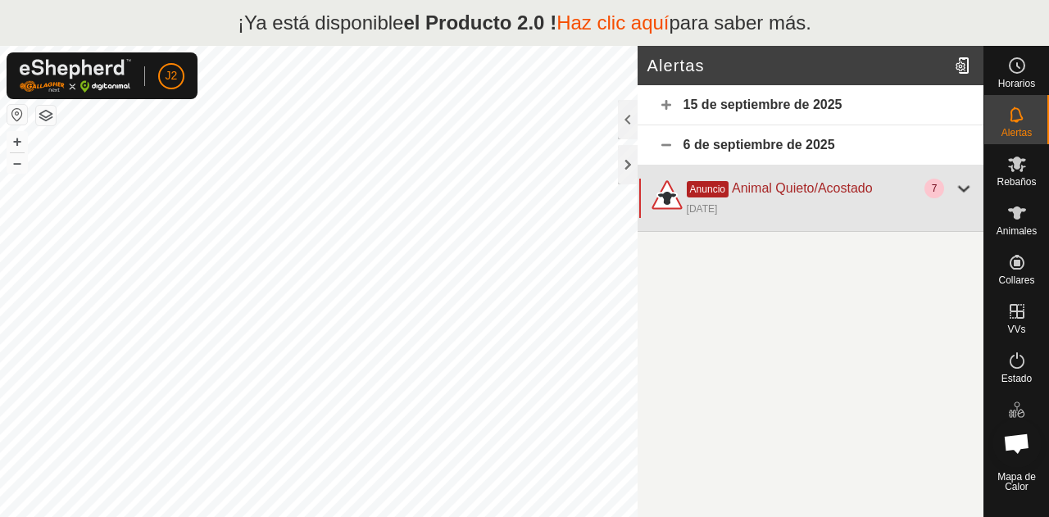
click at [929, 182] on div "7" at bounding box center [934, 189] width 20 height 20
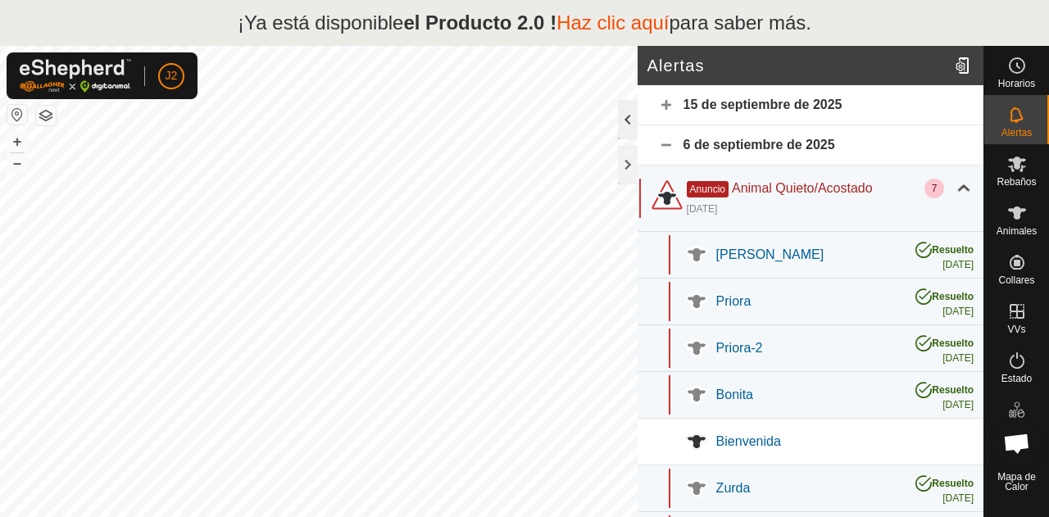
click at [626, 127] on div at bounding box center [628, 119] width 20 height 39
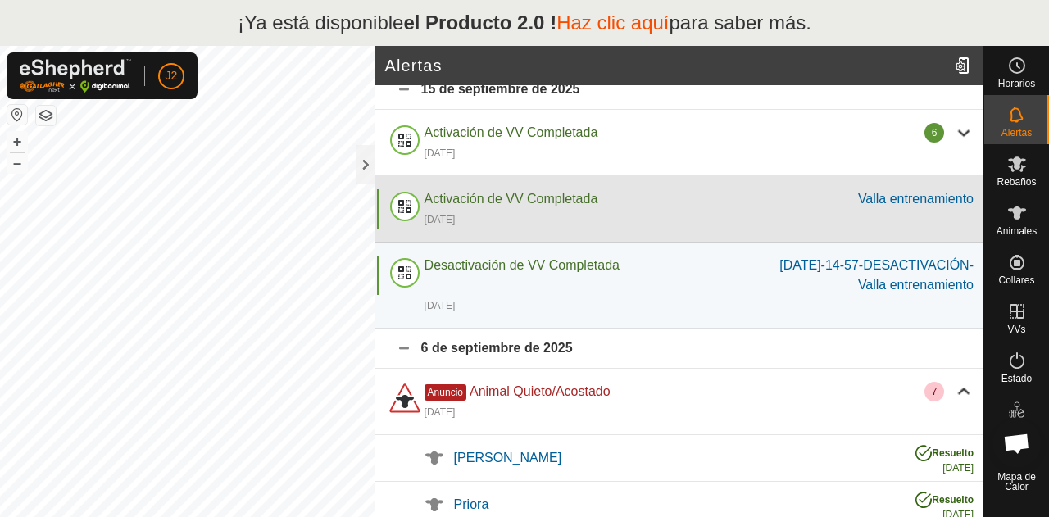
scroll to position [17, 0]
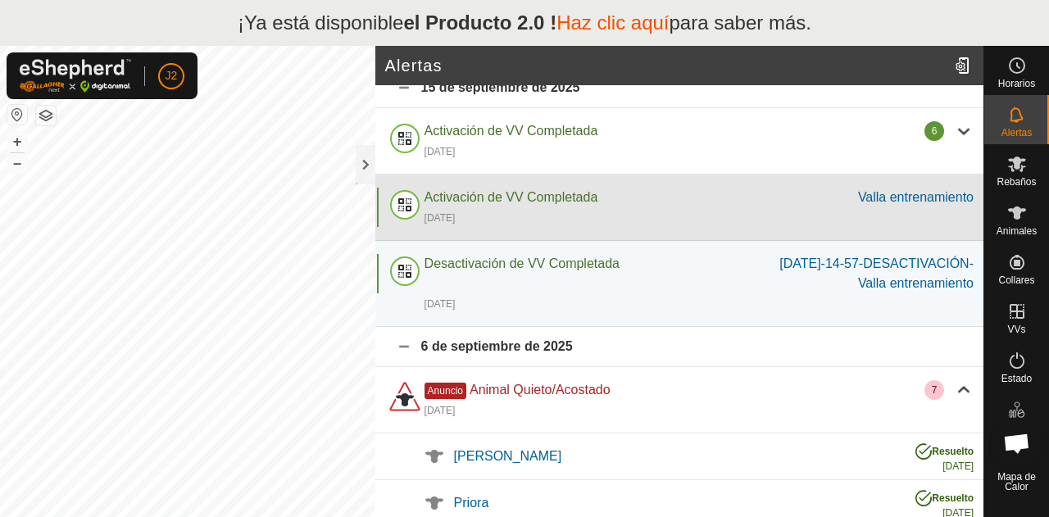
click at [547, 196] on font "Activación de VV Completada" at bounding box center [512, 197] width 174 height 14
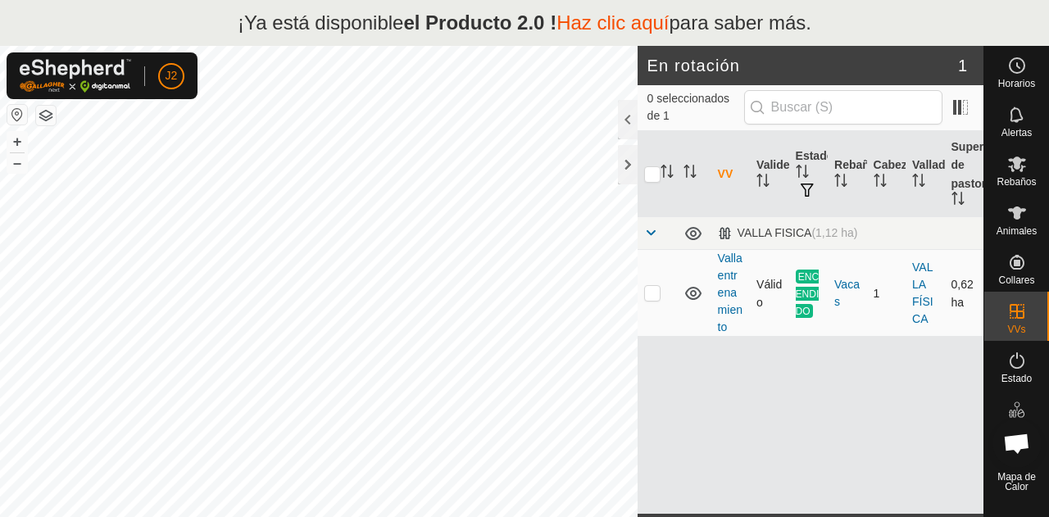
click at [800, 297] on font "ENCENDIDO" at bounding box center [808, 293] width 24 height 46
click at [724, 279] on font "Valla entrenamiento" at bounding box center [730, 293] width 25 height 82
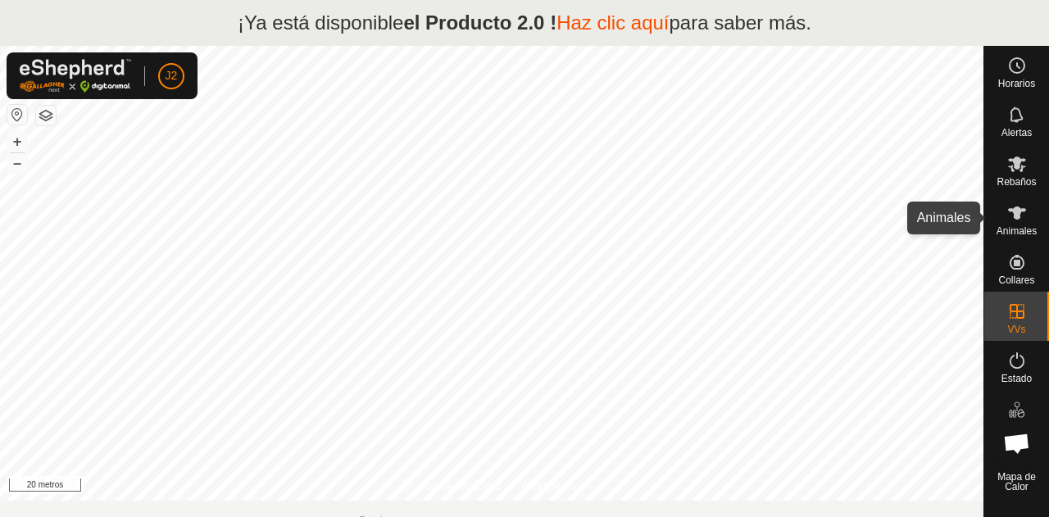
click at [990, 217] on div "Animales" at bounding box center [1016, 217] width 65 height 49
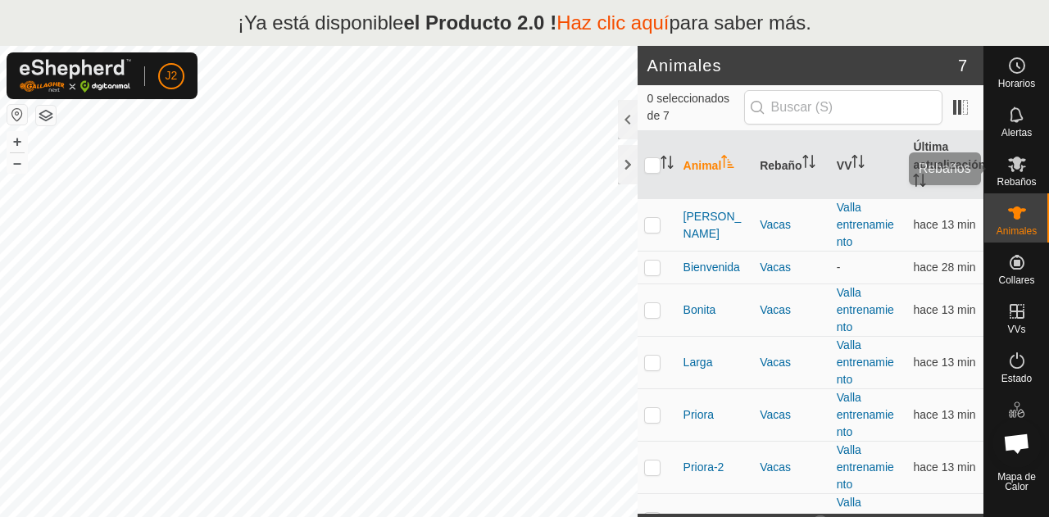
click at [1013, 188] on div "Rebaños" at bounding box center [1016, 168] width 65 height 49
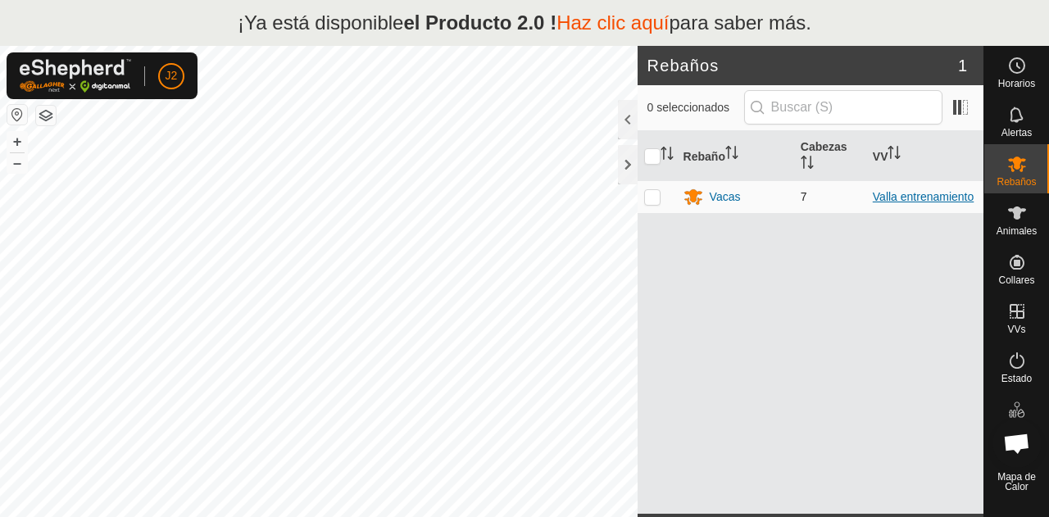
click at [935, 194] on font "Valla entrenamiento" at bounding box center [923, 196] width 101 height 13
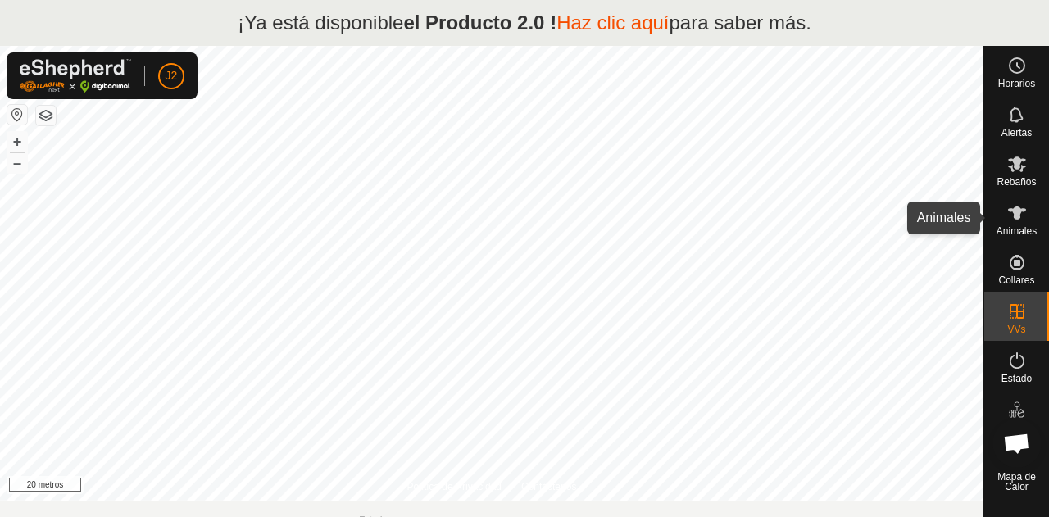
click at [1040, 219] on div "Animales" at bounding box center [1016, 217] width 65 height 49
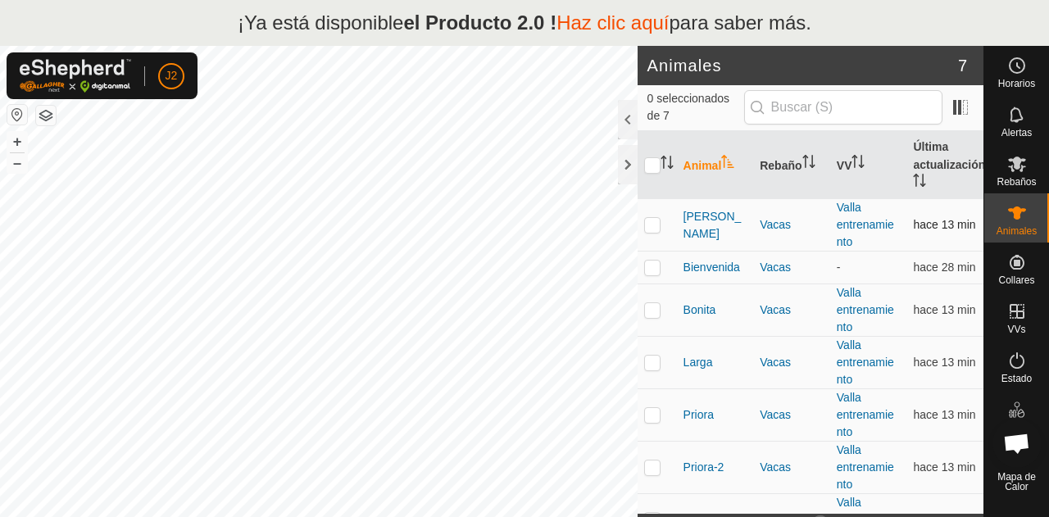
checkbox input "true"
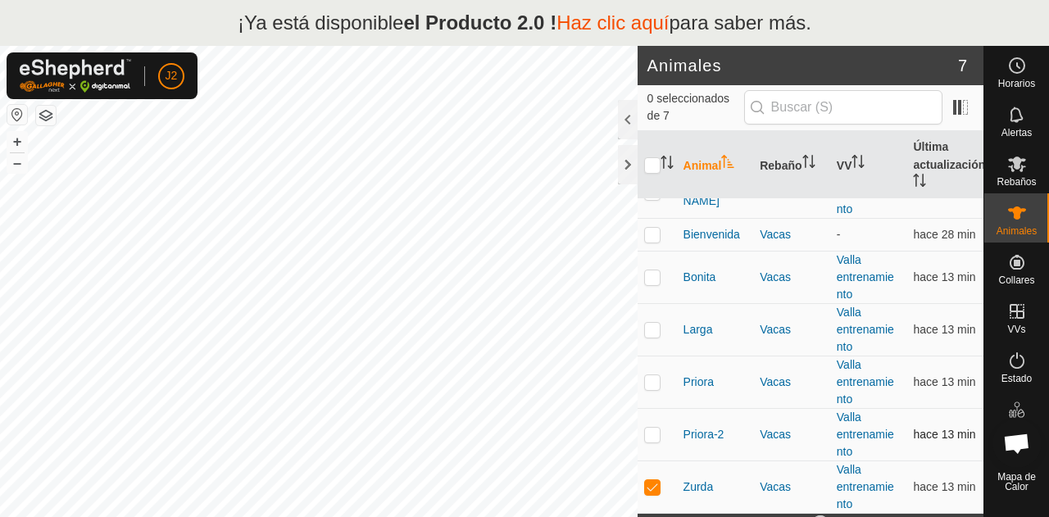
click at [659, 434] on p-checkbox at bounding box center [652, 434] width 16 height 13
checkbox input "true"
click at [656, 386] on p-checkbox at bounding box center [652, 381] width 16 height 13
checkbox input "true"
click at [652, 332] on p-checkbox at bounding box center [652, 329] width 16 height 13
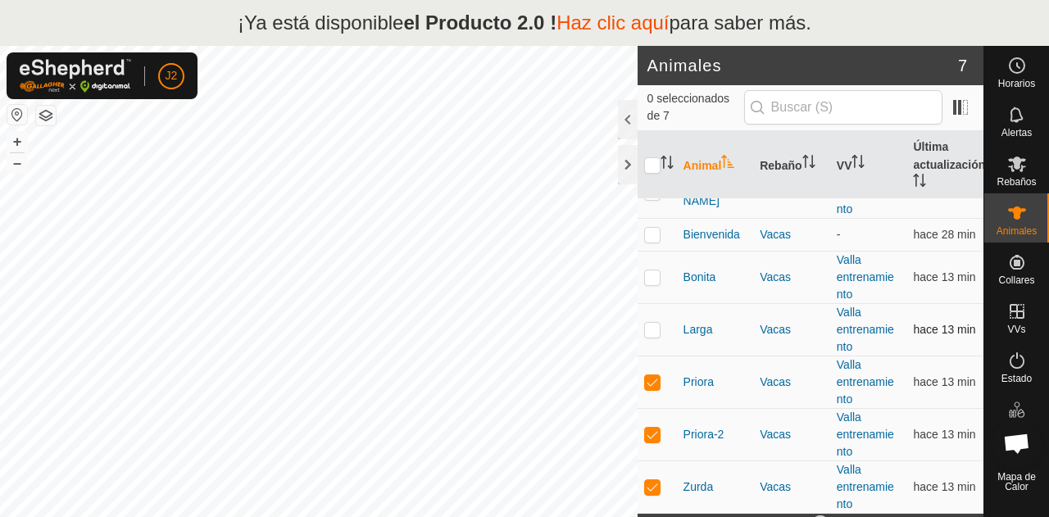
checkbox input "true"
click at [655, 283] on p-checkbox at bounding box center [652, 276] width 16 height 13
checkbox input "true"
click at [658, 233] on p-checkbox at bounding box center [652, 234] width 16 height 13
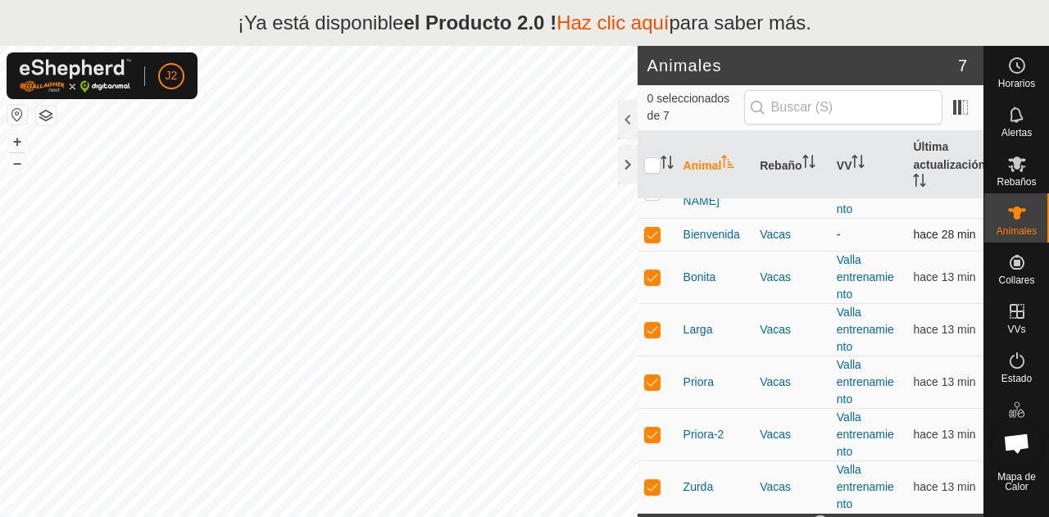
checkbox input "false"
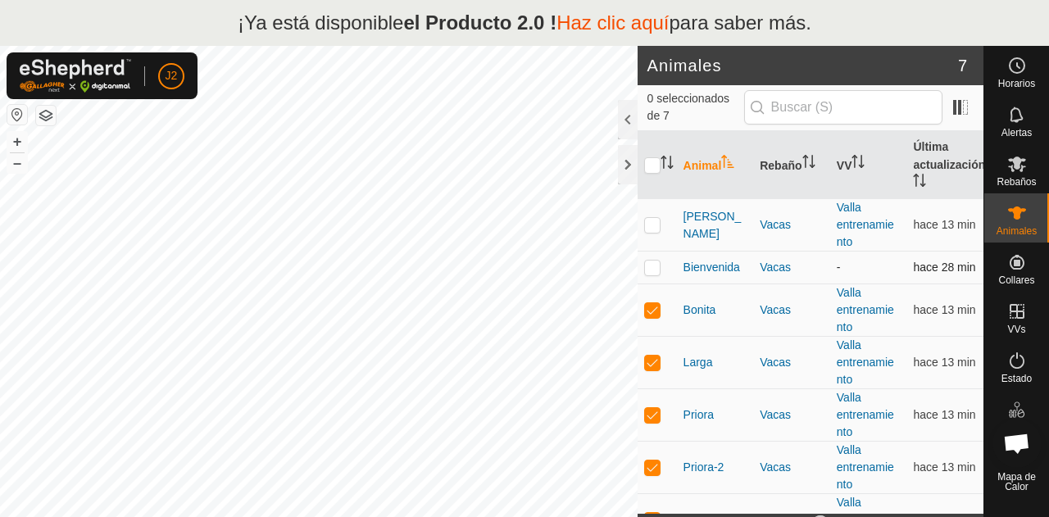
click at [658, 233] on td at bounding box center [657, 225] width 39 height 52
checkbox input "true"
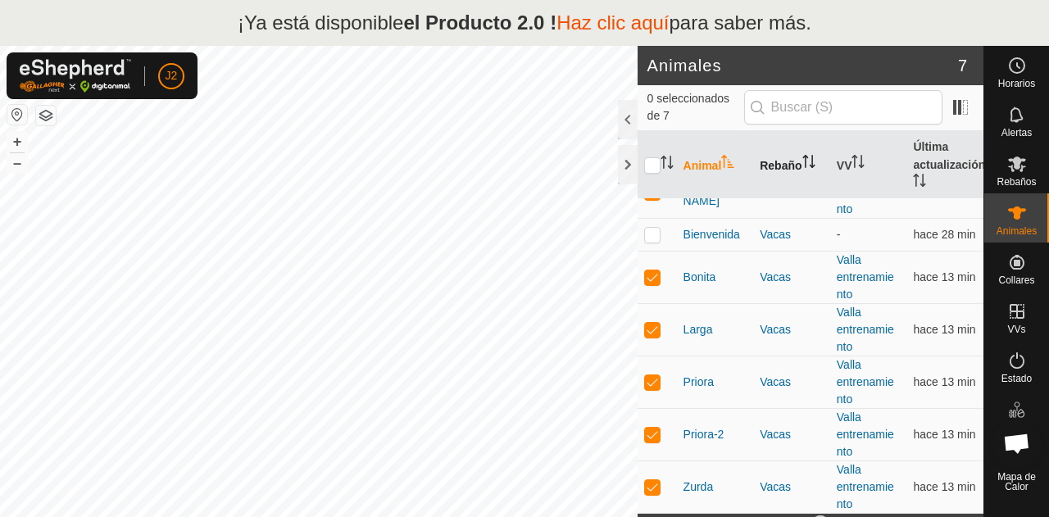
click at [775, 155] on th "Rebaño" at bounding box center [791, 165] width 77 height 68
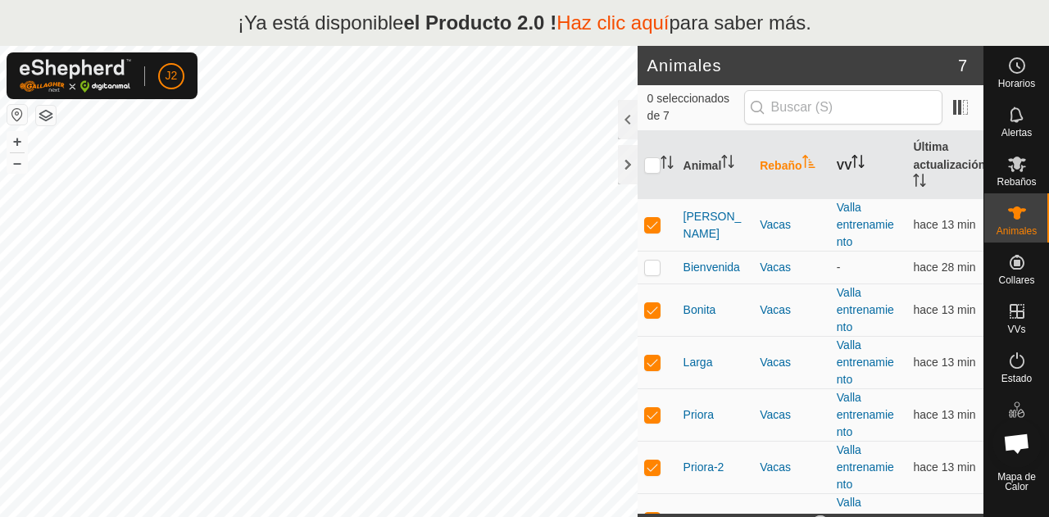
click at [851, 161] on icon "Activar para ordenar" at bounding box center [857, 161] width 13 height 13
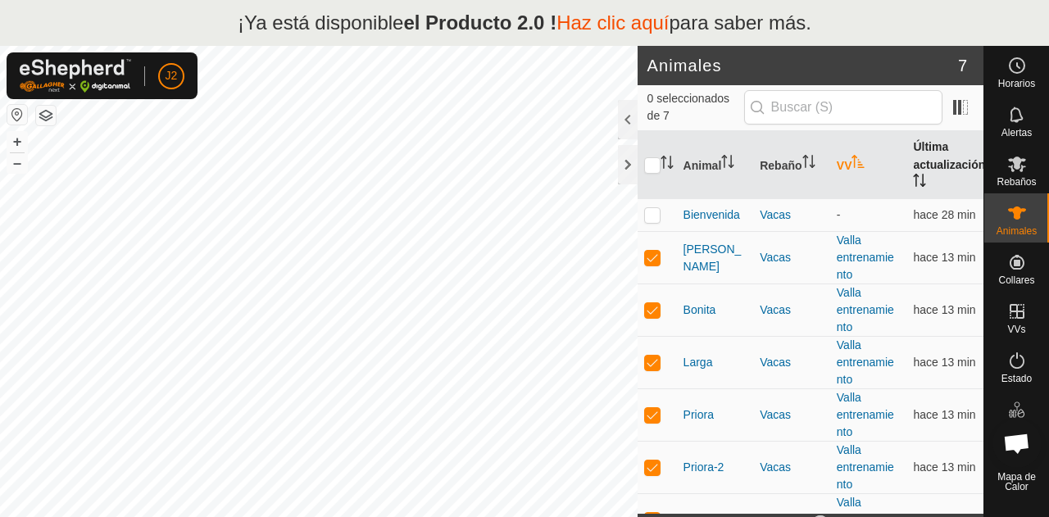
click at [922, 157] on th "Última actualización" at bounding box center [944, 165] width 77 height 68
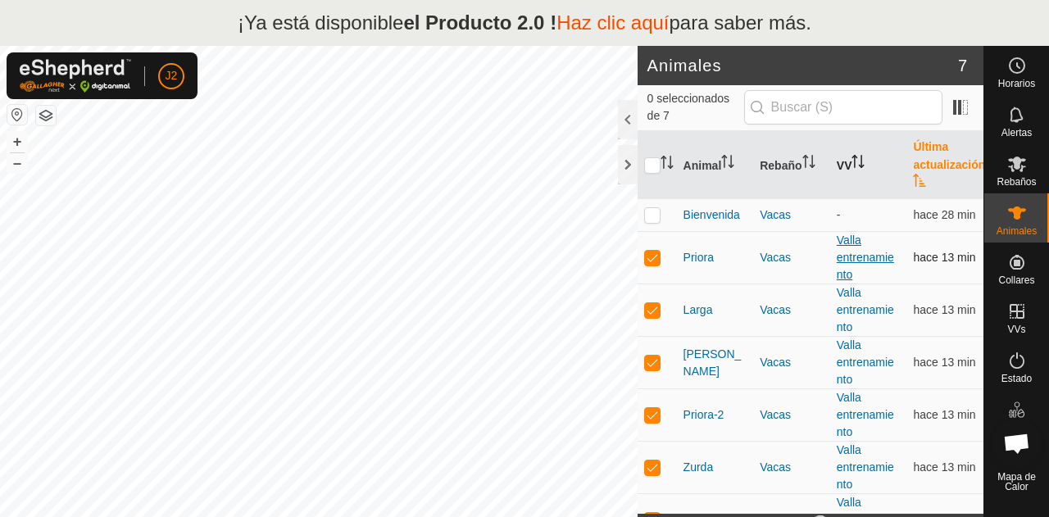
click at [843, 261] on font "Valla entrenamiento" at bounding box center [865, 258] width 57 height 48
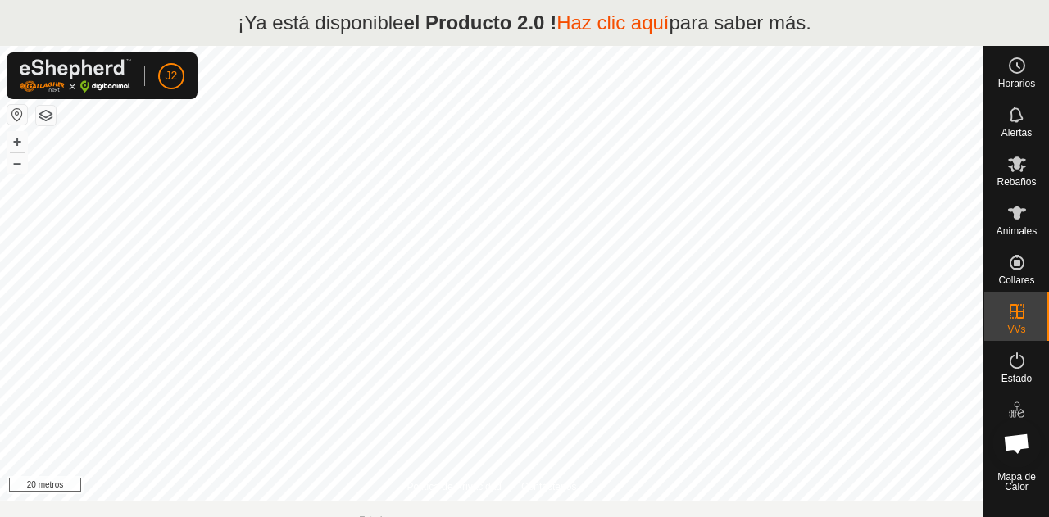
click at [1019, 445] on span "Chat abierto" at bounding box center [1016, 445] width 27 height 23
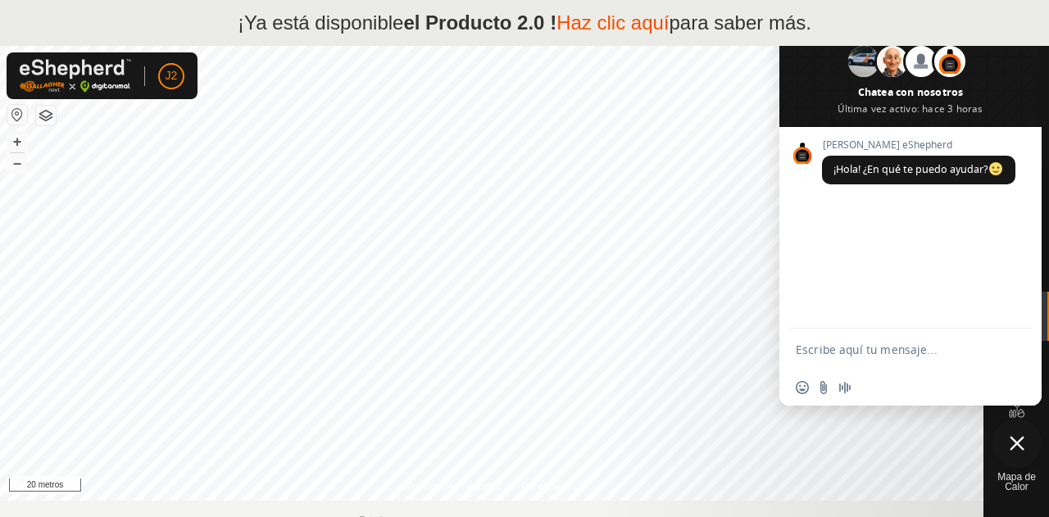
click at [1019, 445] on span "Cerrar el chat" at bounding box center [1017, 443] width 15 height 15
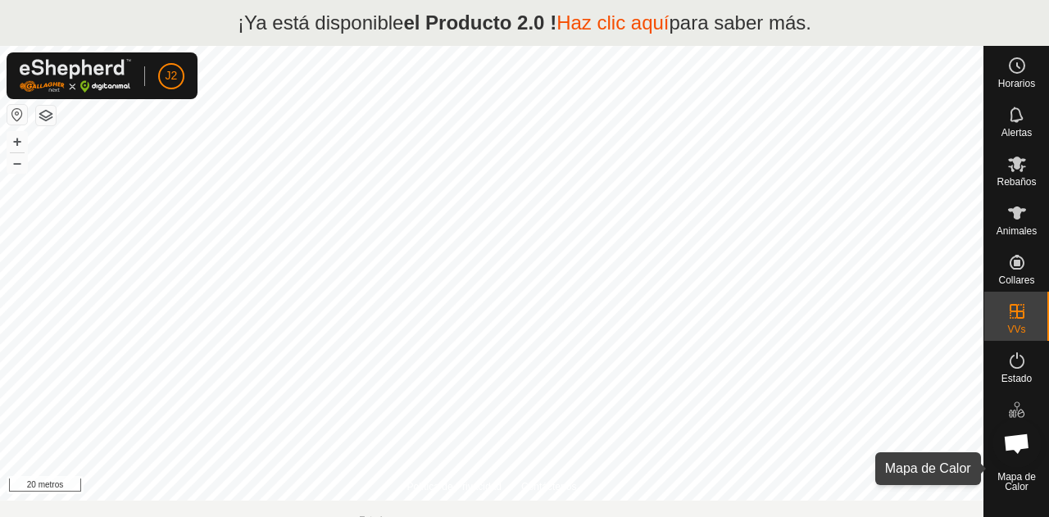
click at [1017, 497] on div "Mapa de Calor" at bounding box center [1016, 468] width 65 height 59
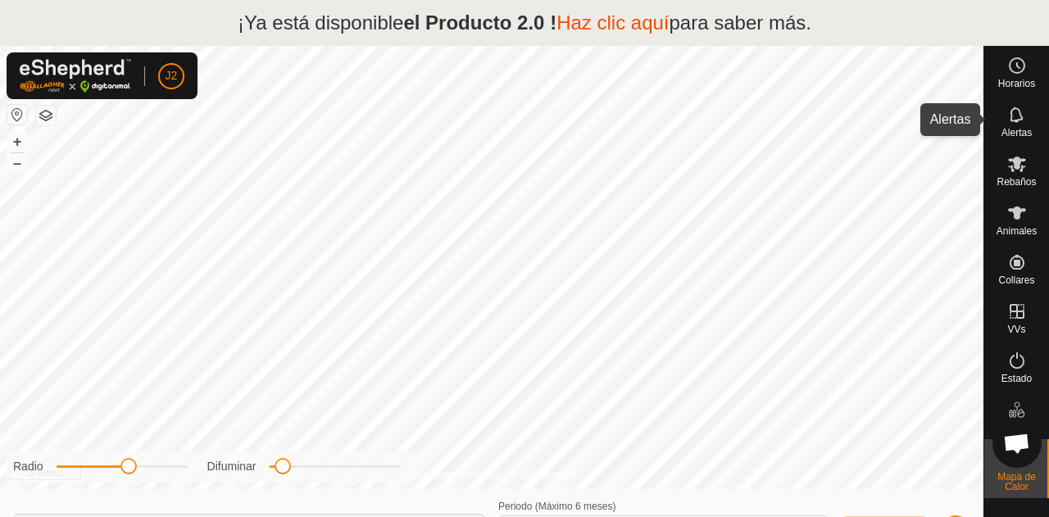
click at [1026, 120] on es-notification-svg-icon at bounding box center [1017, 115] width 30 height 26
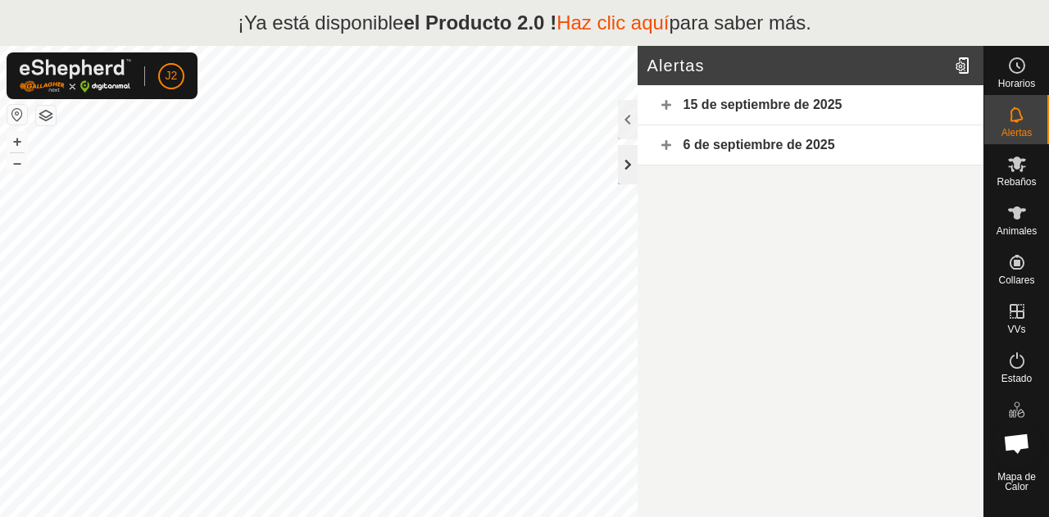
click at [624, 162] on div at bounding box center [628, 164] width 20 height 39
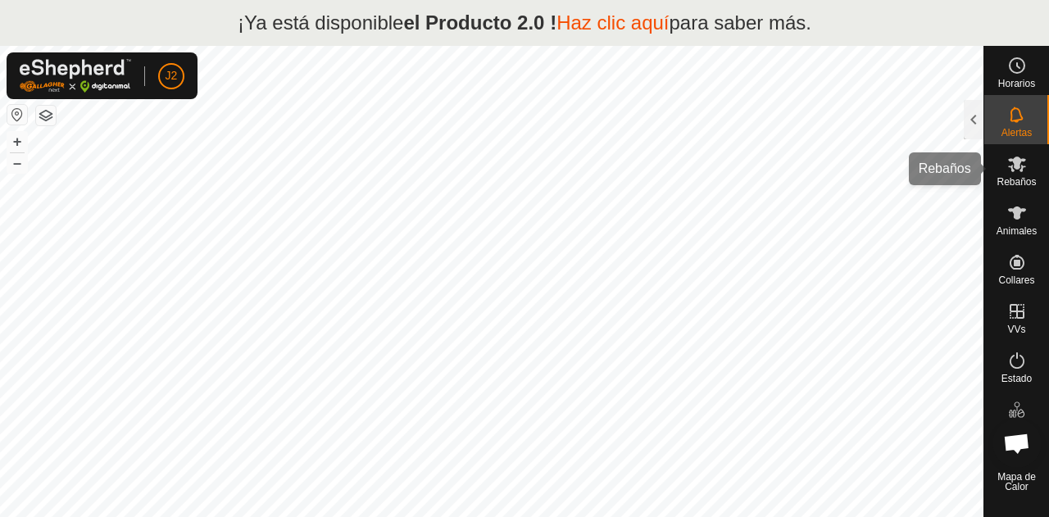
click at [1031, 159] on es-mob-svg-icon at bounding box center [1017, 164] width 30 height 26
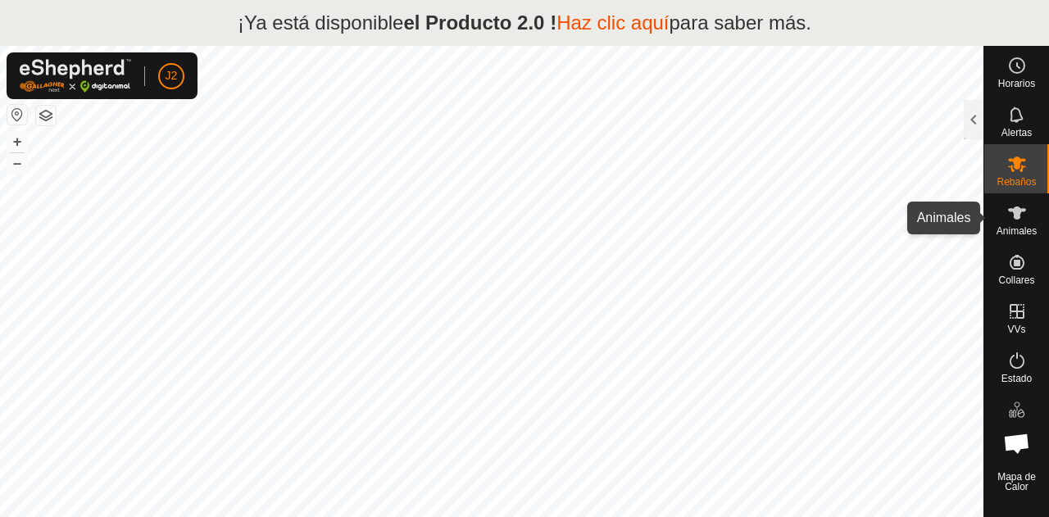
click at [1019, 204] on icon at bounding box center [1017, 213] width 20 height 20
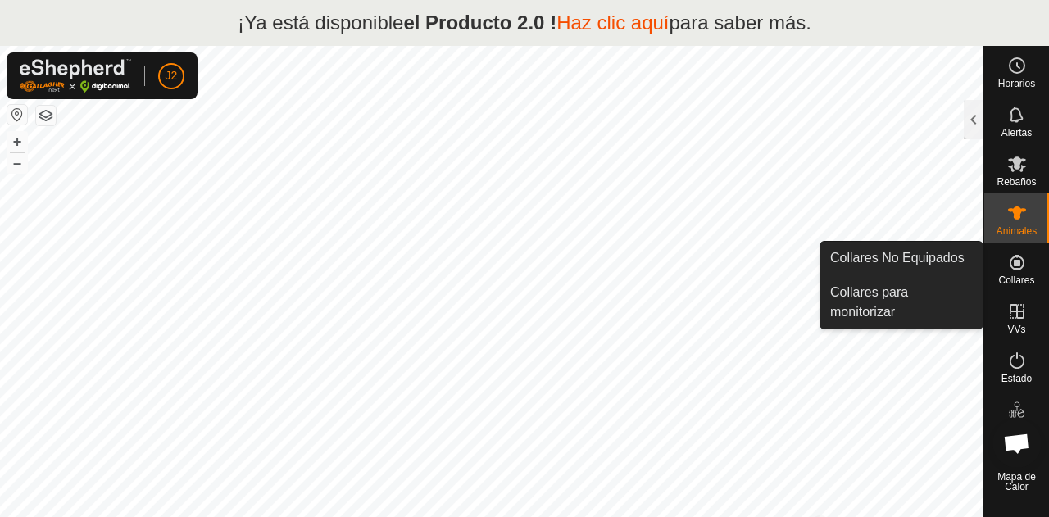
click at [1016, 243] on div "Collares" at bounding box center [1016, 267] width 65 height 49
click at [1018, 261] on icon at bounding box center [1017, 262] width 15 height 15
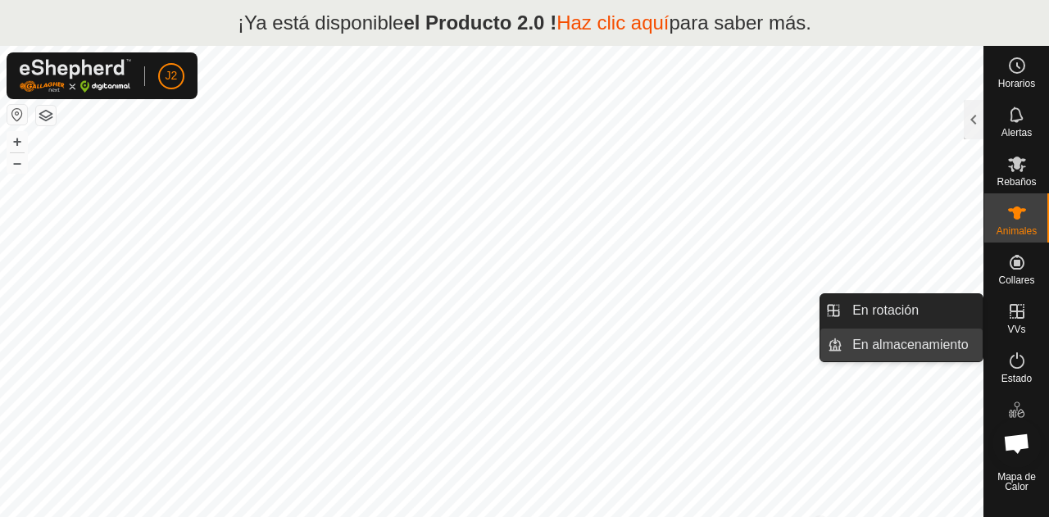
click at [898, 348] on link "En almacenamiento" at bounding box center [912, 345] width 140 height 33
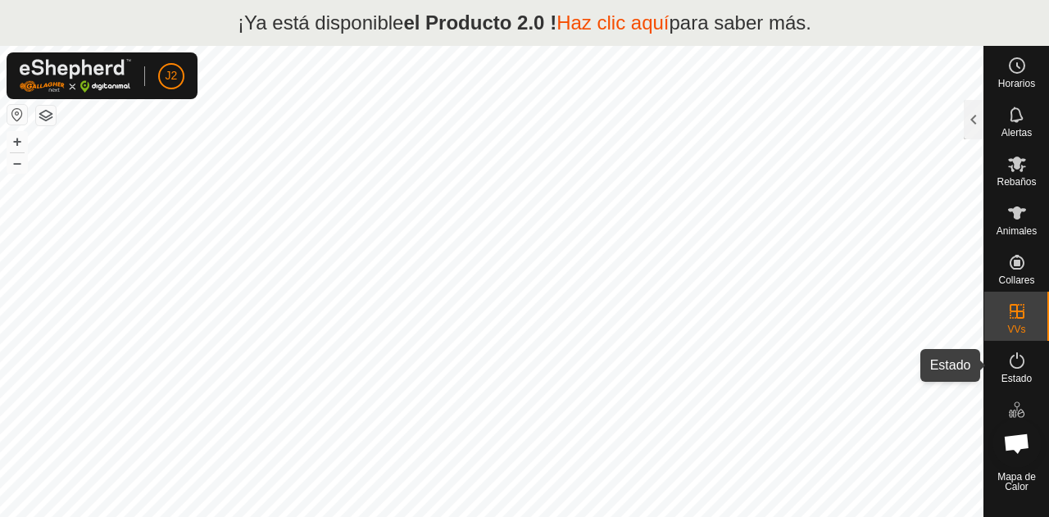
click at [1012, 370] on icon at bounding box center [1017, 361] width 20 height 20
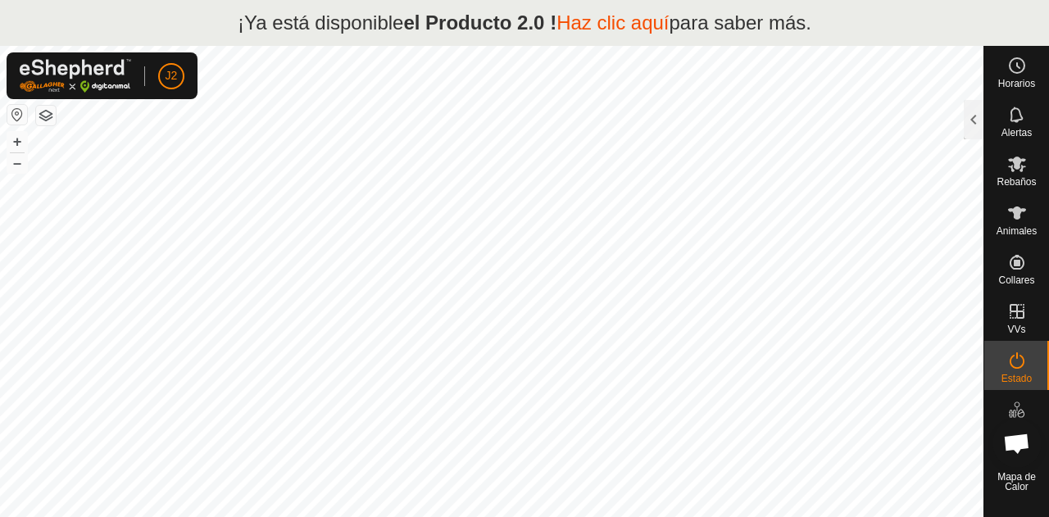
click at [1012, 371] on es-activation-svg-icon at bounding box center [1017, 360] width 30 height 26
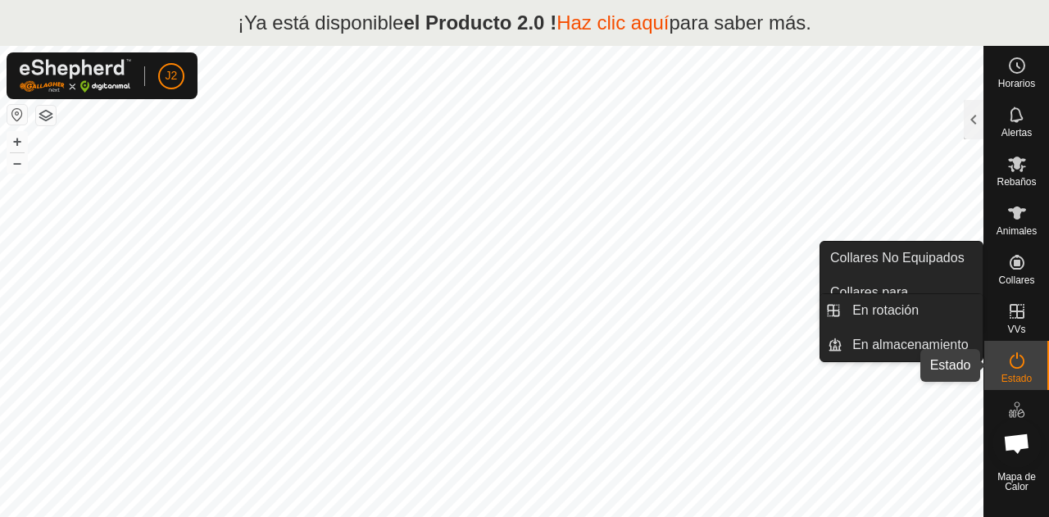
click at [1011, 365] on icon at bounding box center [1017, 360] width 15 height 16
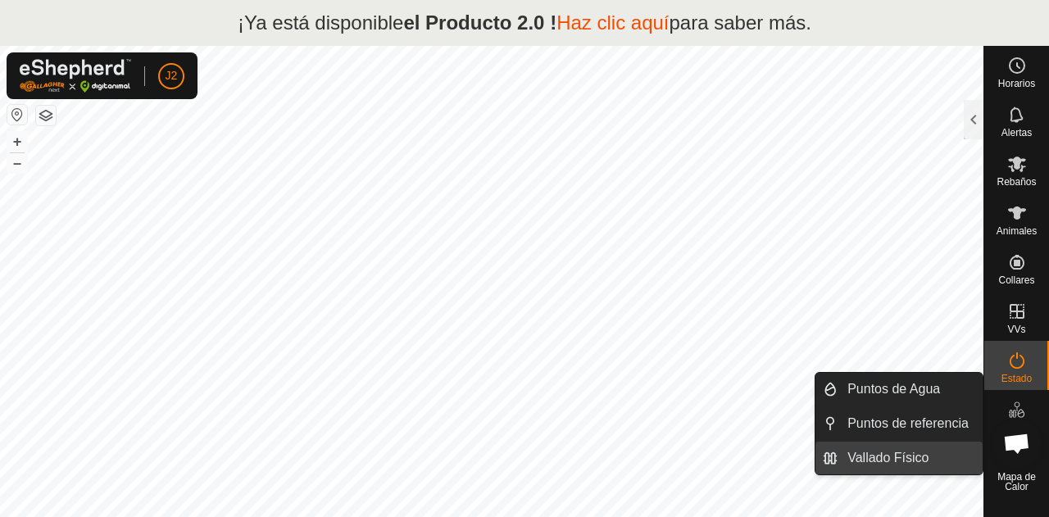
click at [881, 447] on link "Vallado Físico" at bounding box center [910, 458] width 145 height 33
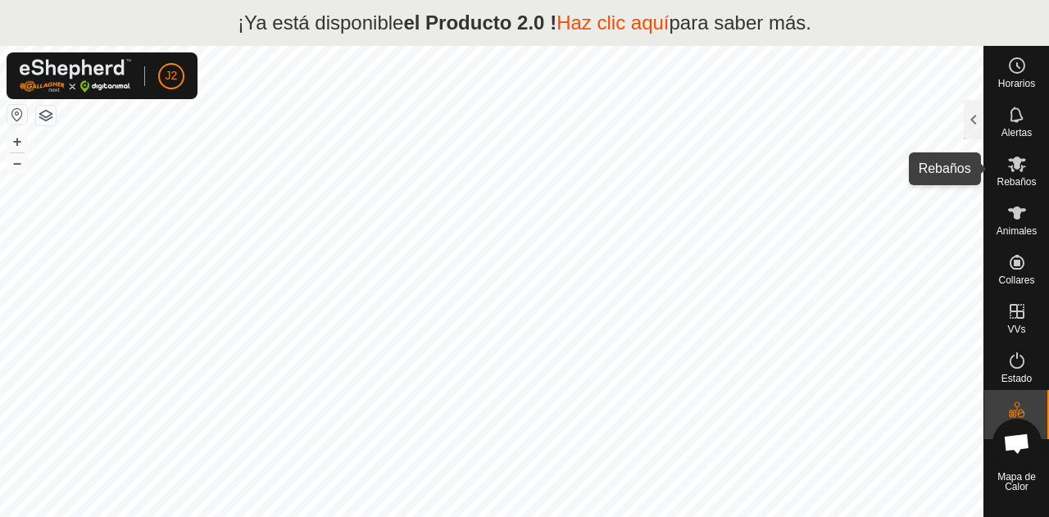
click at [1025, 191] on div "Rebaños" at bounding box center [1016, 168] width 65 height 49
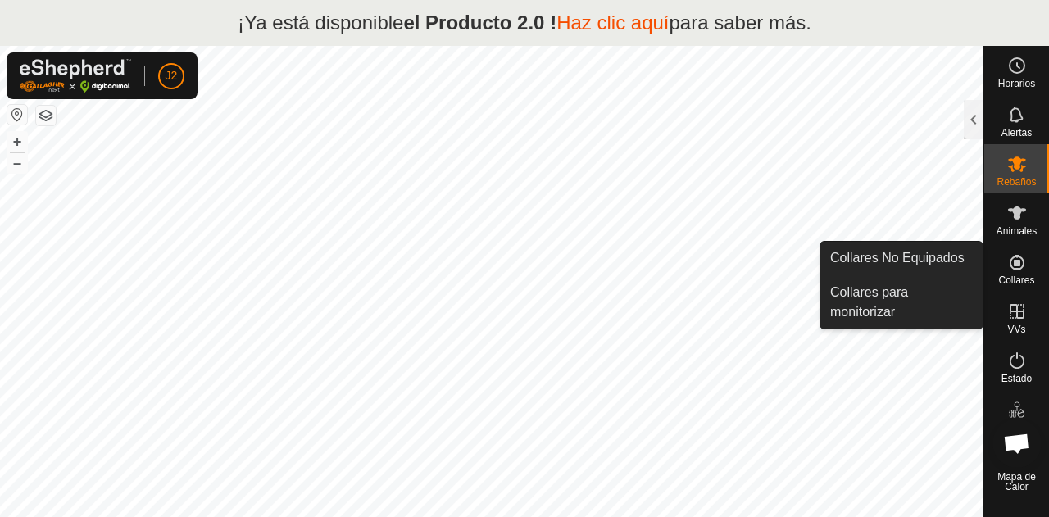
click at [1025, 247] on div "Collares" at bounding box center [1016, 267] width 65 height 49
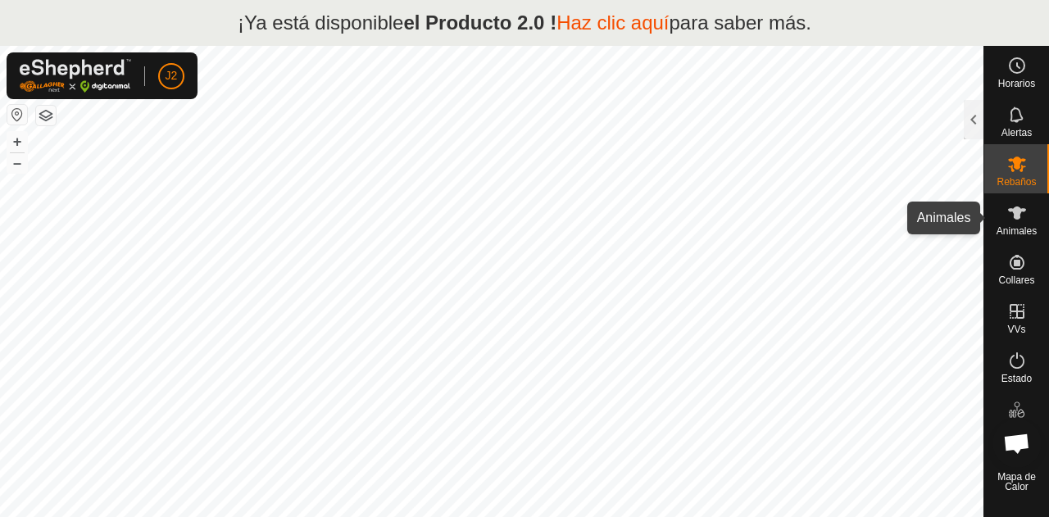
click at [1032, 220] on div "Animales" at bounding box center [1016, 217] width 65 height 49
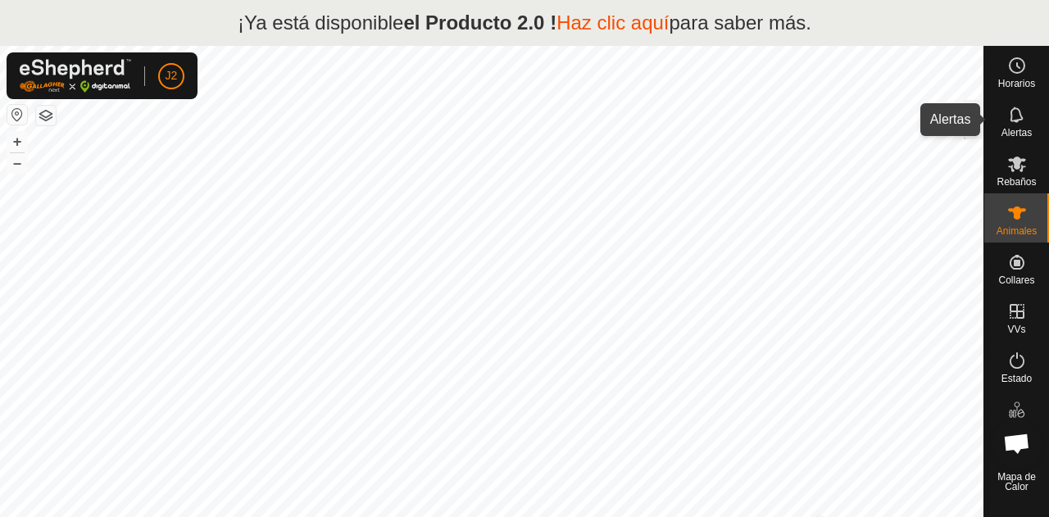
click at [1006, 116] on es-notification-svg-icon at bounding box center [1017, 115] width 30 height 26
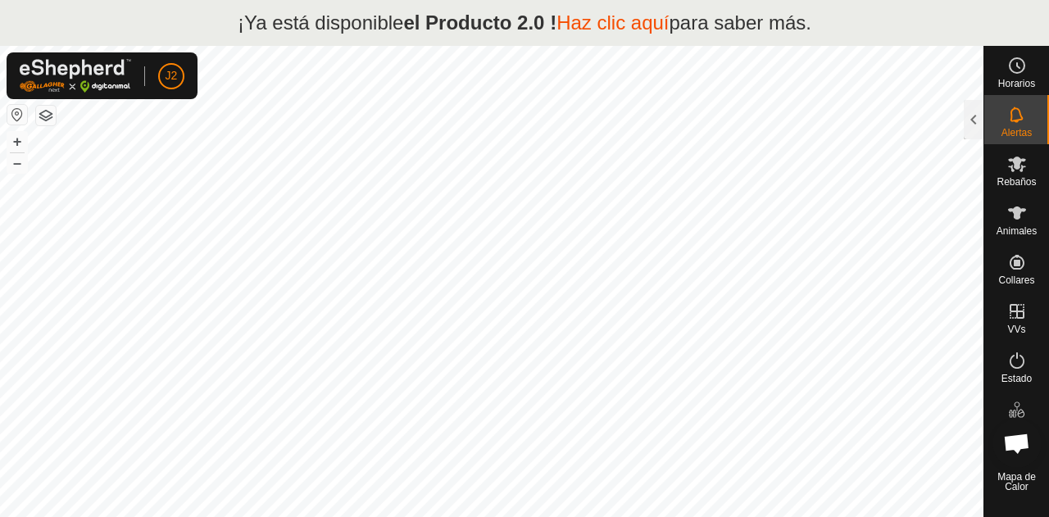
click at [1006, 116] on es-notification-svg-icon at bounding box center [1017, 115] width 30 height 26
click at [1007, 124] on icon at bounding box center [1017, 115] width 20 height 20
click at [1016, 119] on icon at bounding box center [1017, 115] width 20 height 20
click at [974, 115] on div at bounding box center [974, 119] width 20 height 39
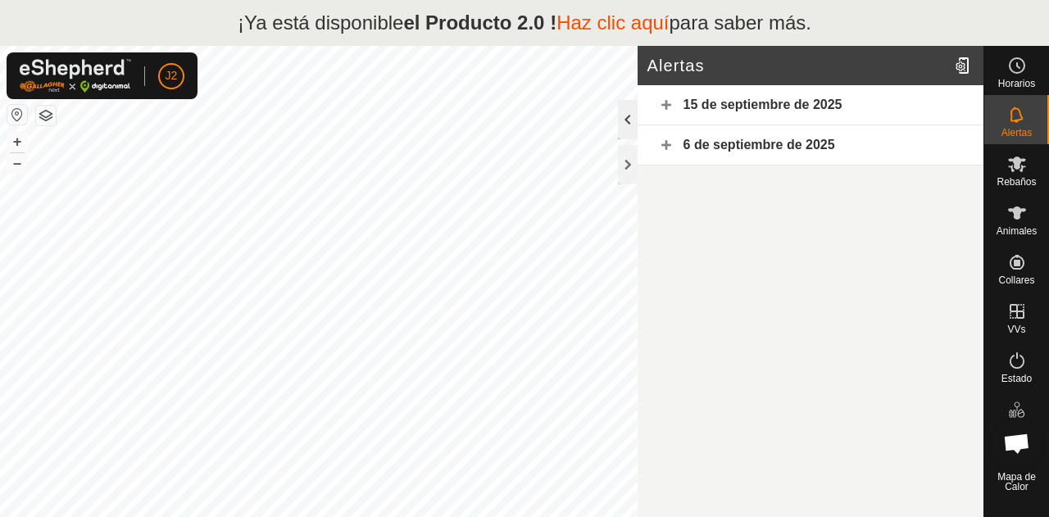
click at [623, 116] on div at bounding box center [628, 119] width 20 height 39
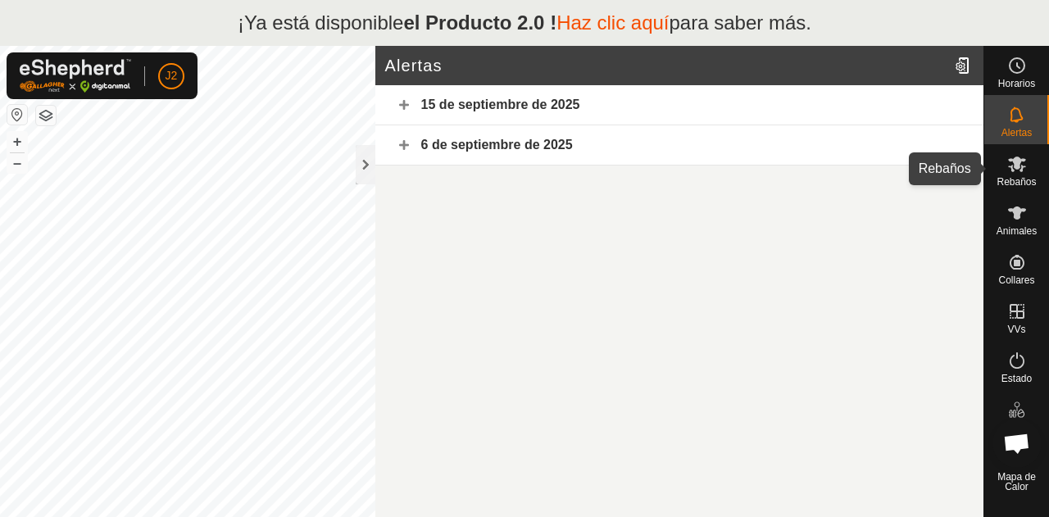
click at [1028, 173] on es-mob-svg-icon at bounding box center [1017, 164] width 30 height 26
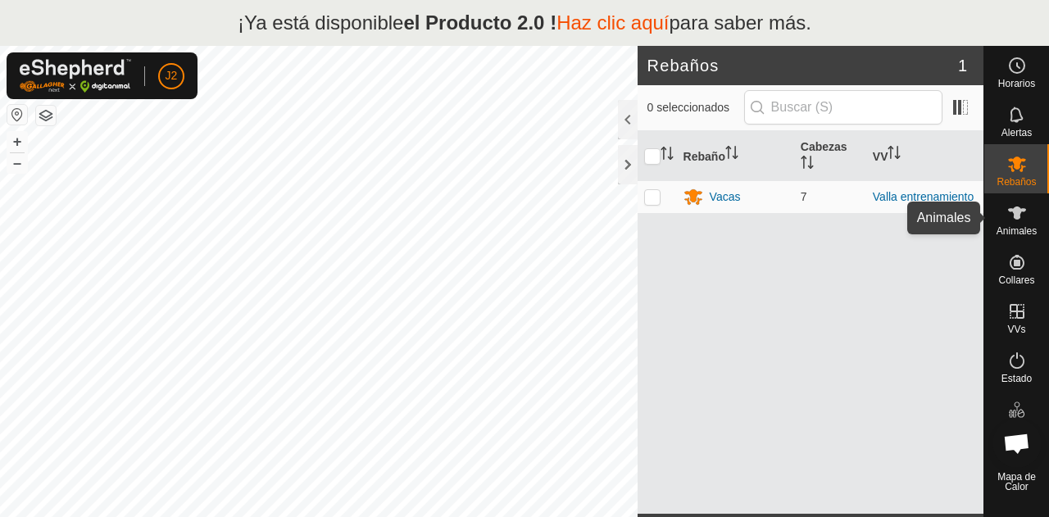
click at [1021, 209] on icon at bounding box center [1017, 213] width 18 height 13
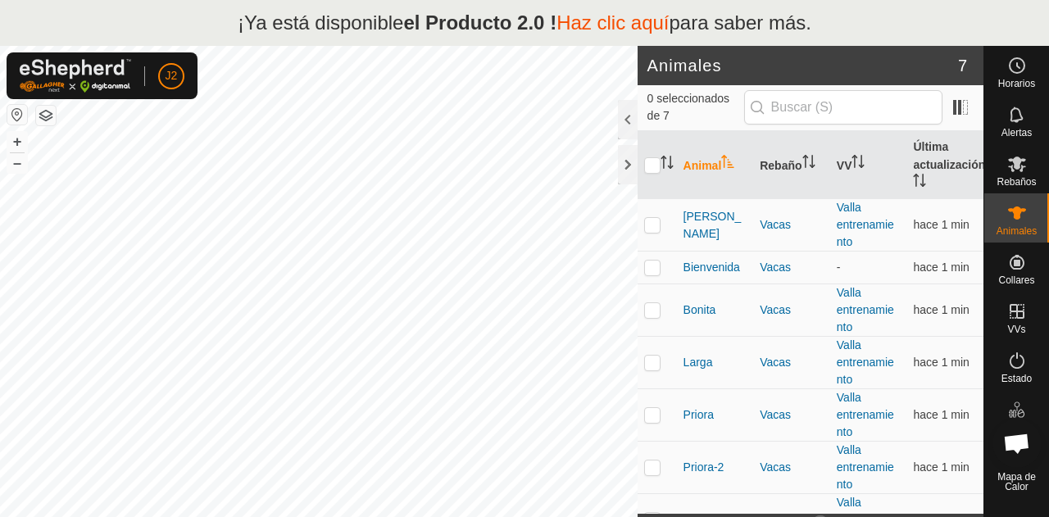
click at [1021, 209] on icon at bounding box center [1017, 213] width 18 height 13
click at [1018, 362] on icon at bounding box center [1017, 361] width 20 height 20
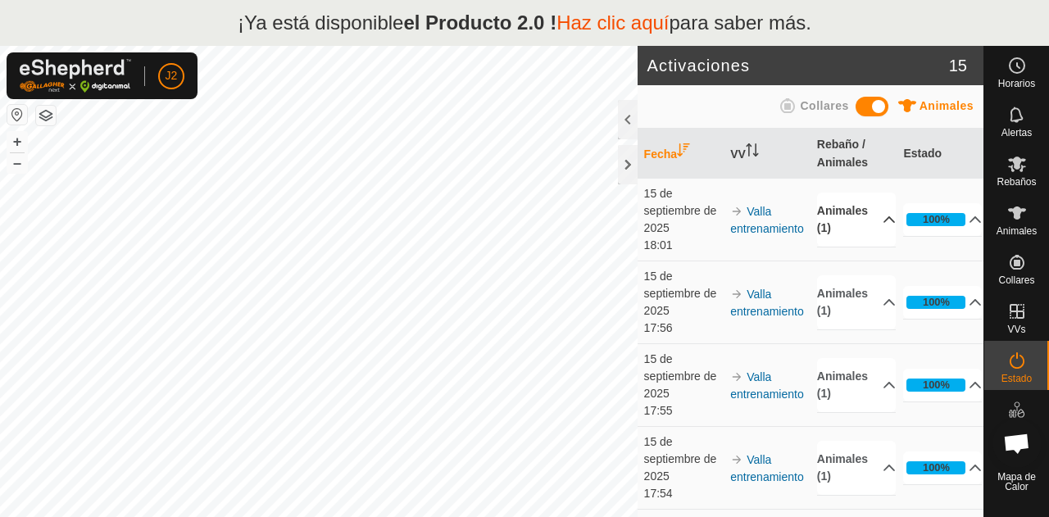
click at [864, 214] on p-accordion-header "Animales (1)" at bounding box center [856, 220] width 79 height 54
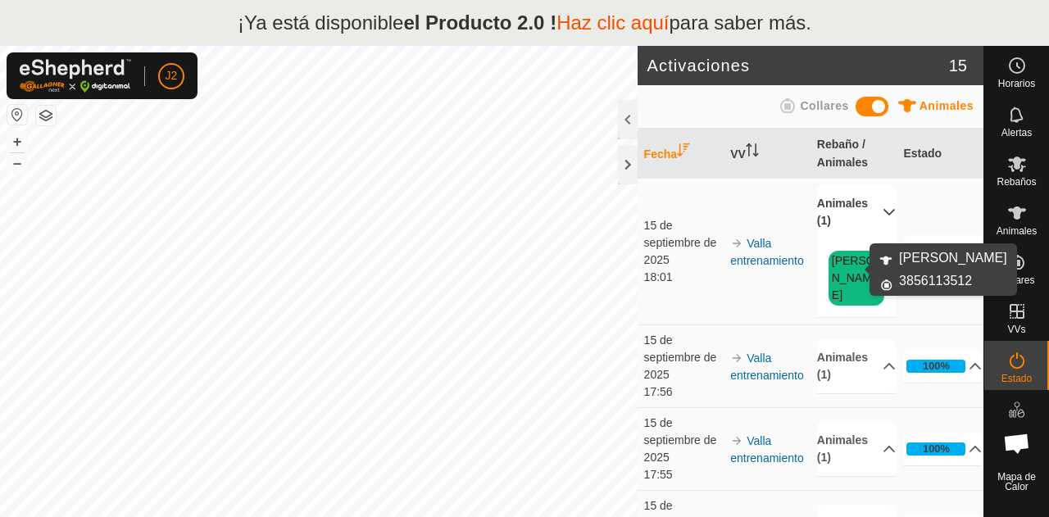
click at [847, 265] on font "[PERSON_NAME]" at bounding box center [853, 278] width 43 height 48
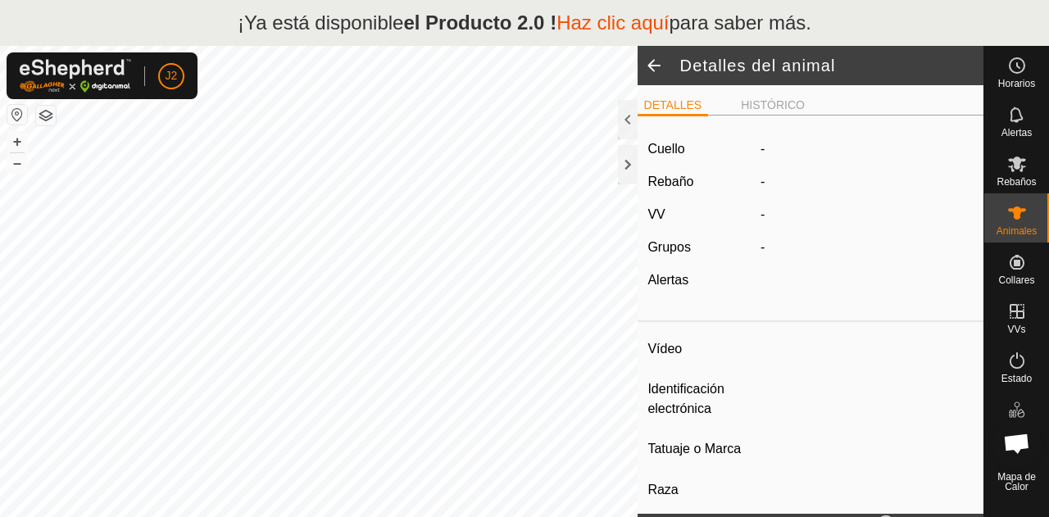
type input "Asuncion"
type input "-"
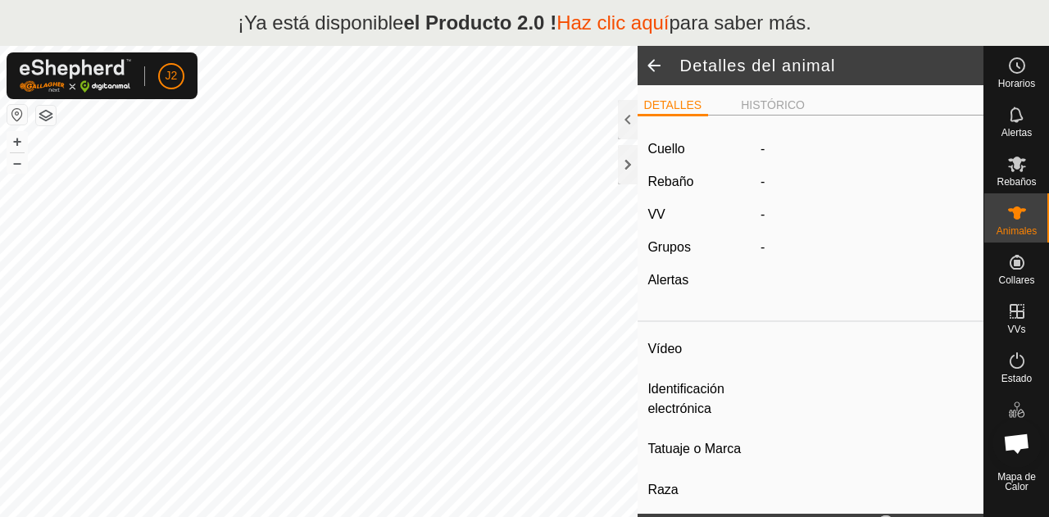
type input "0 kg"
type input "-"
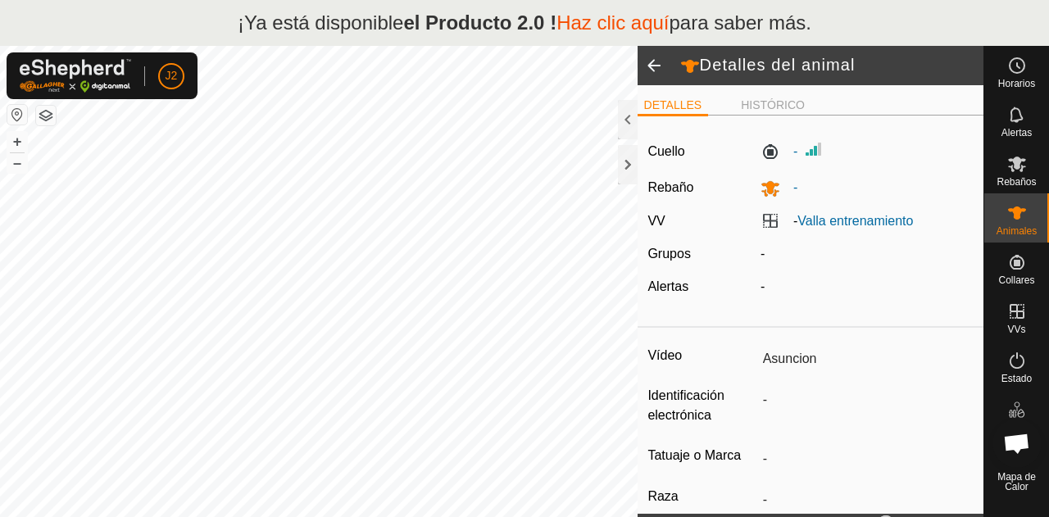
click at [657, 56] on span at bounding box center [654, 65] width 33 height 39
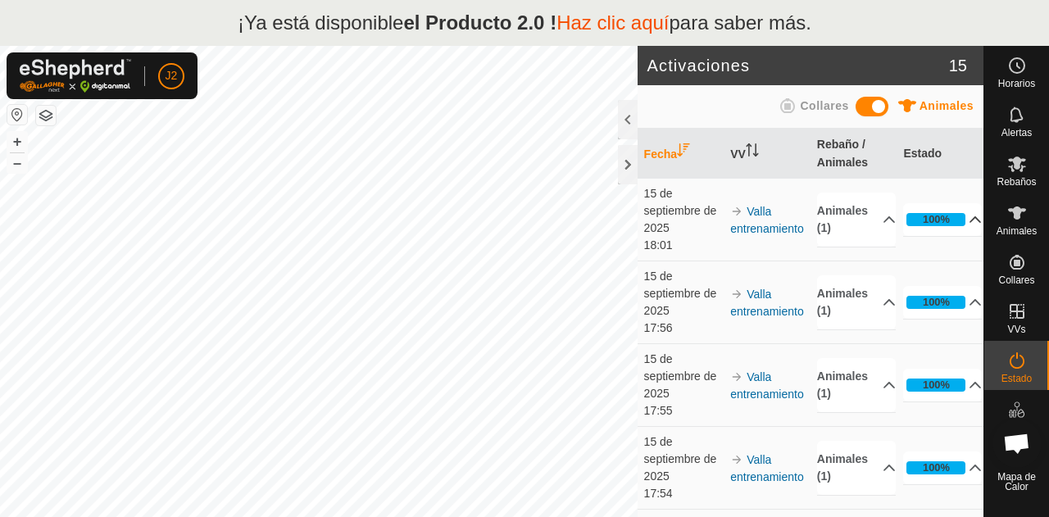
click at [936, 220] on p-accordion-header "100%" at bounding box center [942, 219] width 79 height 33
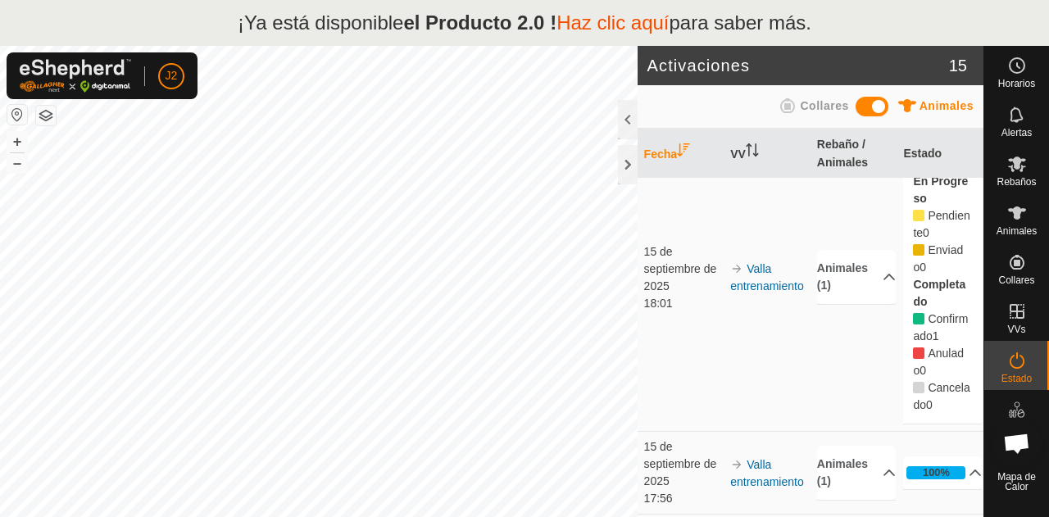
scroll to position [54, 0]
click at [833, 272] on p-accordion-header "Animales (1)" at bounding box center [856, 278] width 79 height 54
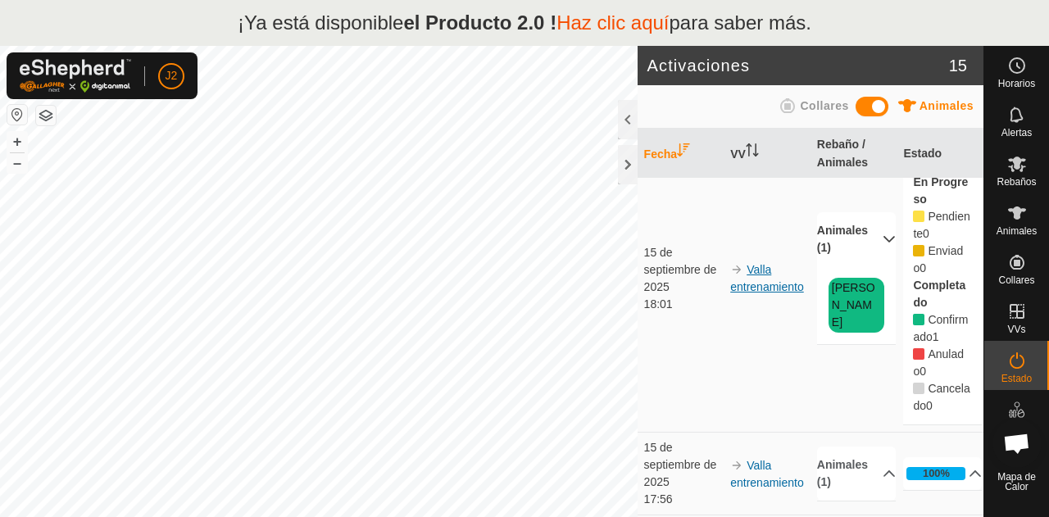
click at [787, 288] on font "Valla entrenamiento" at bounding box center [767, 278] width 74 height 30
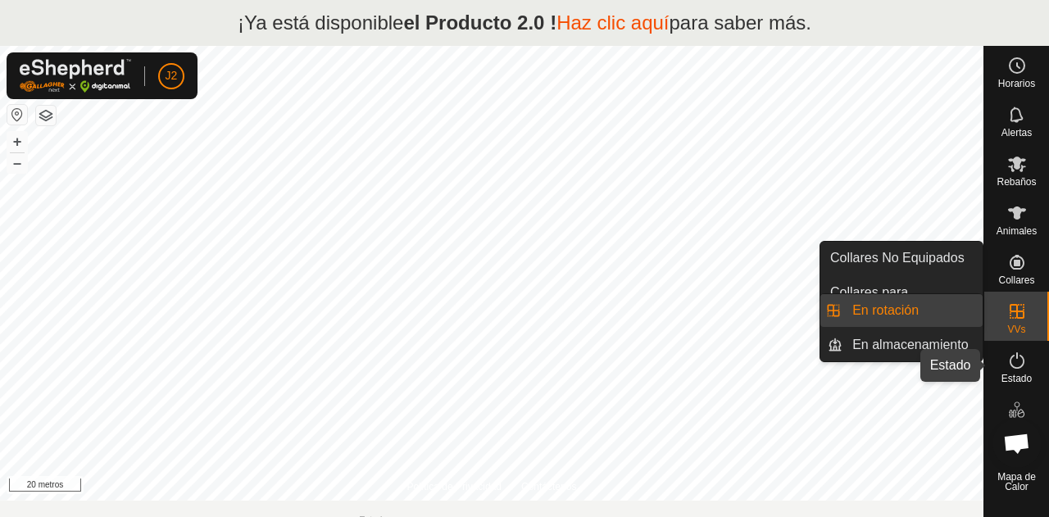
click at [1016, 360] on icon at bounding box center [1017, 361] width 20 height 20
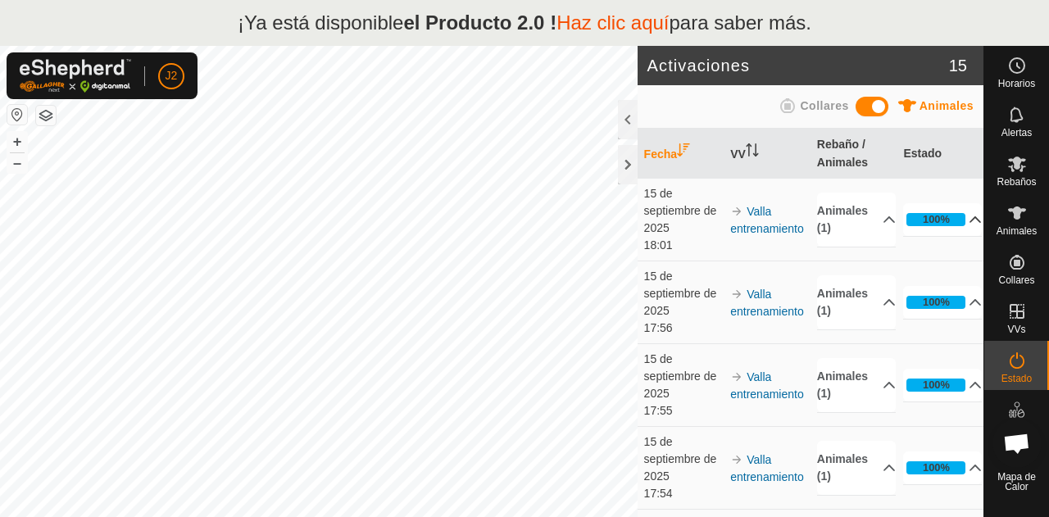
click at [912, 229] on p-accordion-header "100%" at bounding box center [942, 219] width 79 height 33
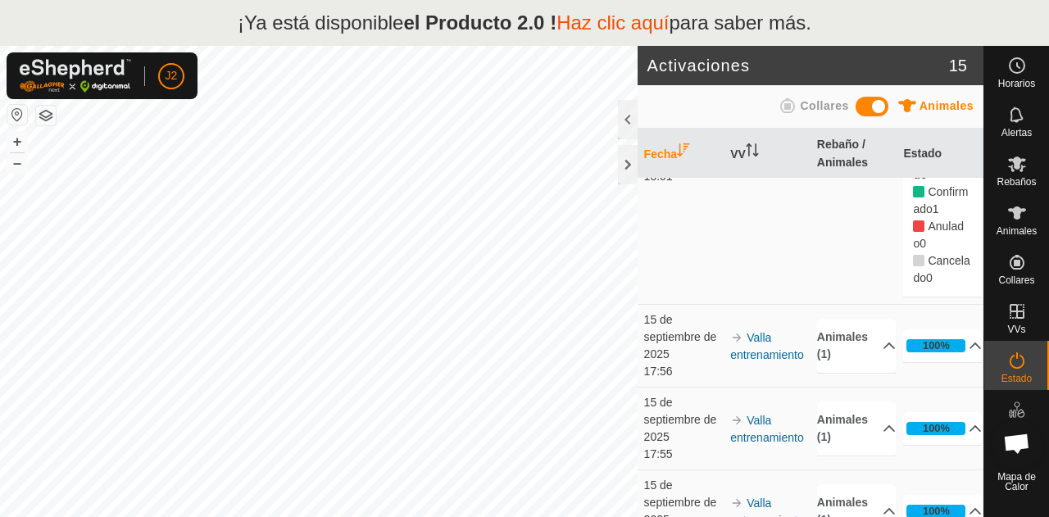
scroll to position [186, 0]
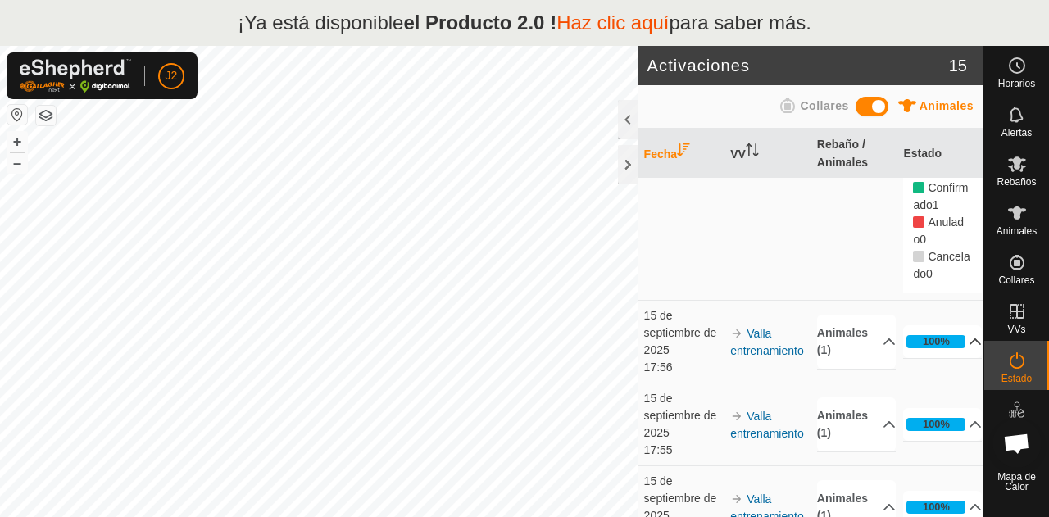
click at [926, 345] on p-accordion-header "100%" at bounding box center [942, 341] width 79 height 33
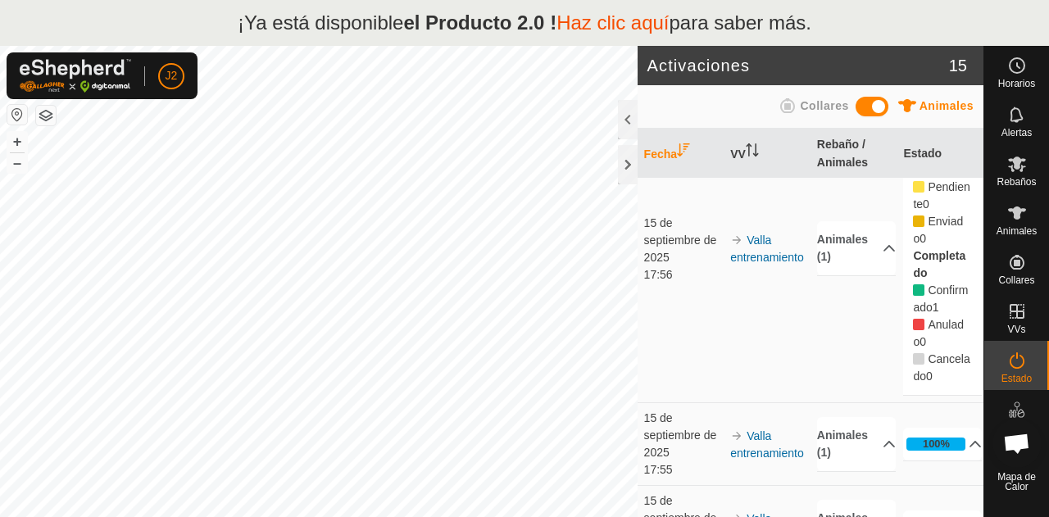
scroll to position [397, 0]
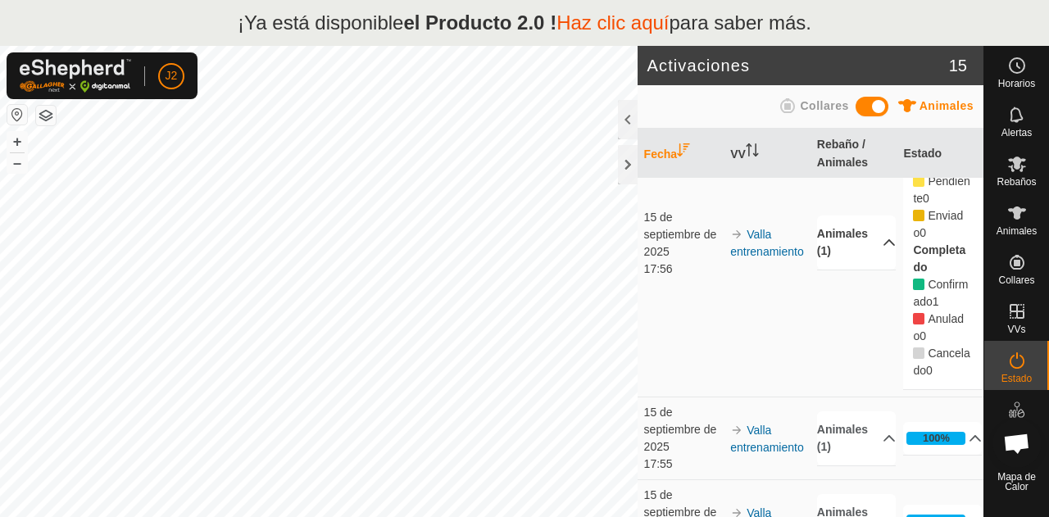
click at [851, 245] on p-accordion-header "Animales (1)" at bounding box center [856, 243] width 79 height 54
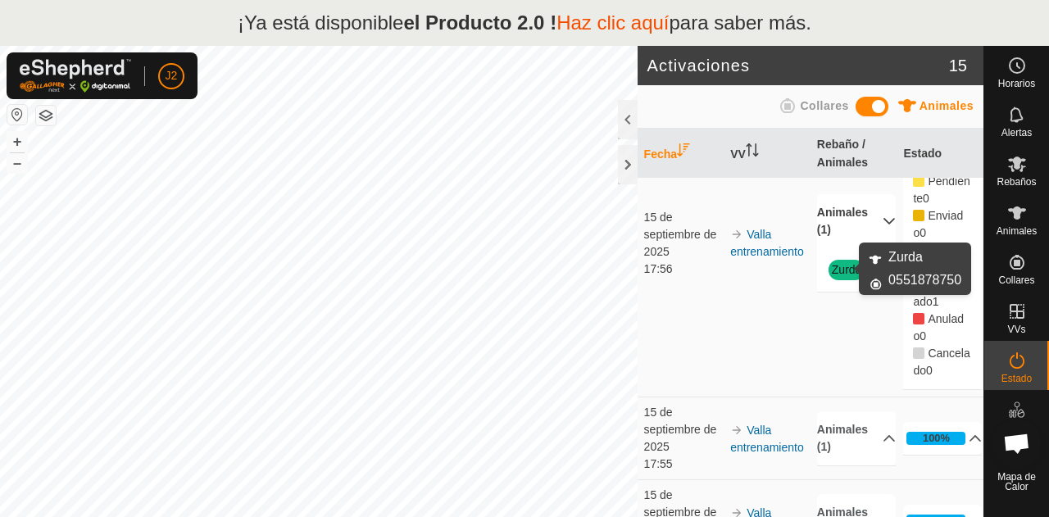
click at [845, 266] on font "Zurda" at bounding box center [847, 269] width 30 height 13
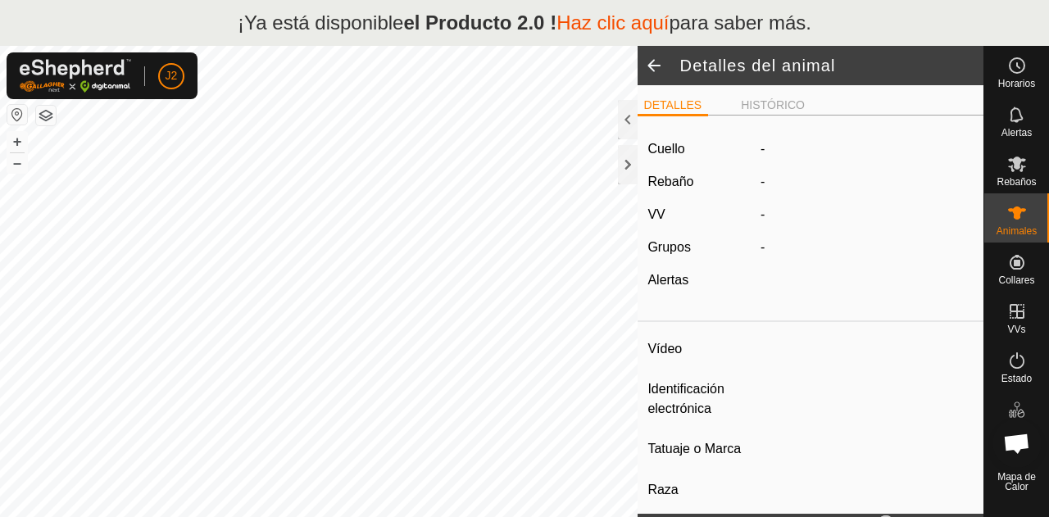
type input "Zurda"
type input "-"
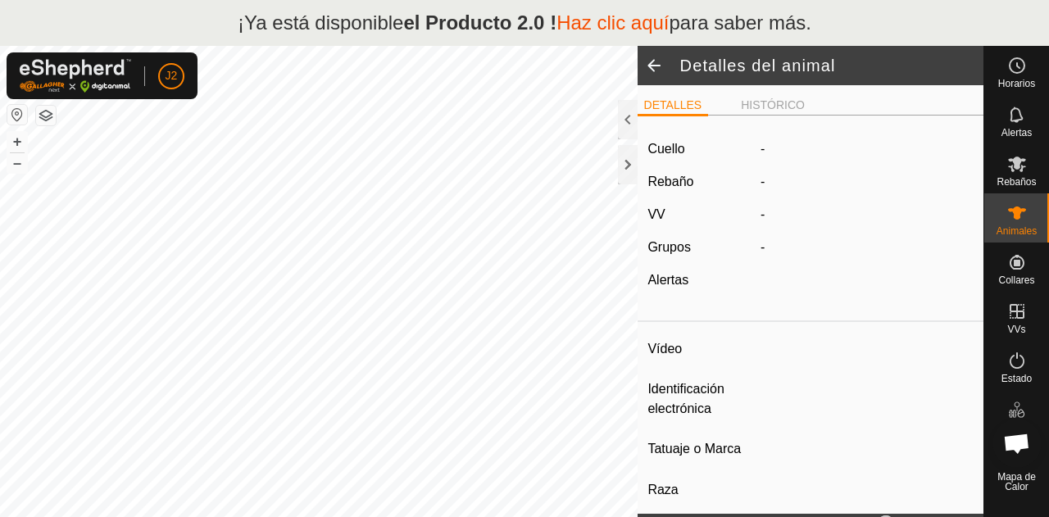
type input "0 kg"
type input "-"
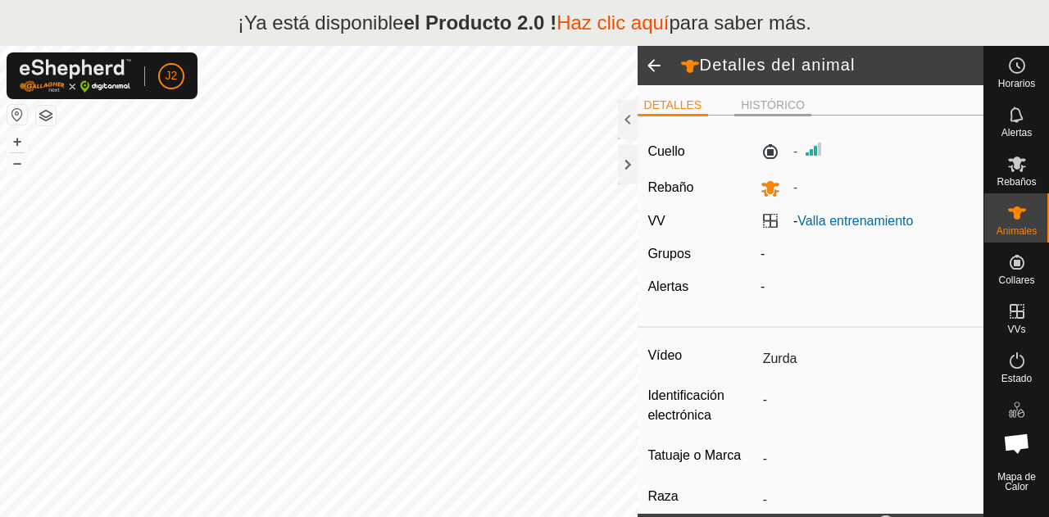
click at [757, 109] on font "HISTÓRICO" at bounding box center [773, 104] width 64 height 13
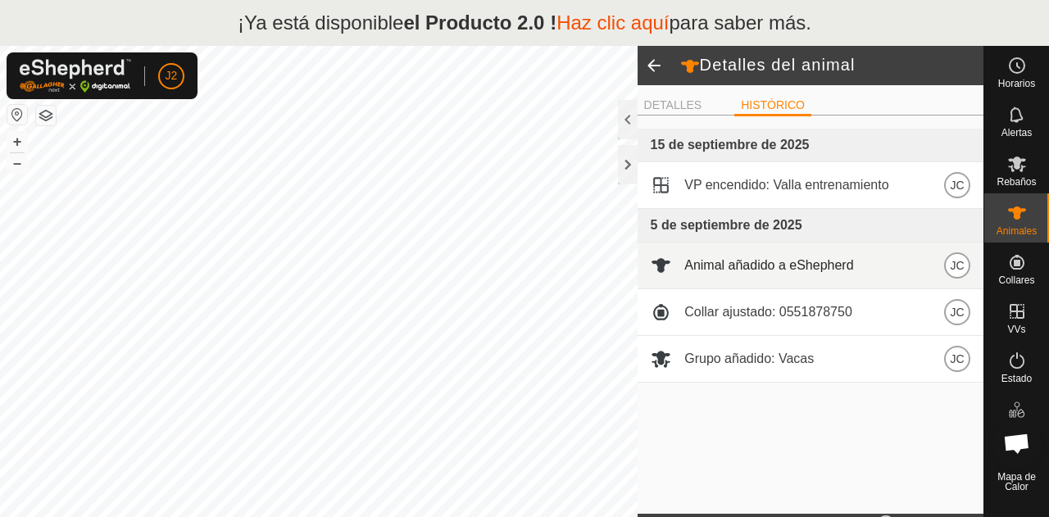
click at [770, 259] on font "Animal añadido a eShepherd" at bounding box center [768, 265] width 169 height 14
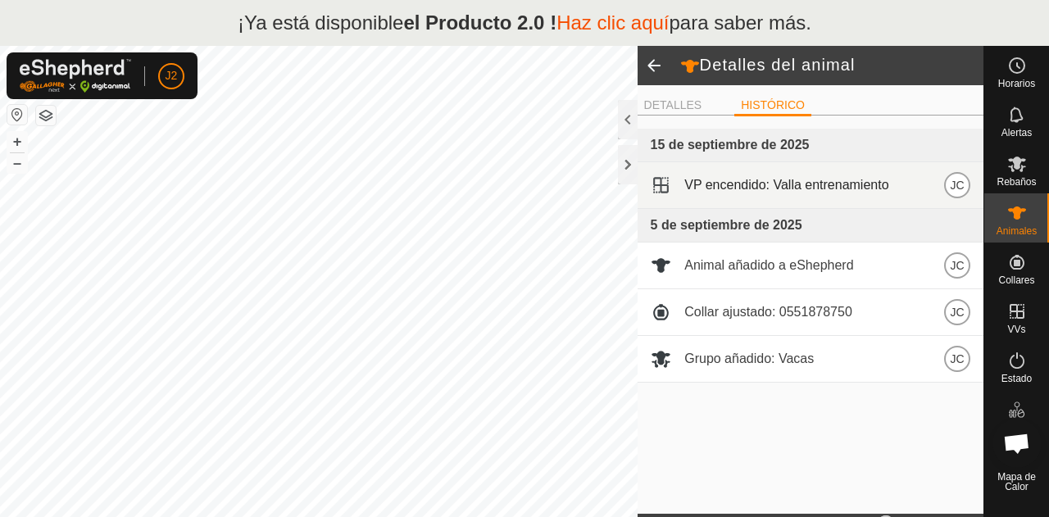
click at [767, 175] on span "VP encendido: Valla entrenamiento" at bounding box center [786, 185] width 204 height 20
